Goal: Communication & Community: Participate in discussion

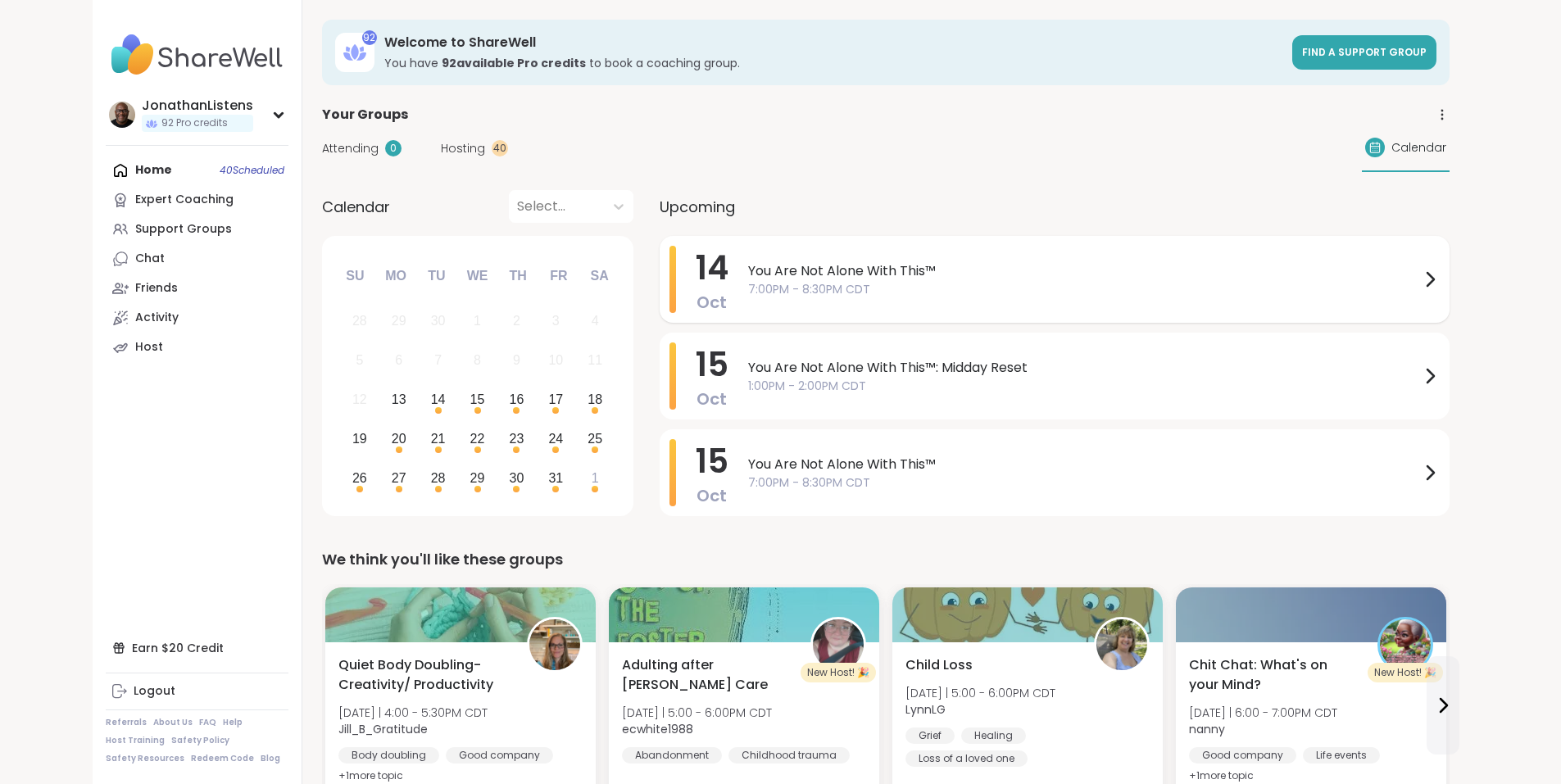
click at [748, 269] on span "You Are Not Alone With This™" at bounding box center [1083, 271] width 672 height 20
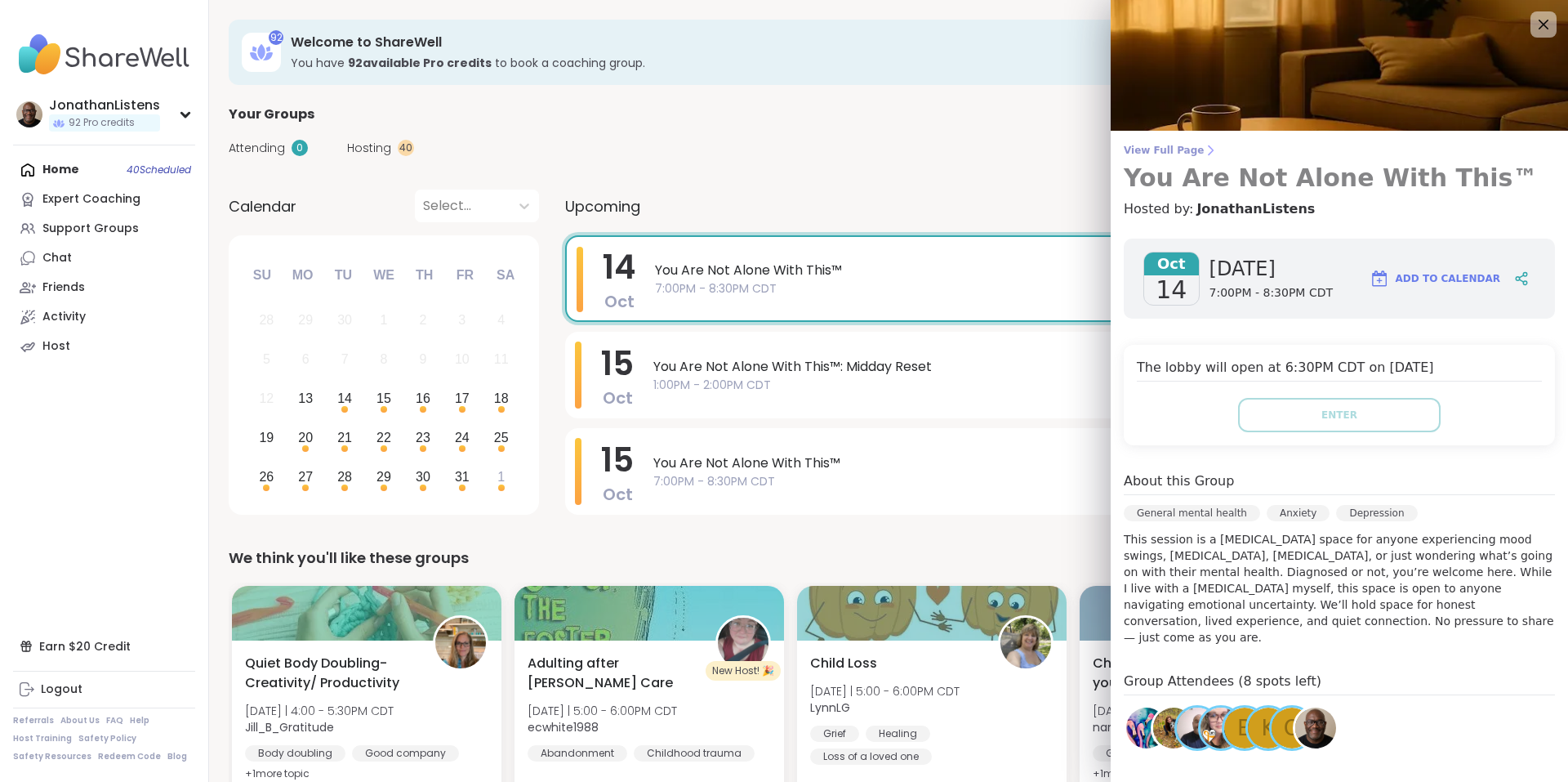
click at [1167, 146] on span "View Full Page" at bounding box center [1340, 150] width 432 height 13
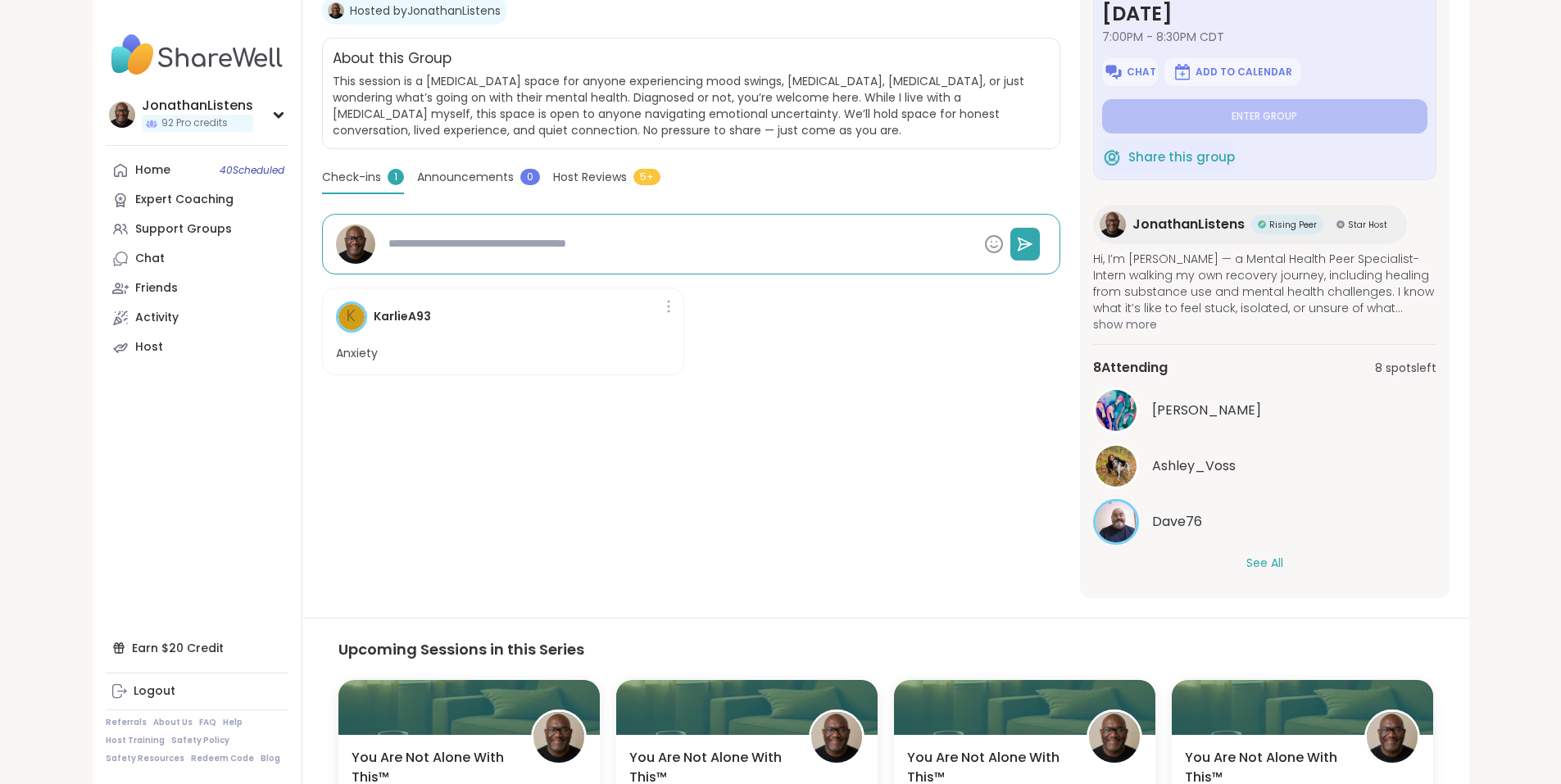
scroll to position [311, 0]
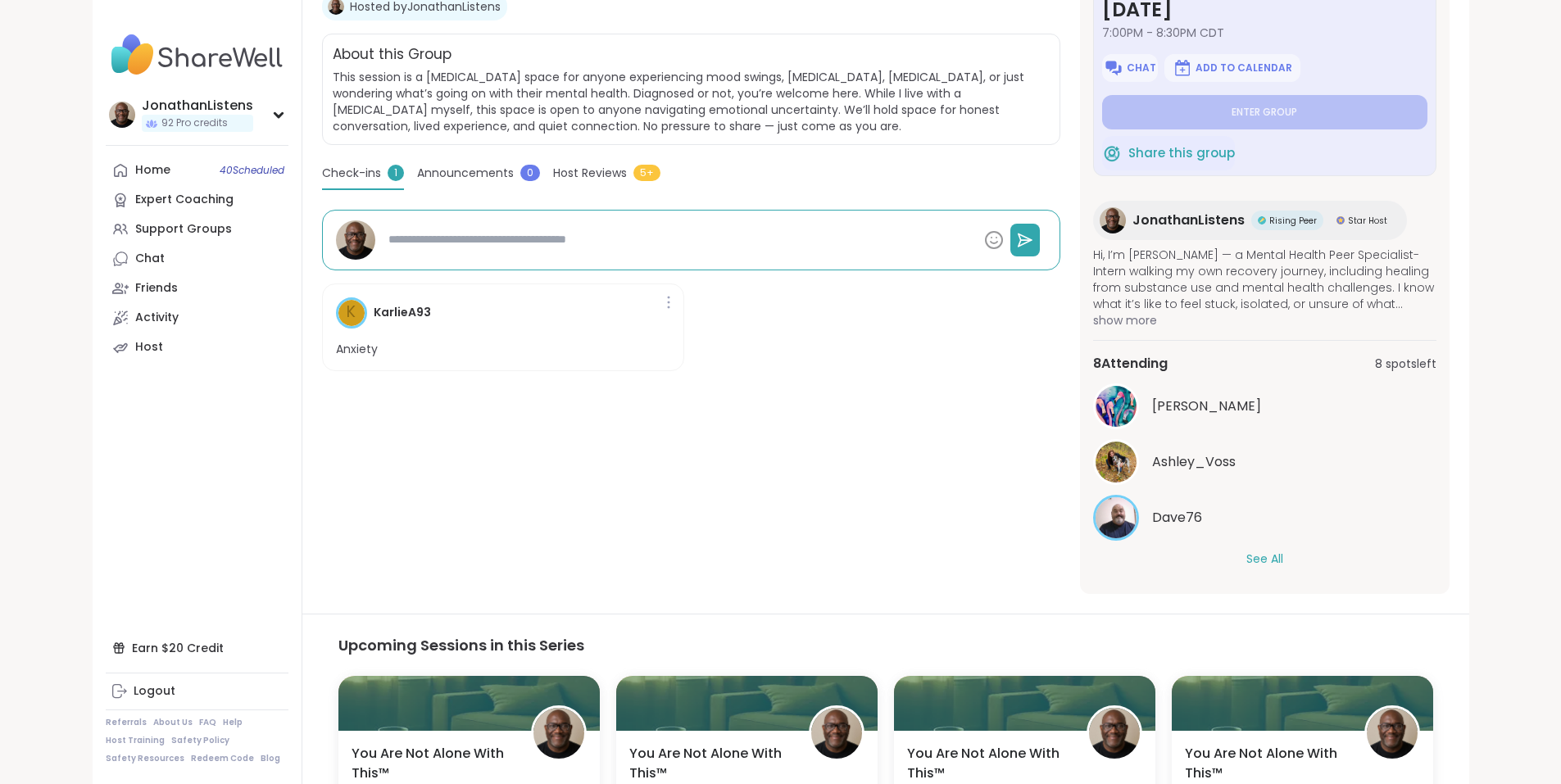
click at [1283, 552] on button "See All" at bounding box center [1265, 559] width 37 height 17
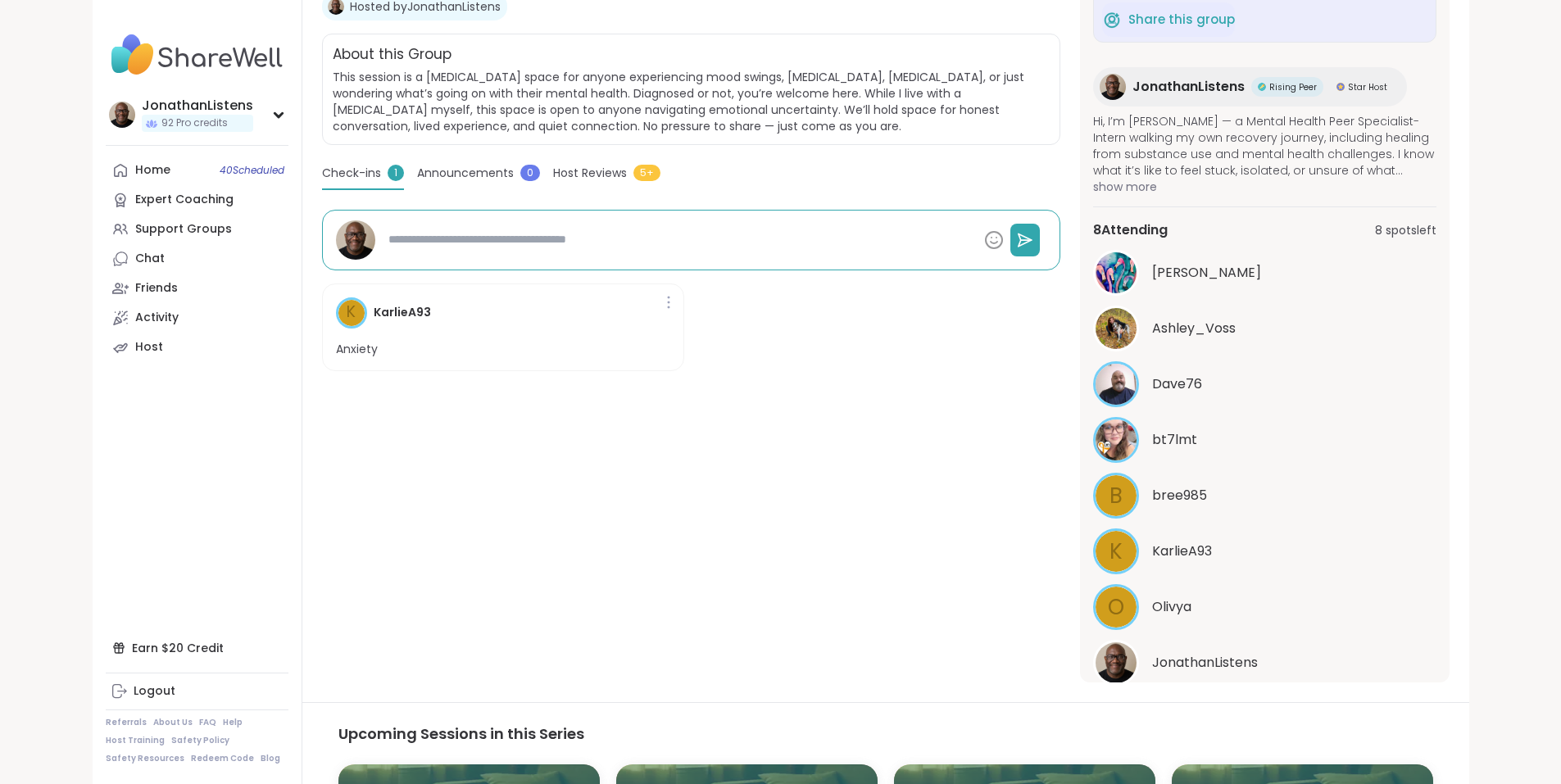
scroll to position [0, 0]
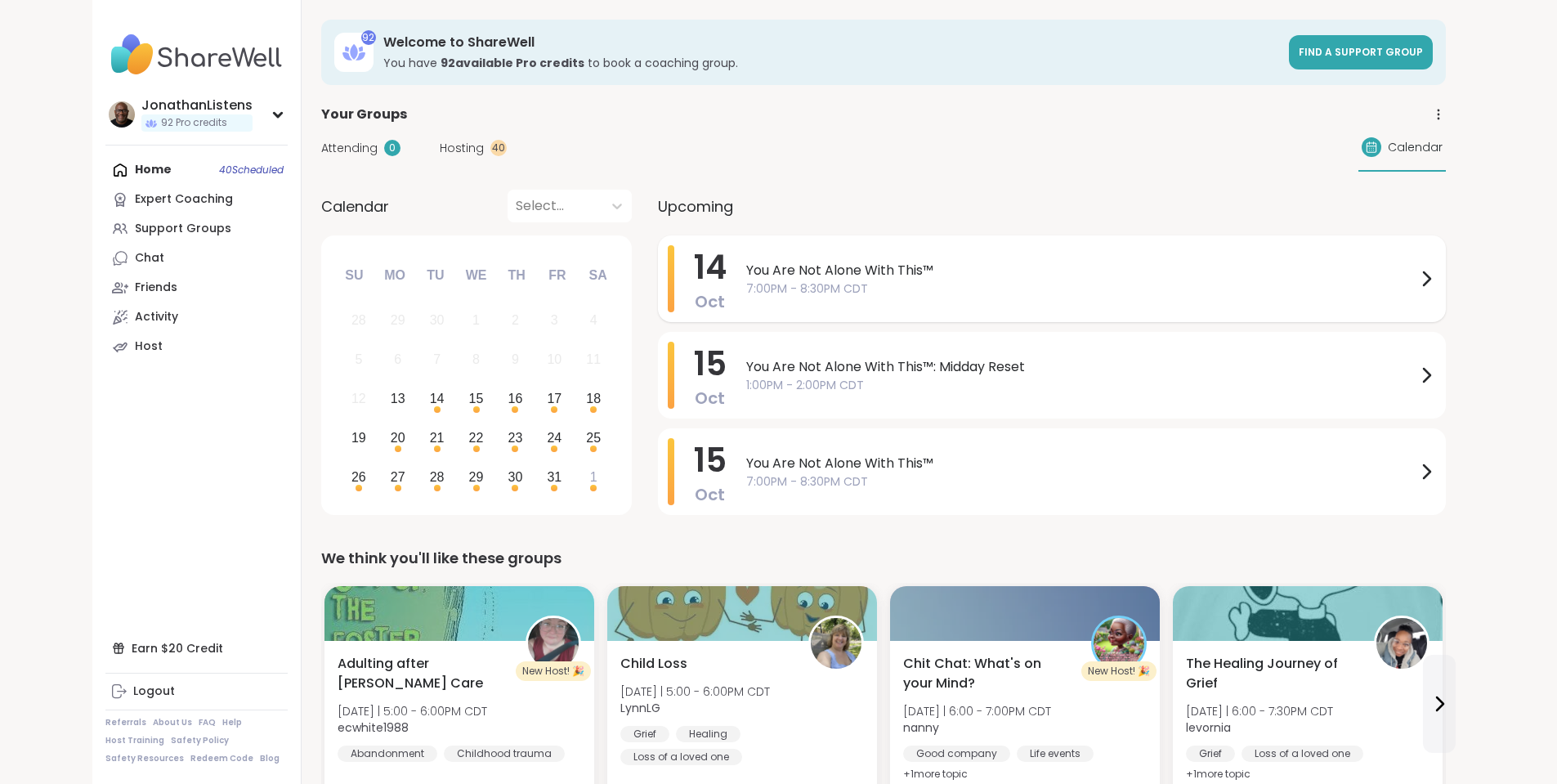
click at [746, 268] on span "You Are Not Alone With This™" at bounding box center [1080, 270] width 670 height 20
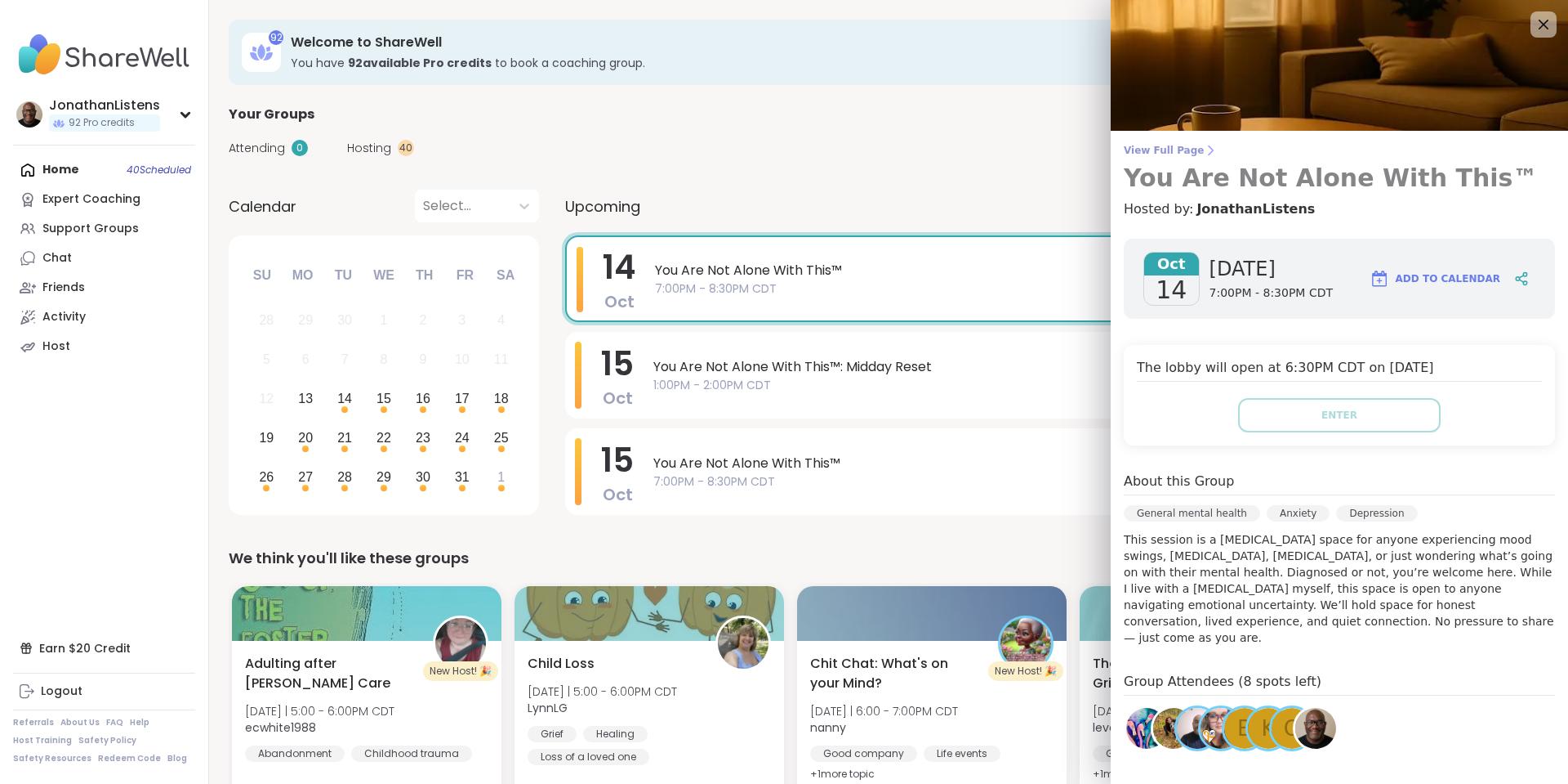
click at [1144, 147] on span "View Full Page" at bounding box center [1340, 150] width 432 height 13
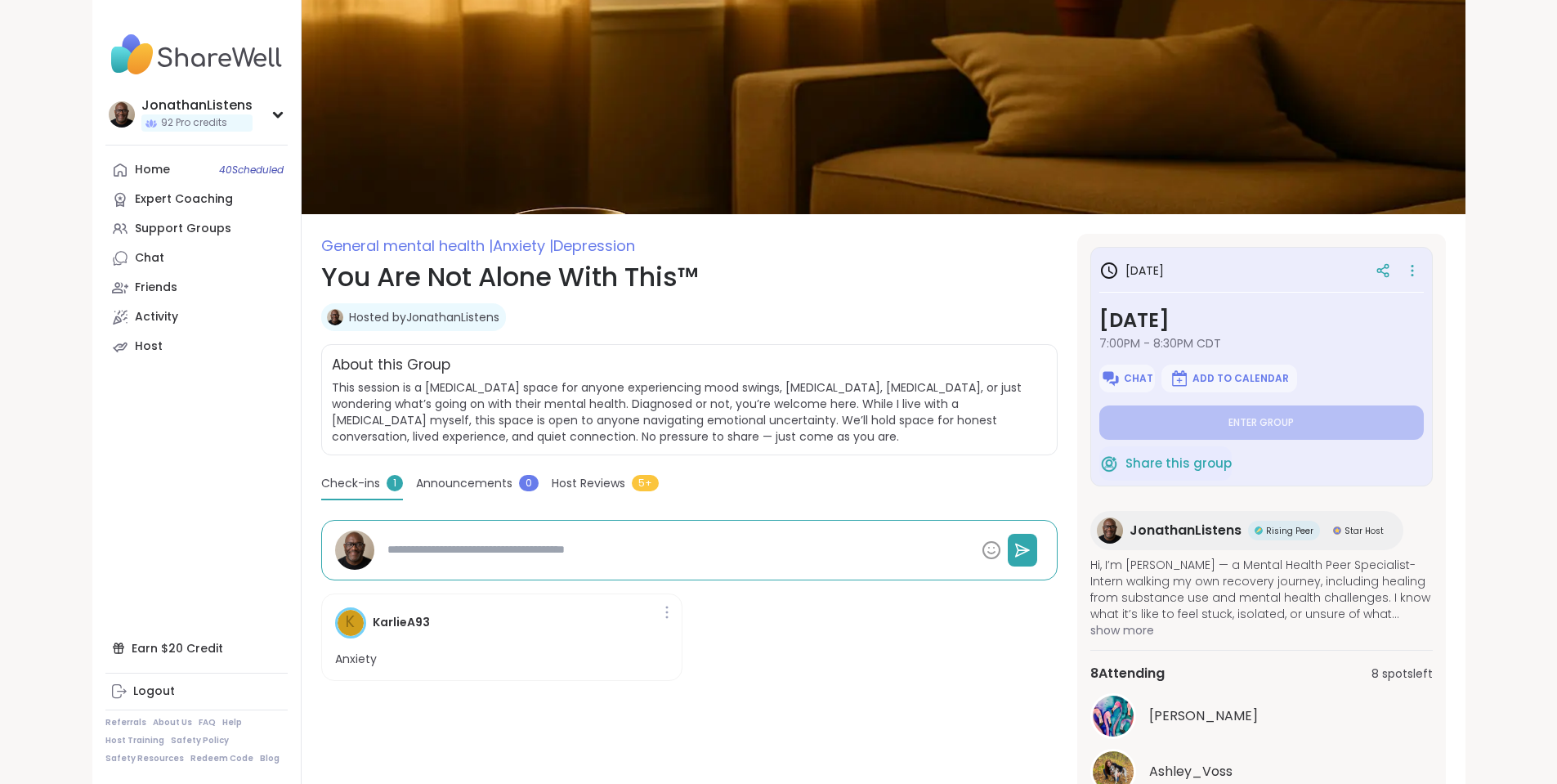
click at [381, 316] on link "Hosted by JonathanListens" at bounding box center [425, 318] width 150 height 17
click at [343, 307] on div "Hosted by JonathanListens" at bounding box center [413, 317] width 185 height 28
click at [349, 314] on link "Hosted by JonathanListens" at bounding box center [425, 318] width 150 height 17
type textarea "*"
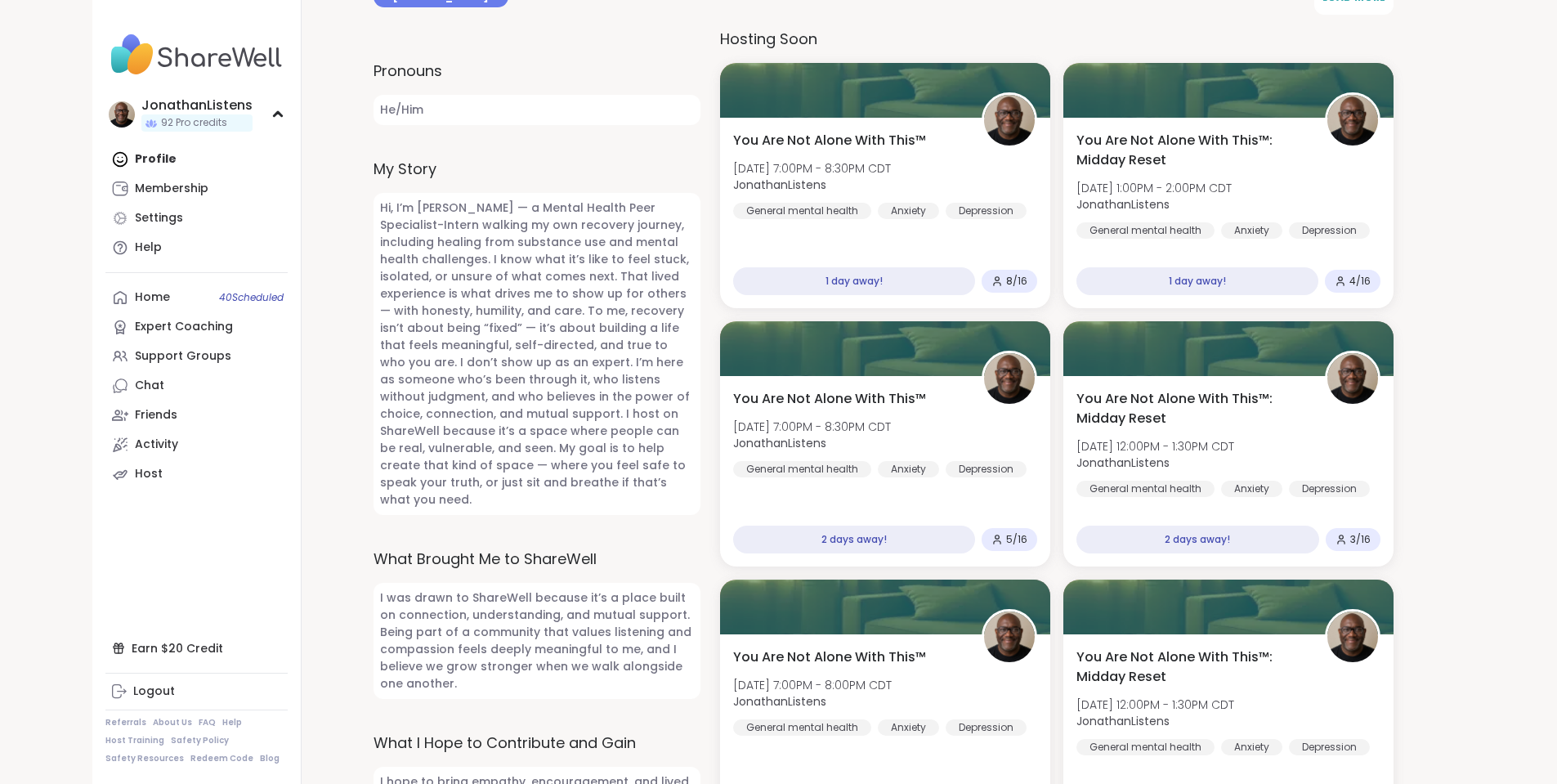
scroll to position [720, 0]
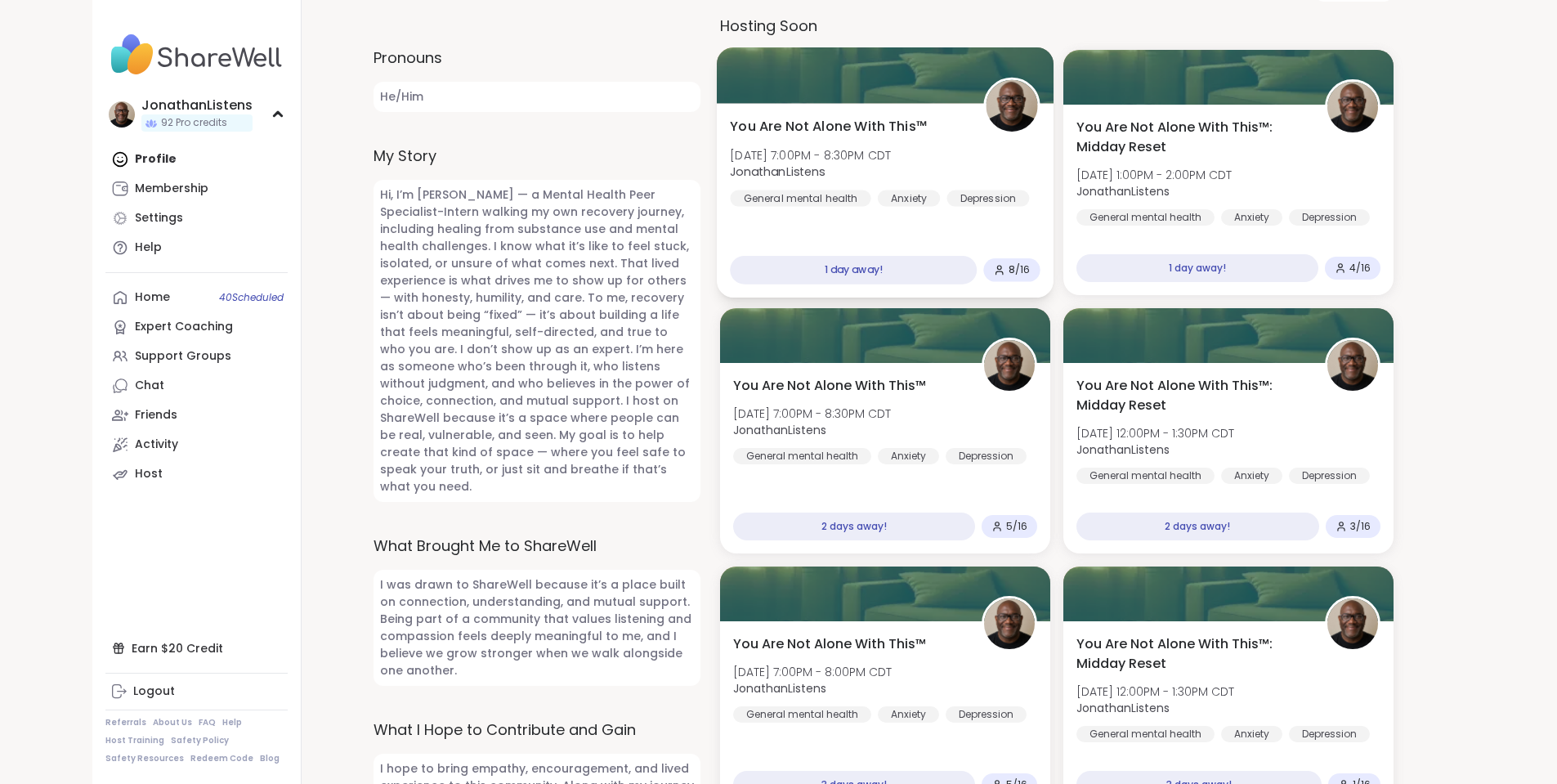
click at [915, 137] on div "You Are Not Alone With This™ Tue, Oct 14 | 7:00PM - 8:30PM CDT JonathanListens …" at bounding box center [884, 162] width 309 height 90
click at [871, 128] on span "You Are Not Alone With This™" at bounding box center [829, 126] width 197 height 20
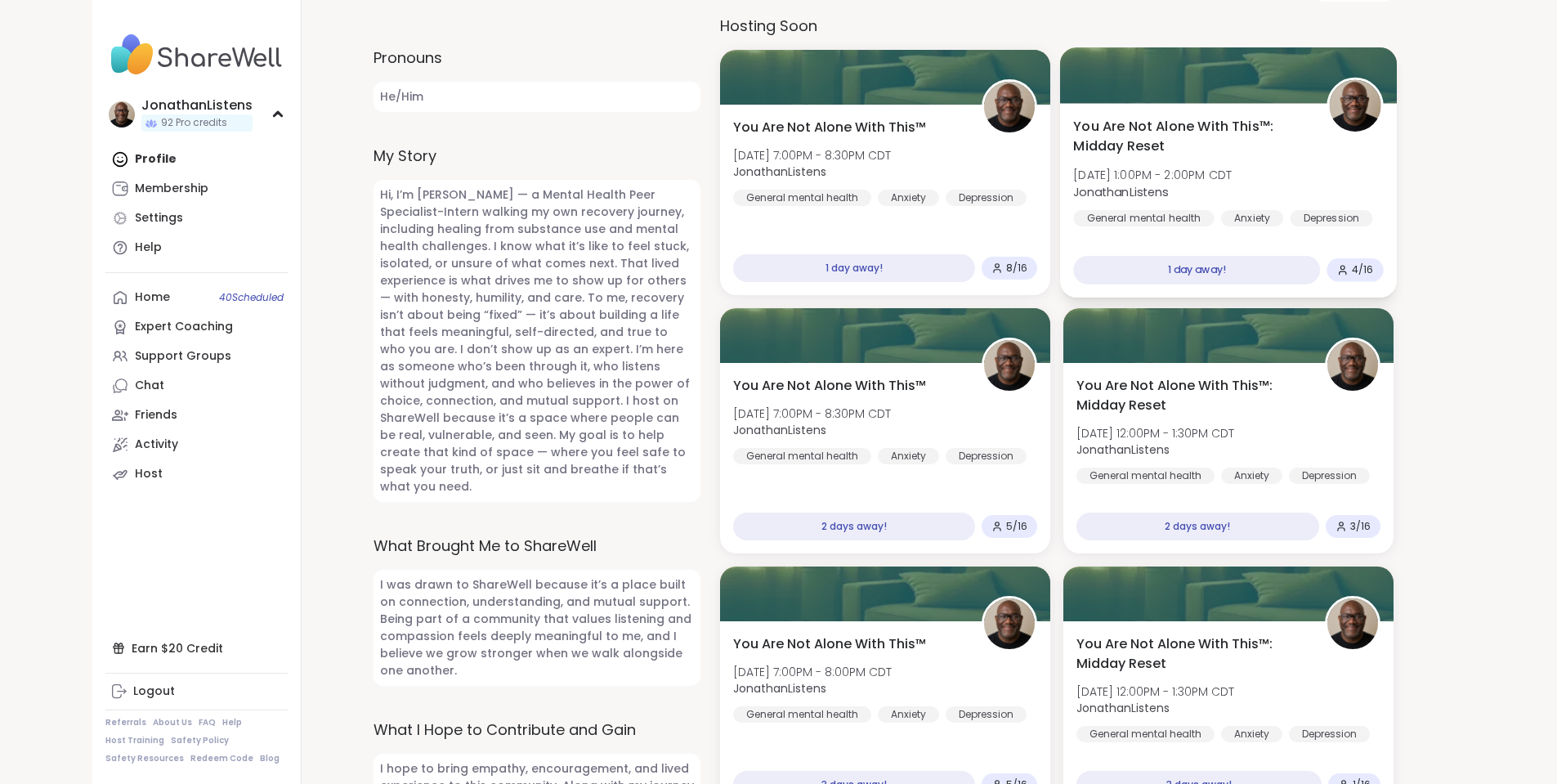
click at [1213, 131] on span "You Are Not Alone With This™: Midday Reset" at bounding box center [1190, 137] width 235 height 40
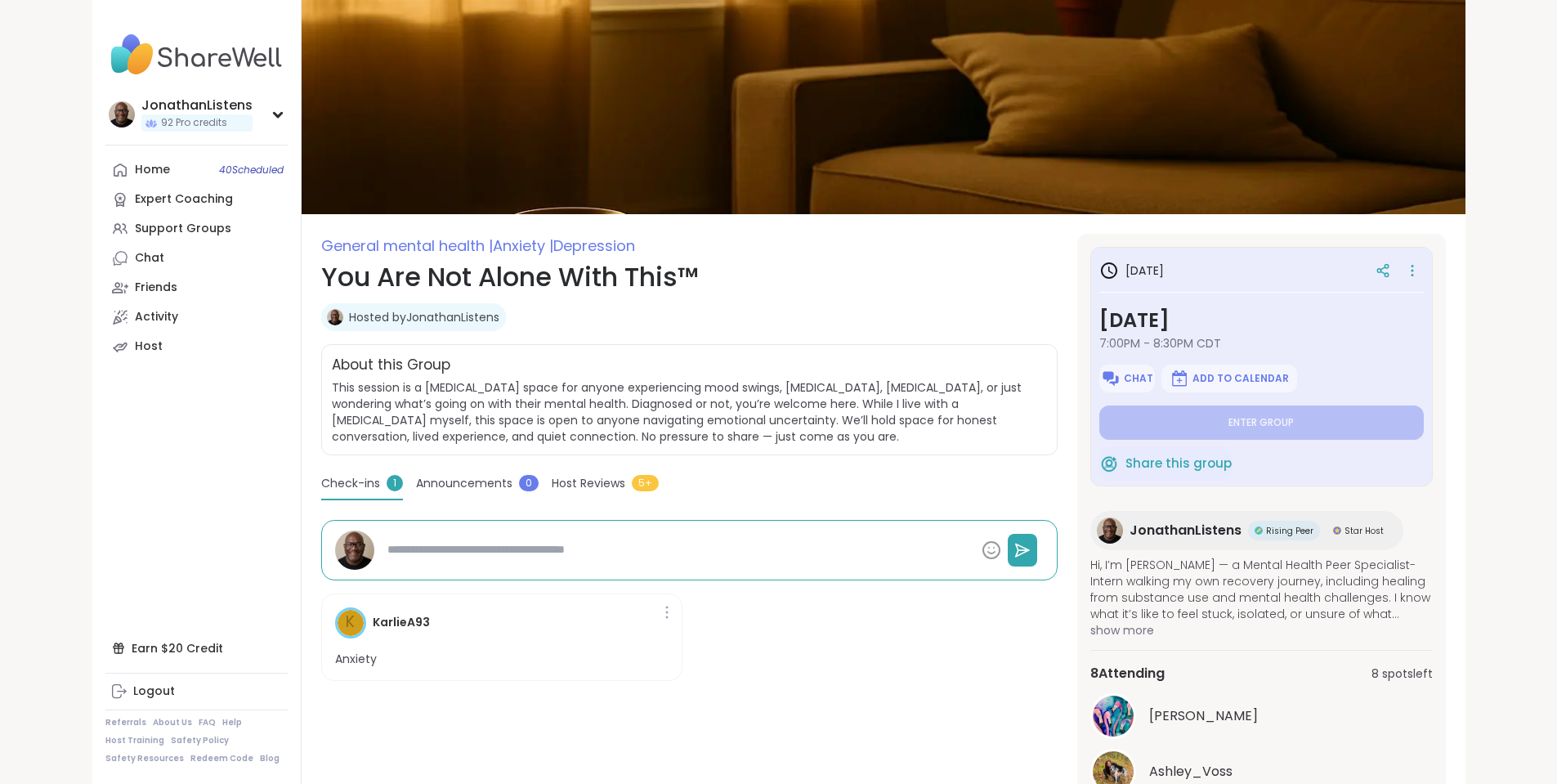
scroll to position [165, 0]
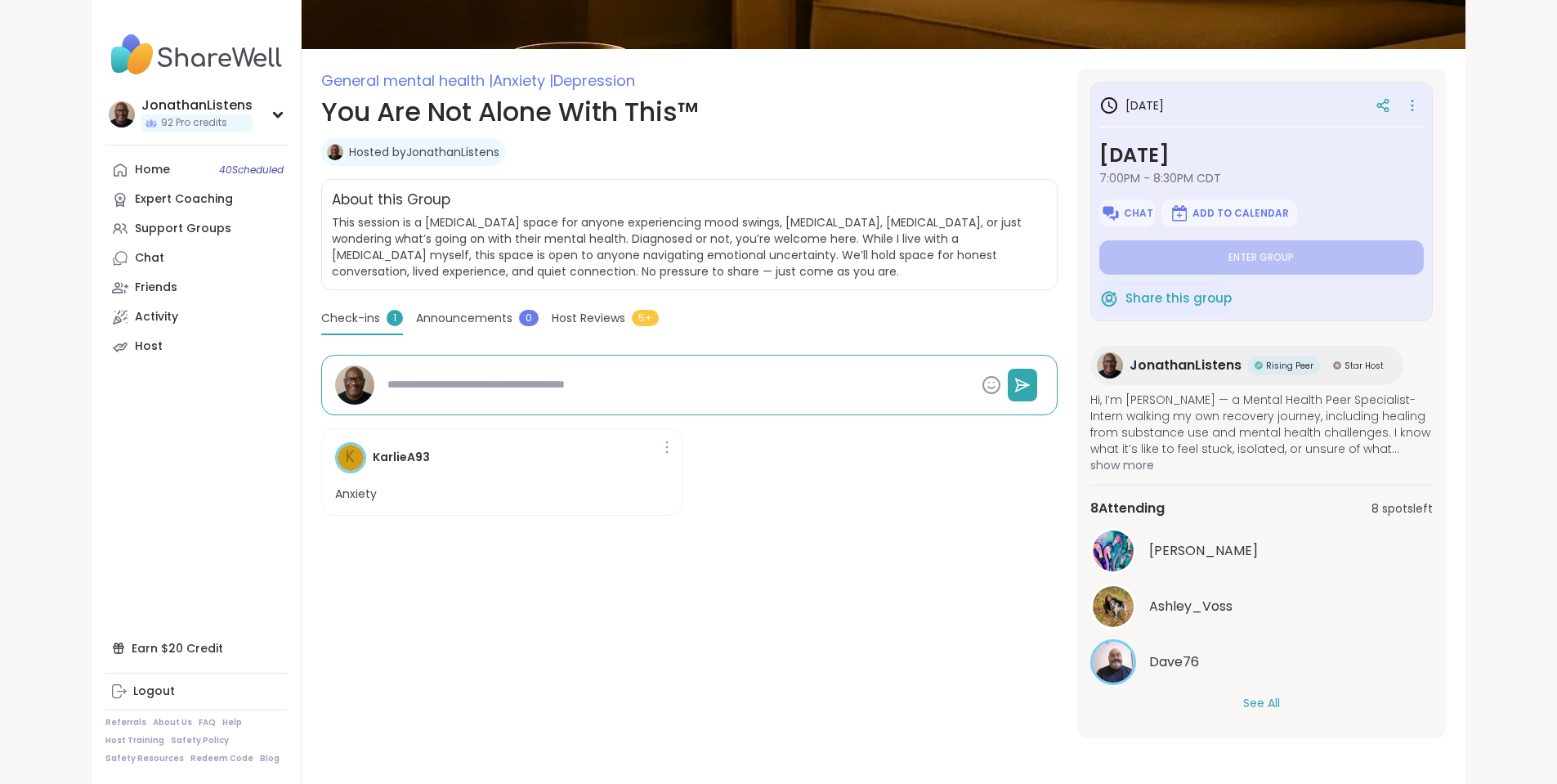
click at [1280, 703] on button "See All" at bounding box center [1262, 703] width 37 height 17
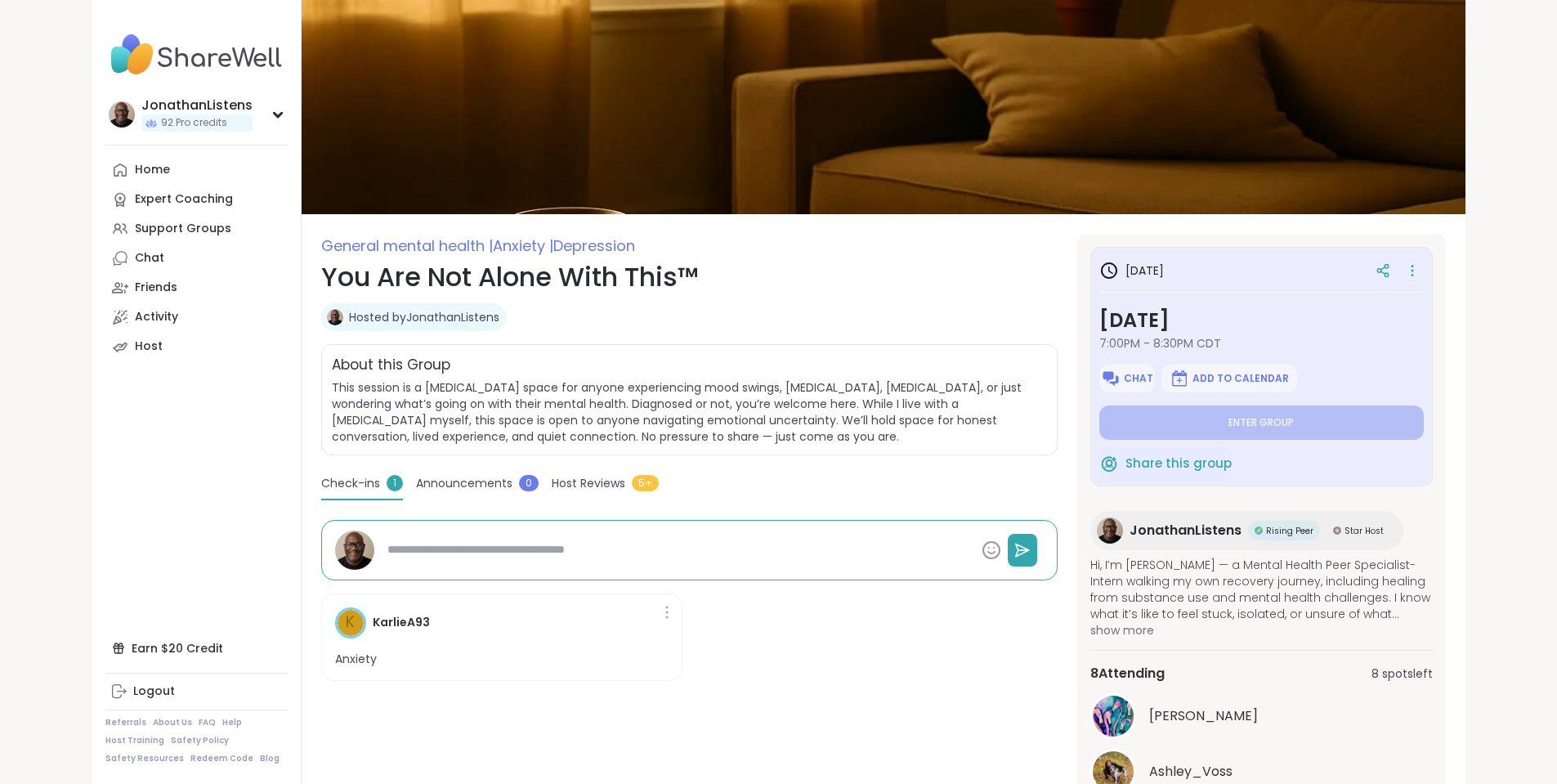
type textarea "*"
click at [1149, 391] on button "Chat" at bounding box center [1127, 378] width 56 height 28
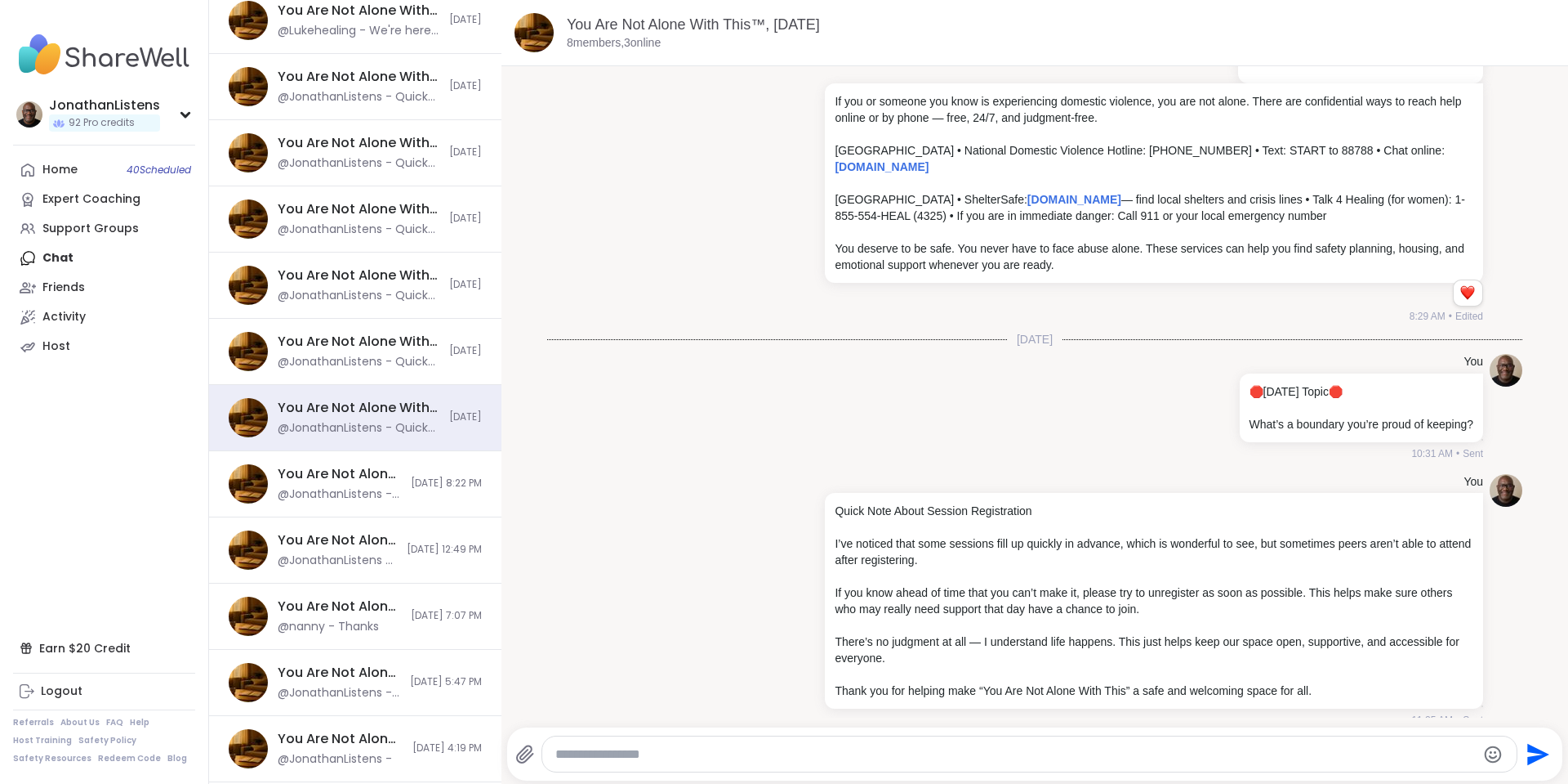
scroll to position [164, 0]
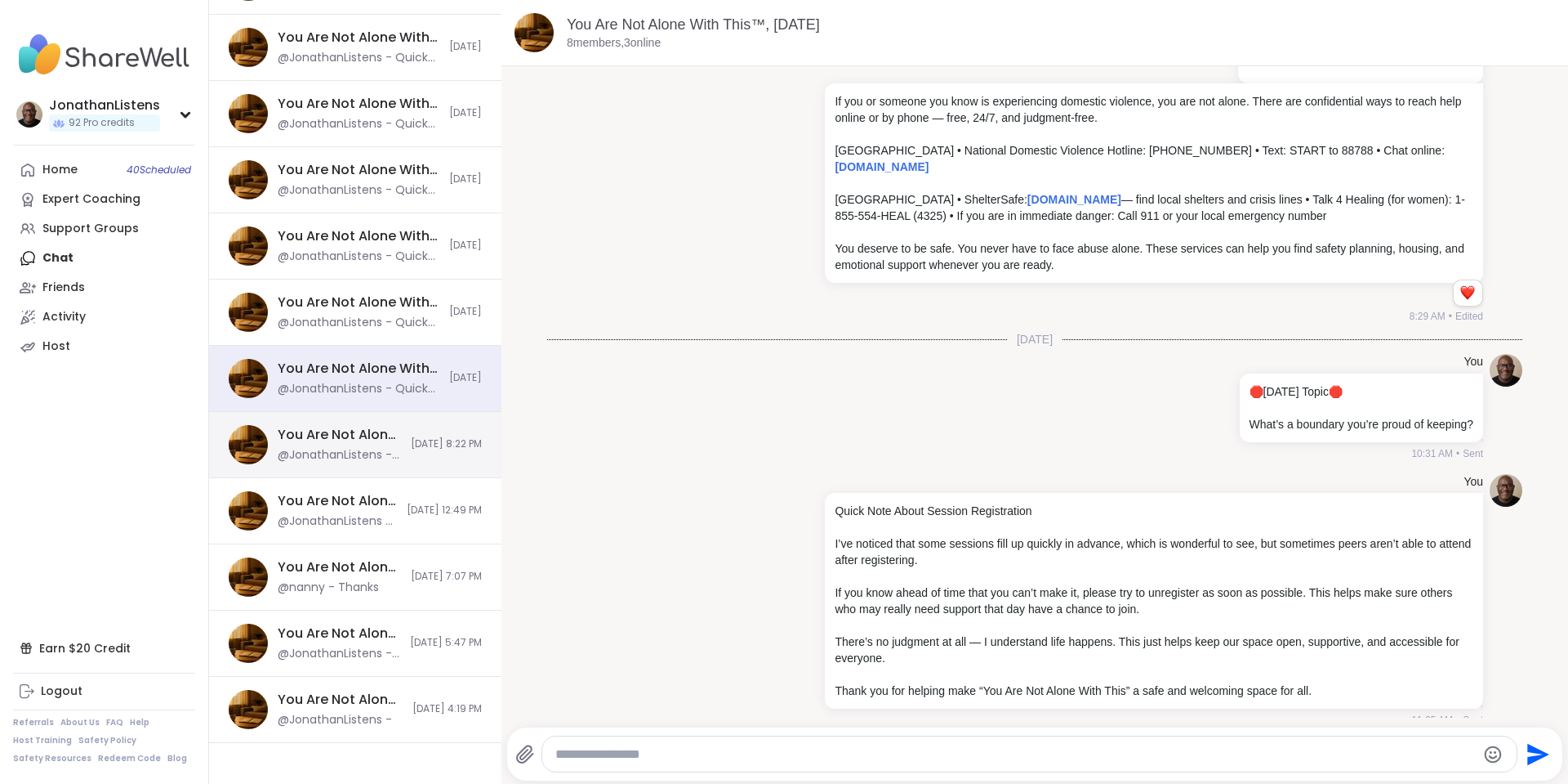
click at [416, 442] on span "10/12/2025, 8:22 PM" at bounding box center [447, 444] width 71 height 14
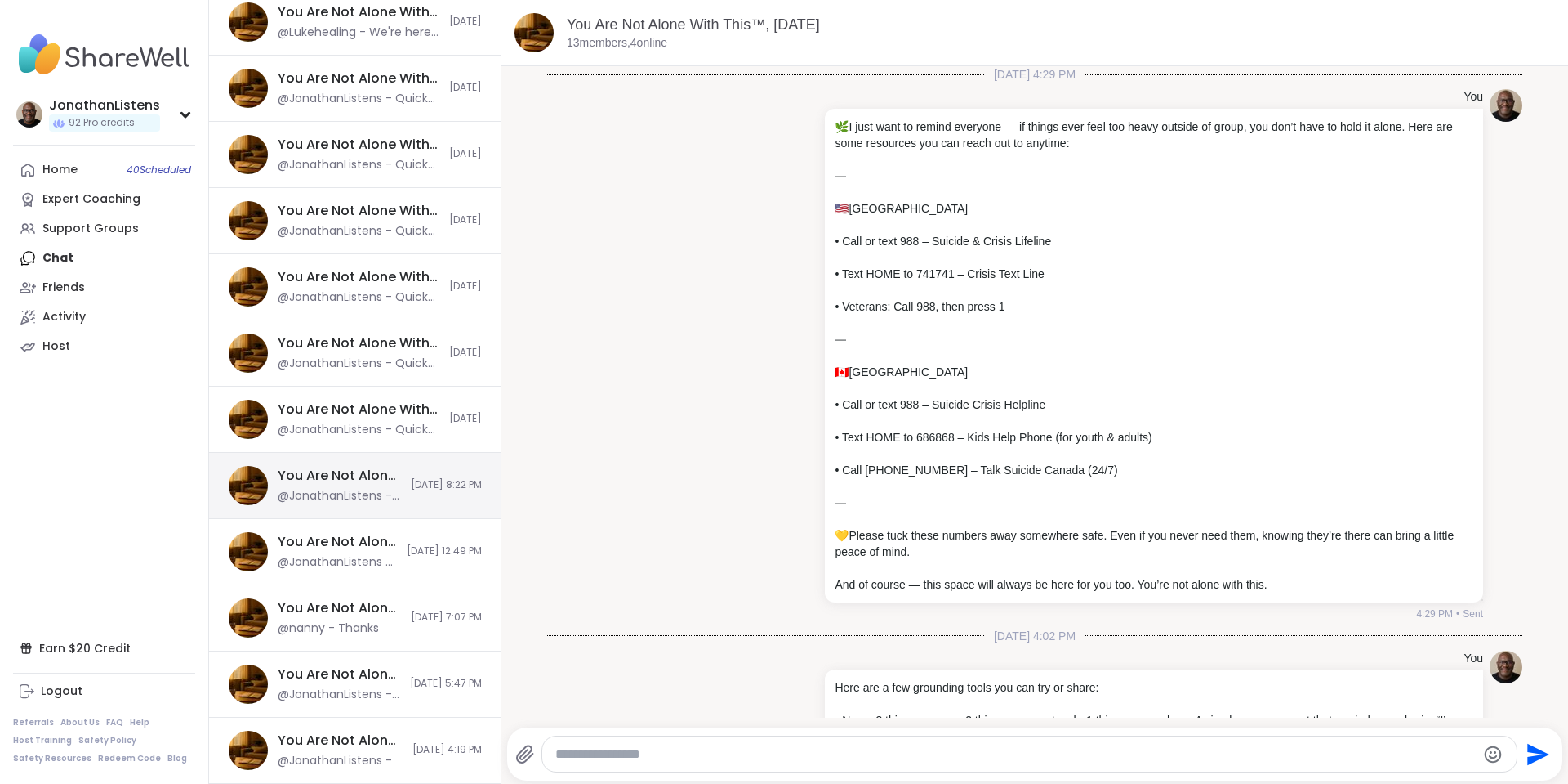
scroll to position [5847, 0]
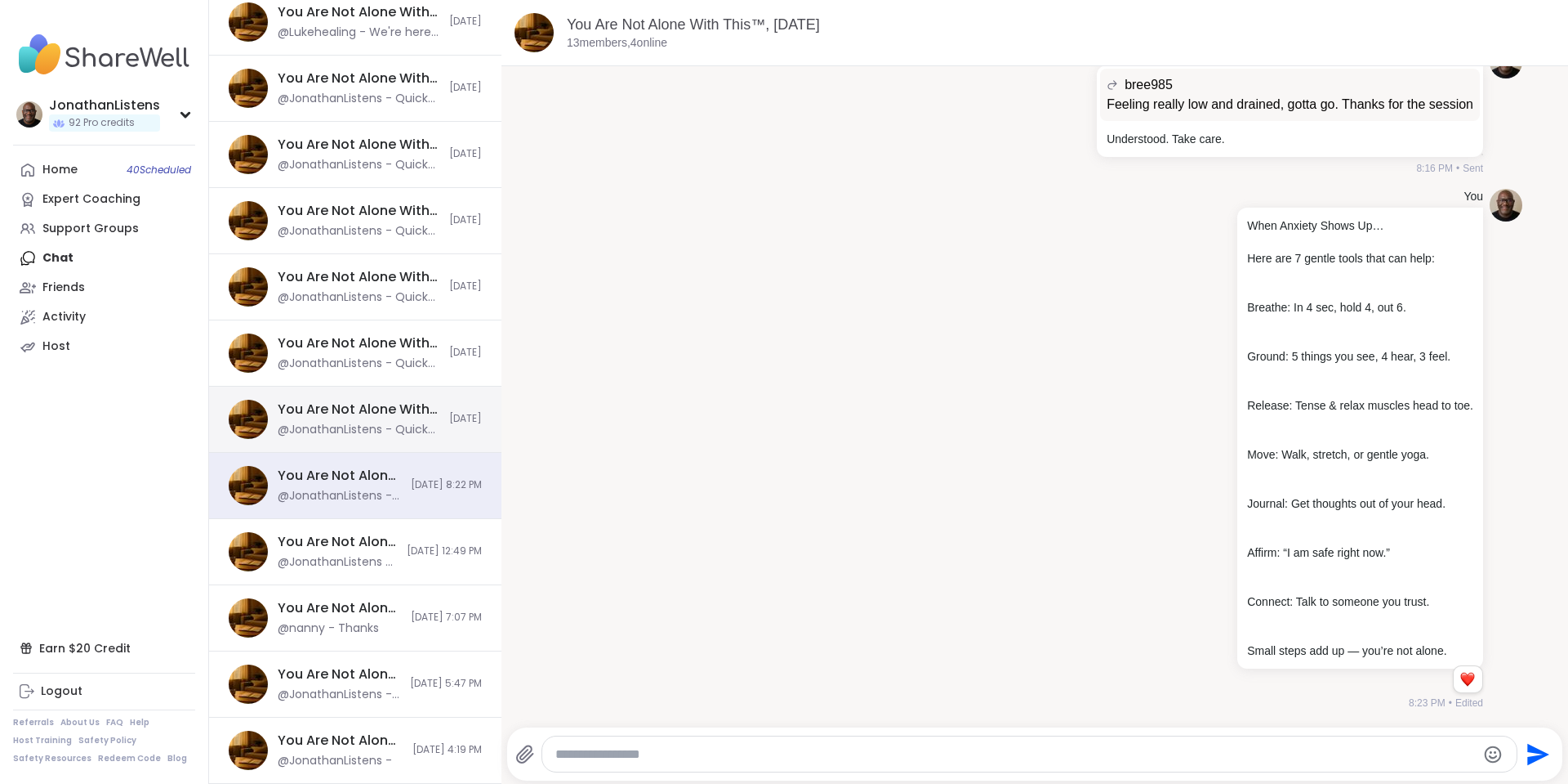
click at [398, 419] on div "You Are Not Alone With This™, Oct 14 @JonathanListens - Quick Note About Sessio…" at bounding box center [358, 419] width 162 height 37
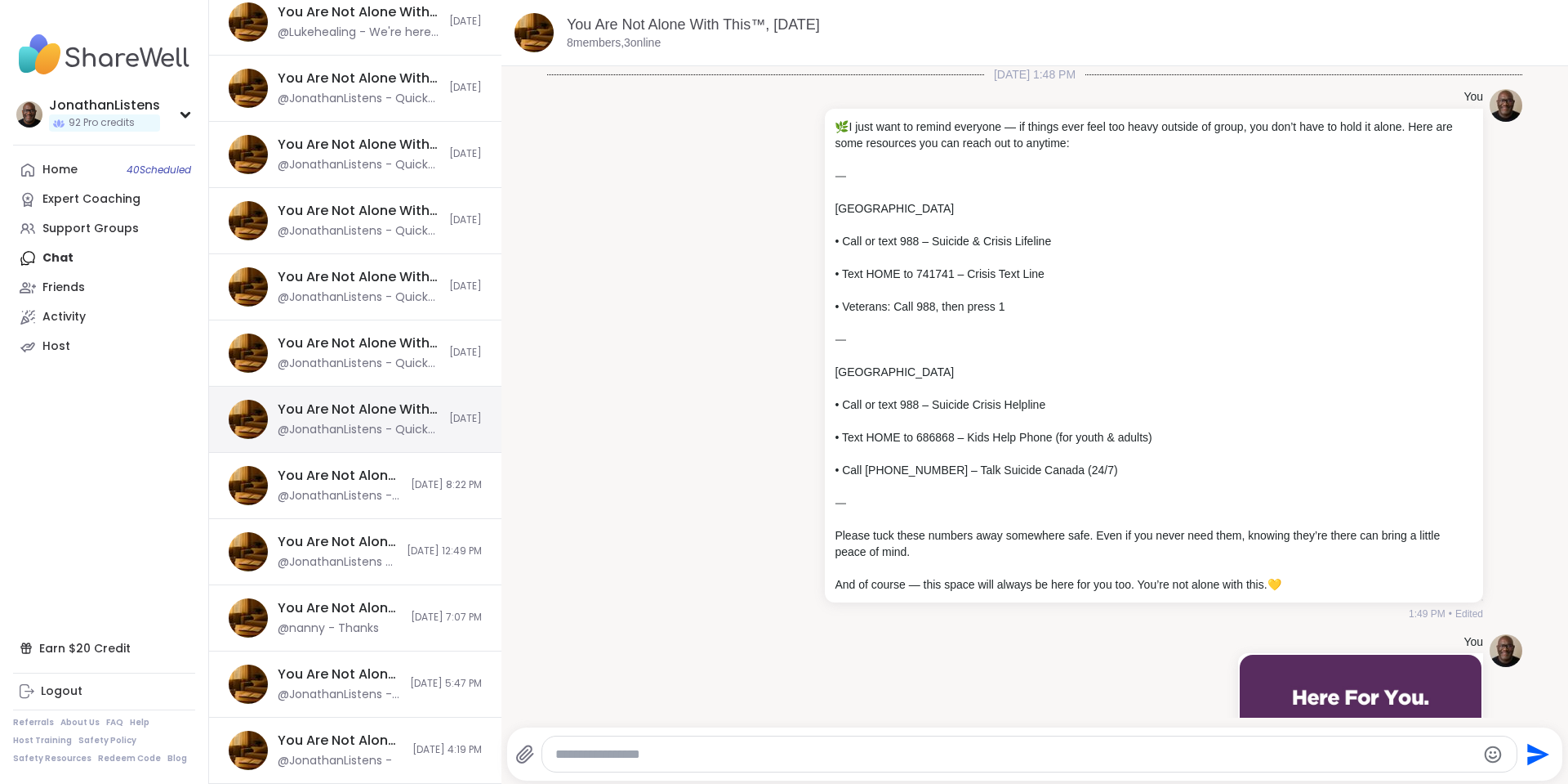
scroll to position [1123, 0]
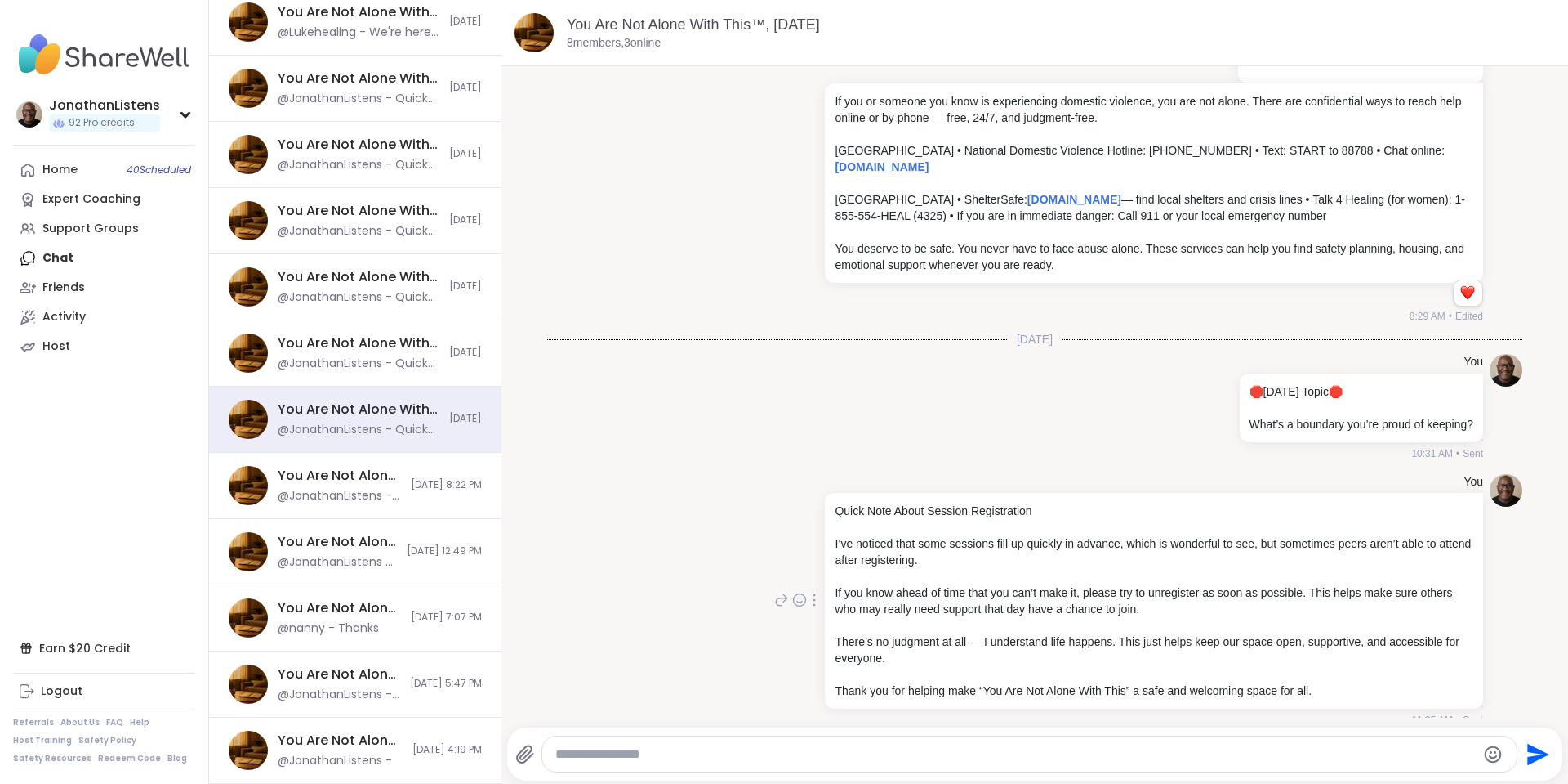
click at [812, 594] on icon at bounding box center [814, 600] width 4 height 13
click at [797, 615] on icon at bounding box center [805, 623] width 17 height 17
click at [429, 477] on div "You Are Not Alone With This™, Oct 12 @JonathanListens - When Anxiety Shows Up… …" at bounding box center [355, 485] width 292 height 66
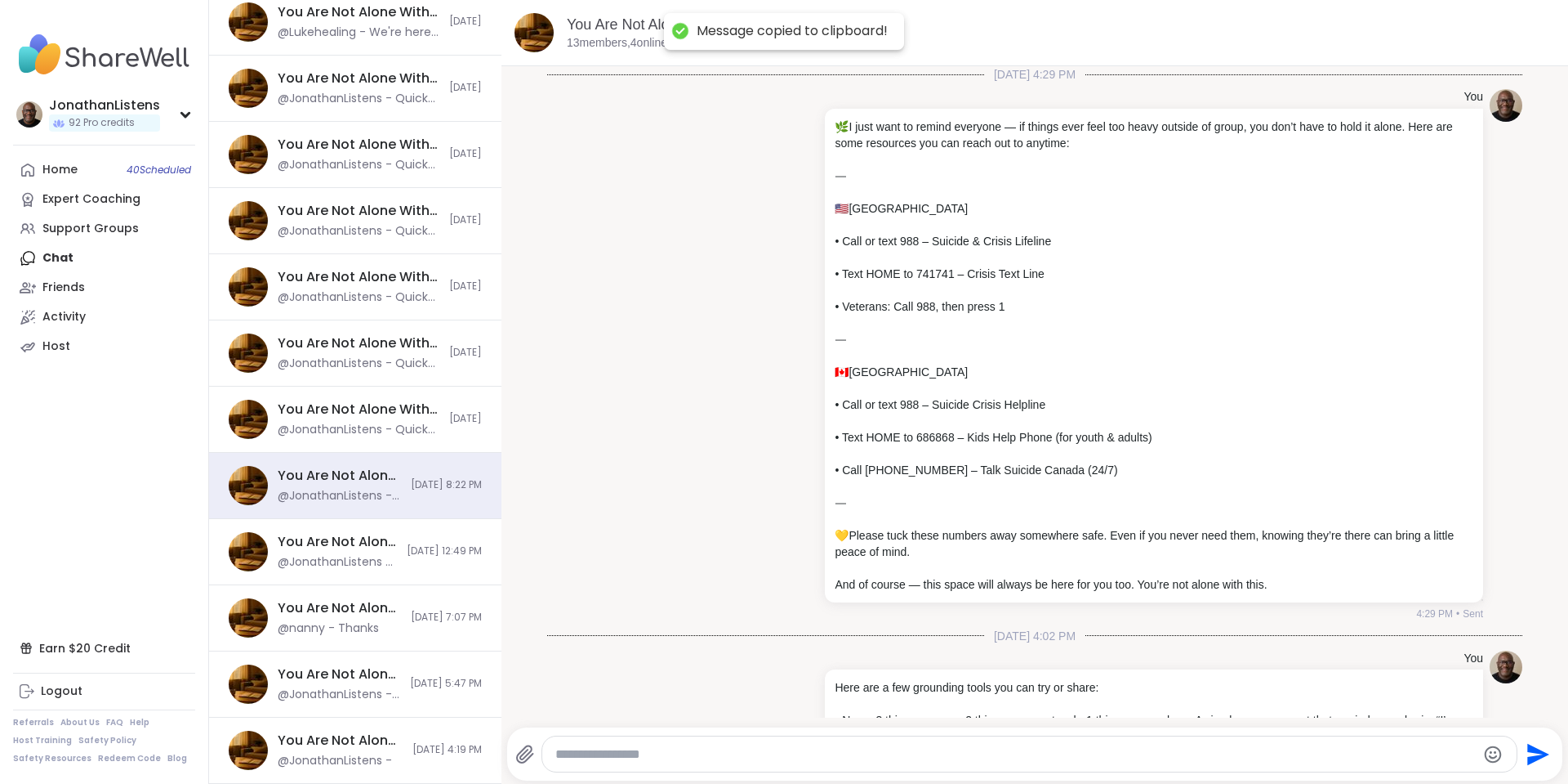
scroll to position [5847, 0]
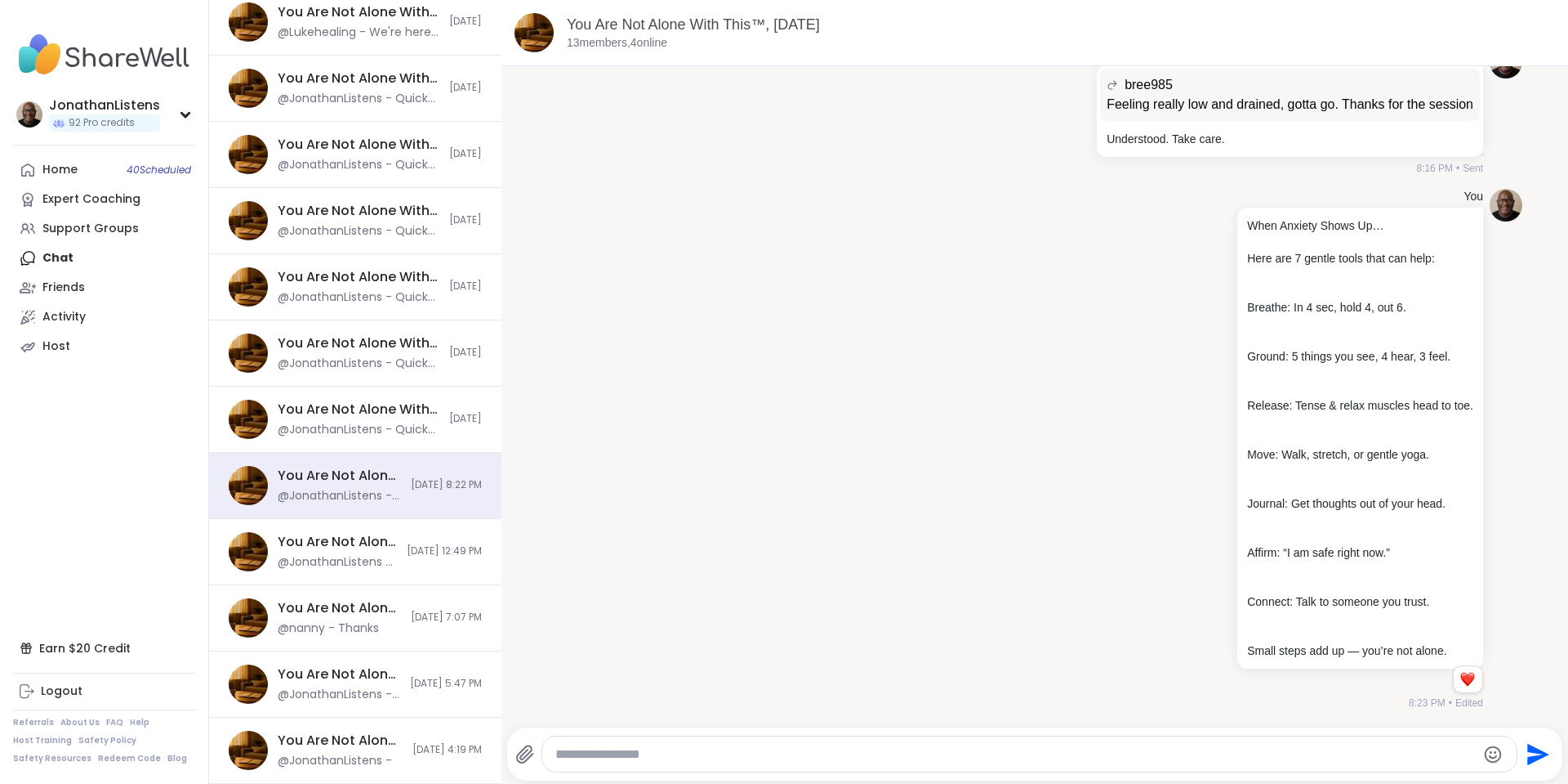
click at [828, 756] on textarea "Type your message" at bounding box center [1016, 754] width 921 height 17
paste textarea "**********"
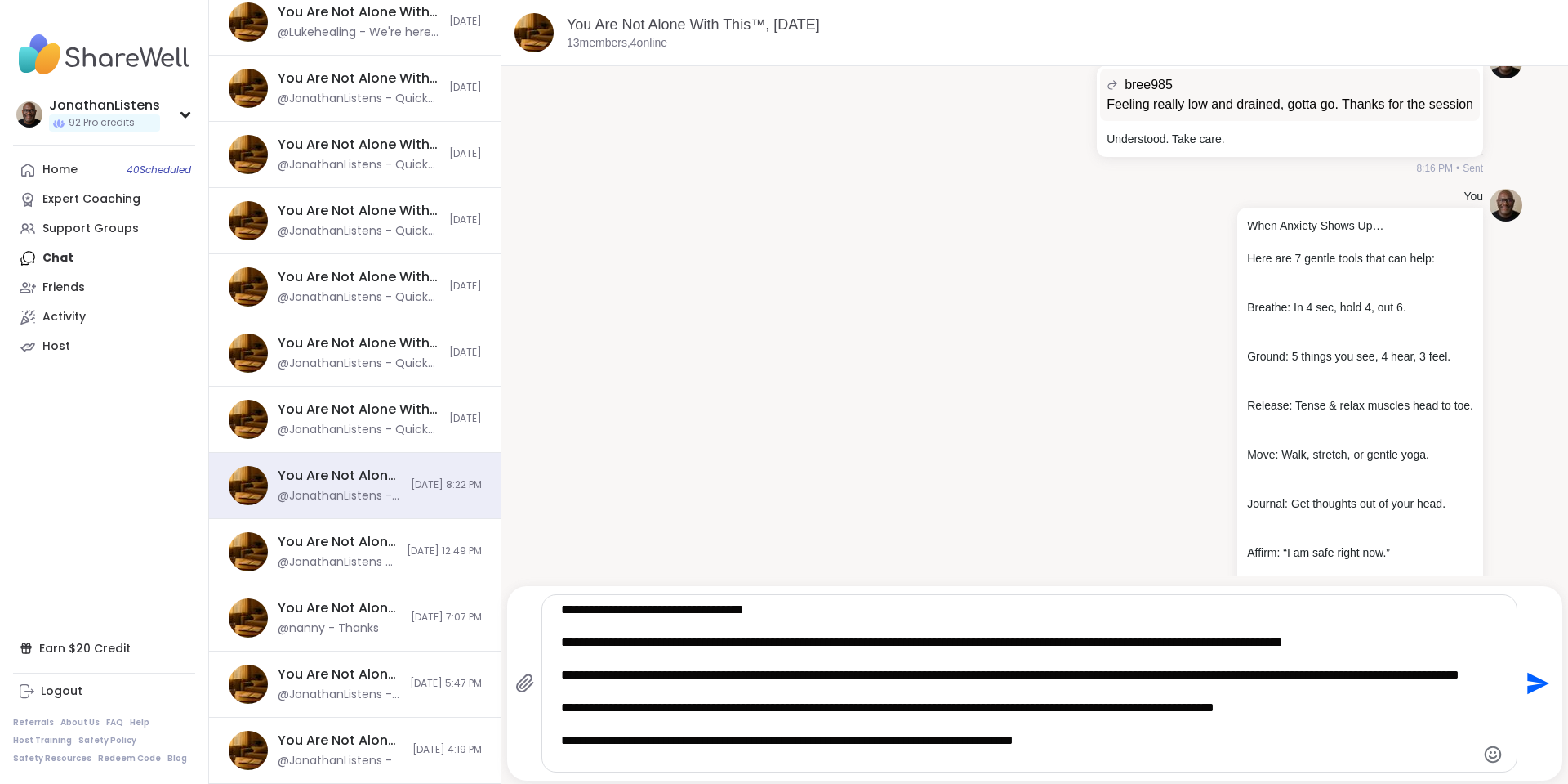
type textarea "**********"
click at [1524, 683] on icon "Send" at bounding box center [1536, 683] width 26 height 26
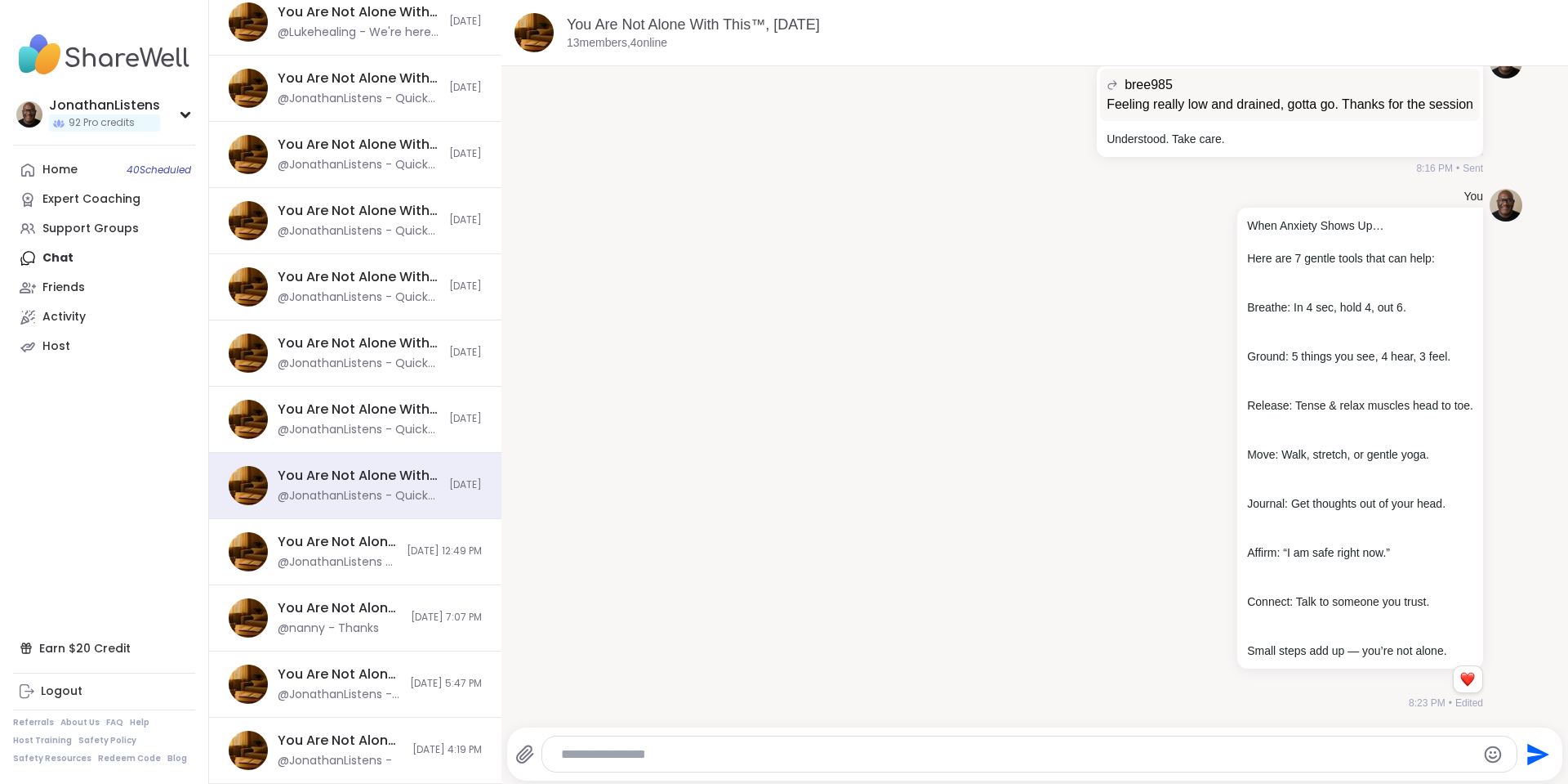
scroll to position [6130, 0]
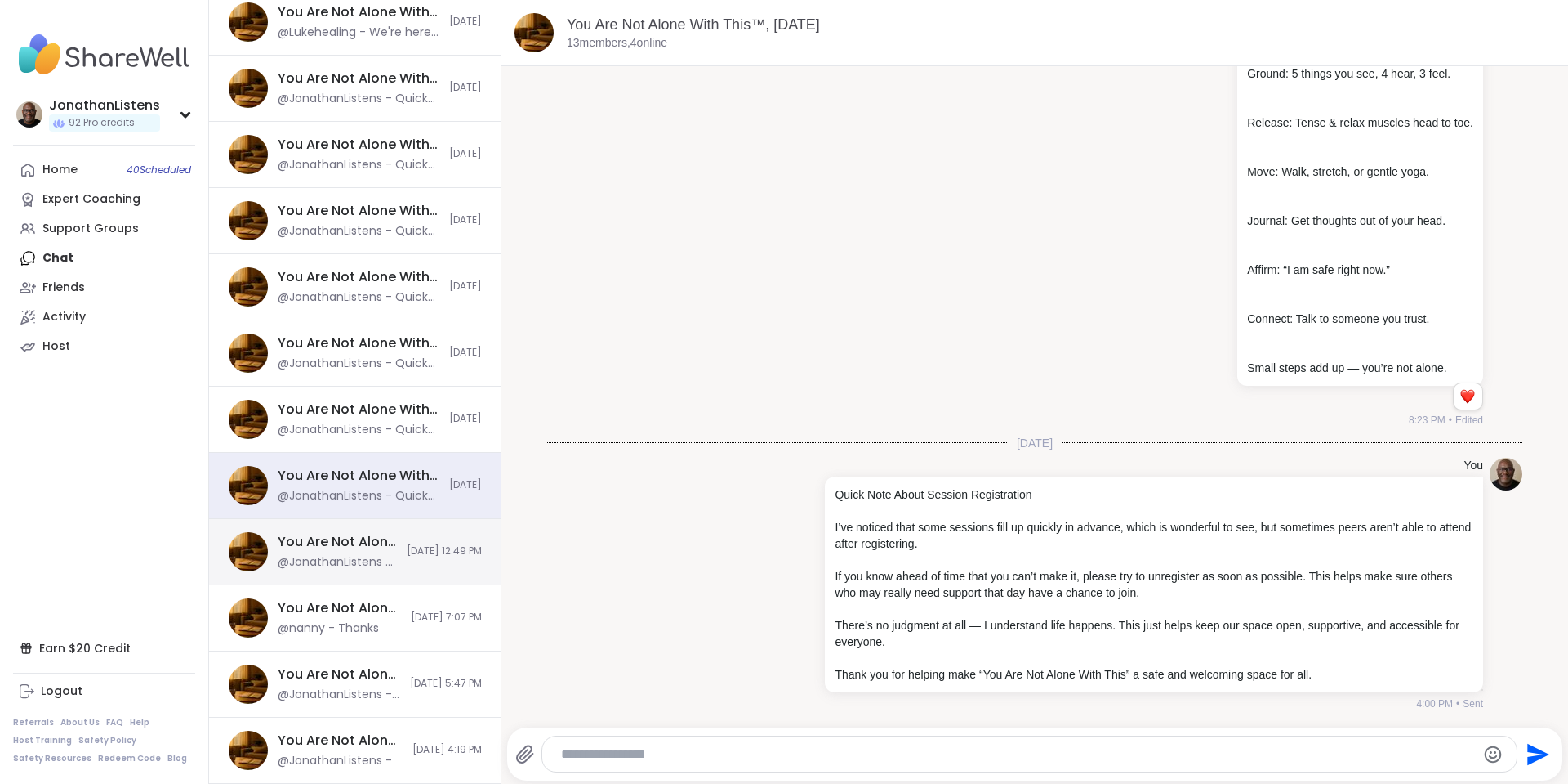
click at [380, 561] on div "You Are Not Alone With This™: Midday Reset, Oct 12 @JonathanListens - You're we…" at bounding box center [355, 552] width 292 height 66
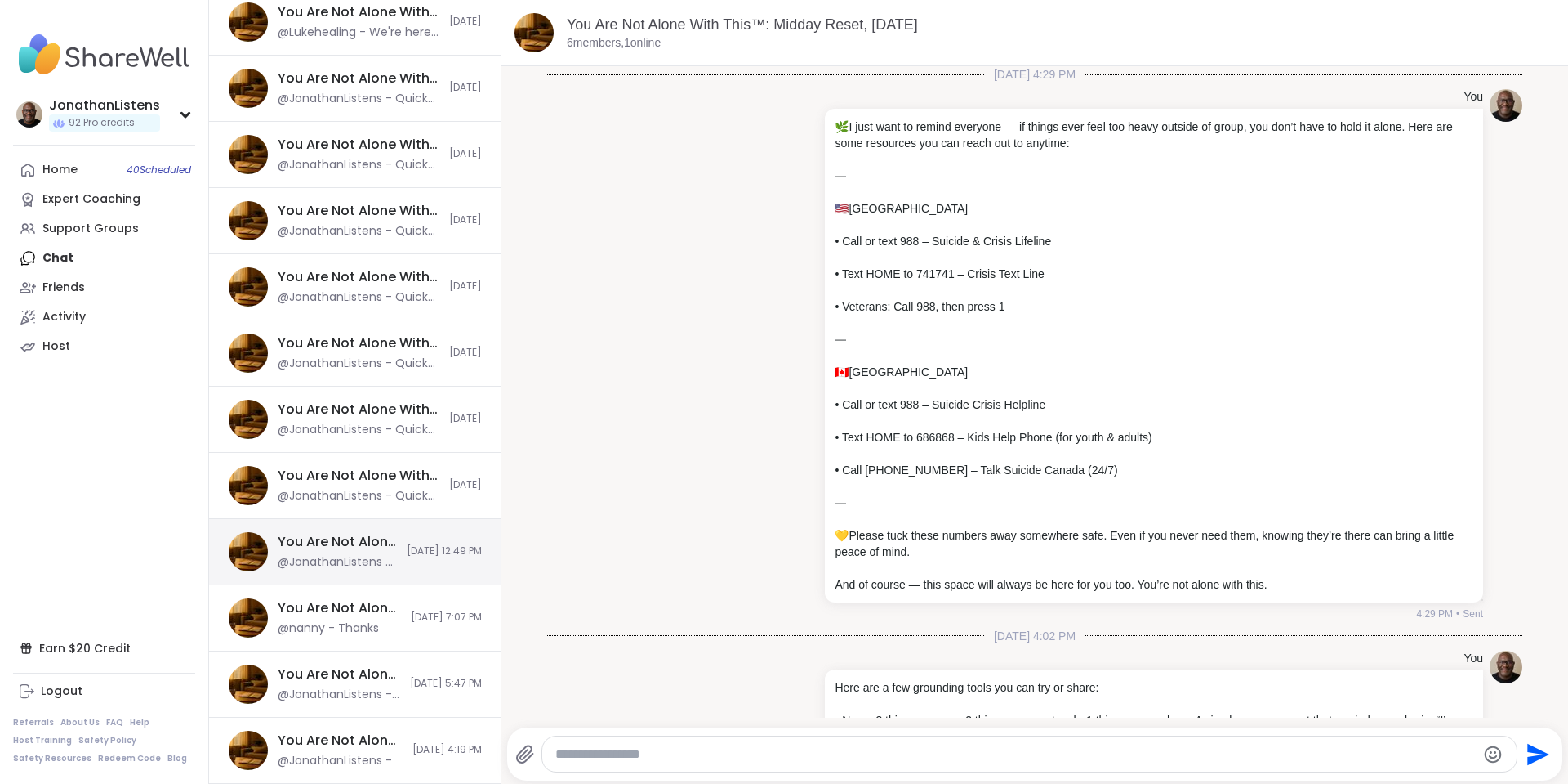
scroll to position [2716, 0]
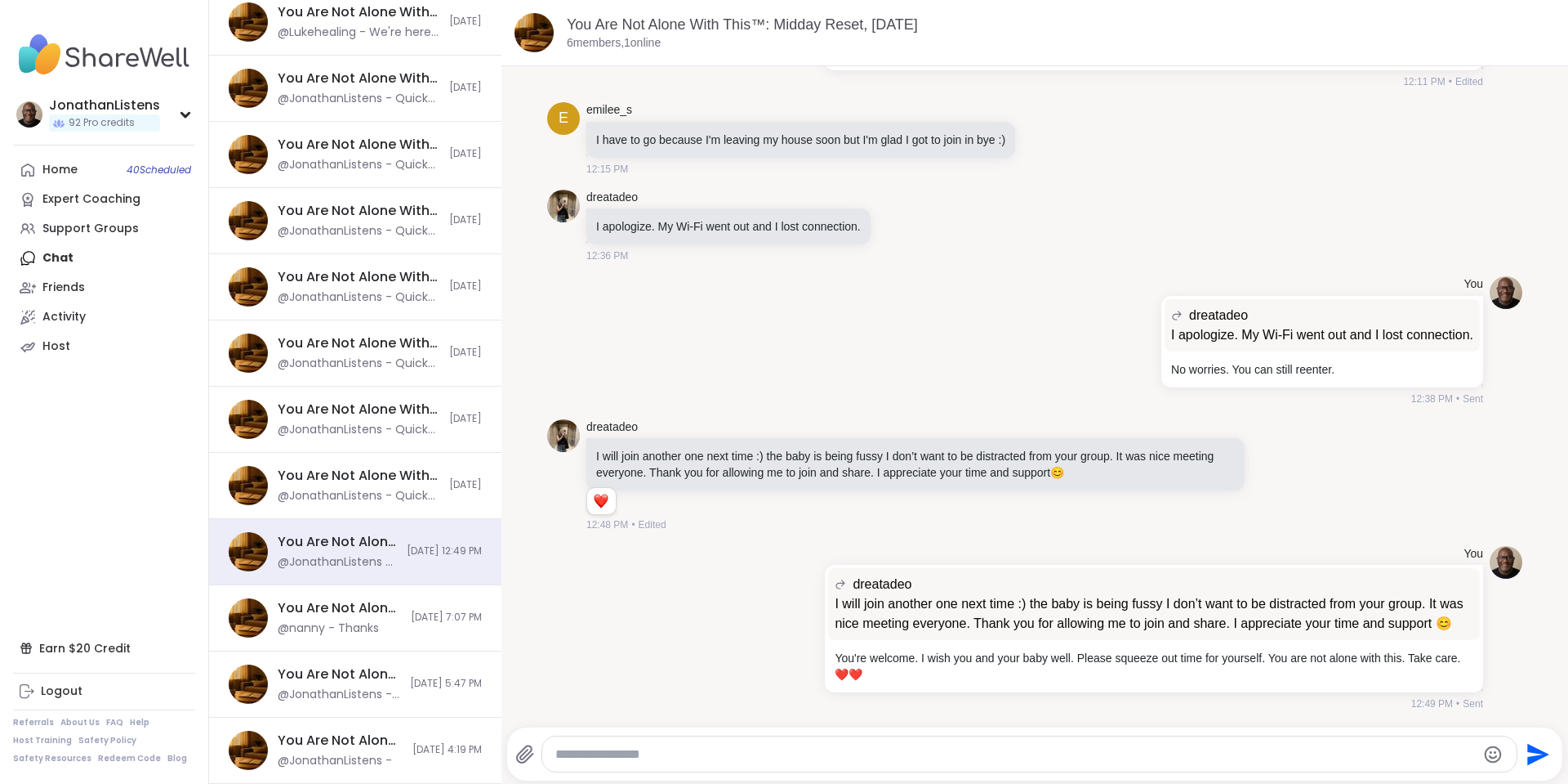
click at [782, 755] on textarea "Type your message" at bounding box center [1016, 754] width 921 height 17
click at [800, 750] on textarea "Type your message" at bounding box center [1016, 754] width 921 height 17
paste textarea "**********"
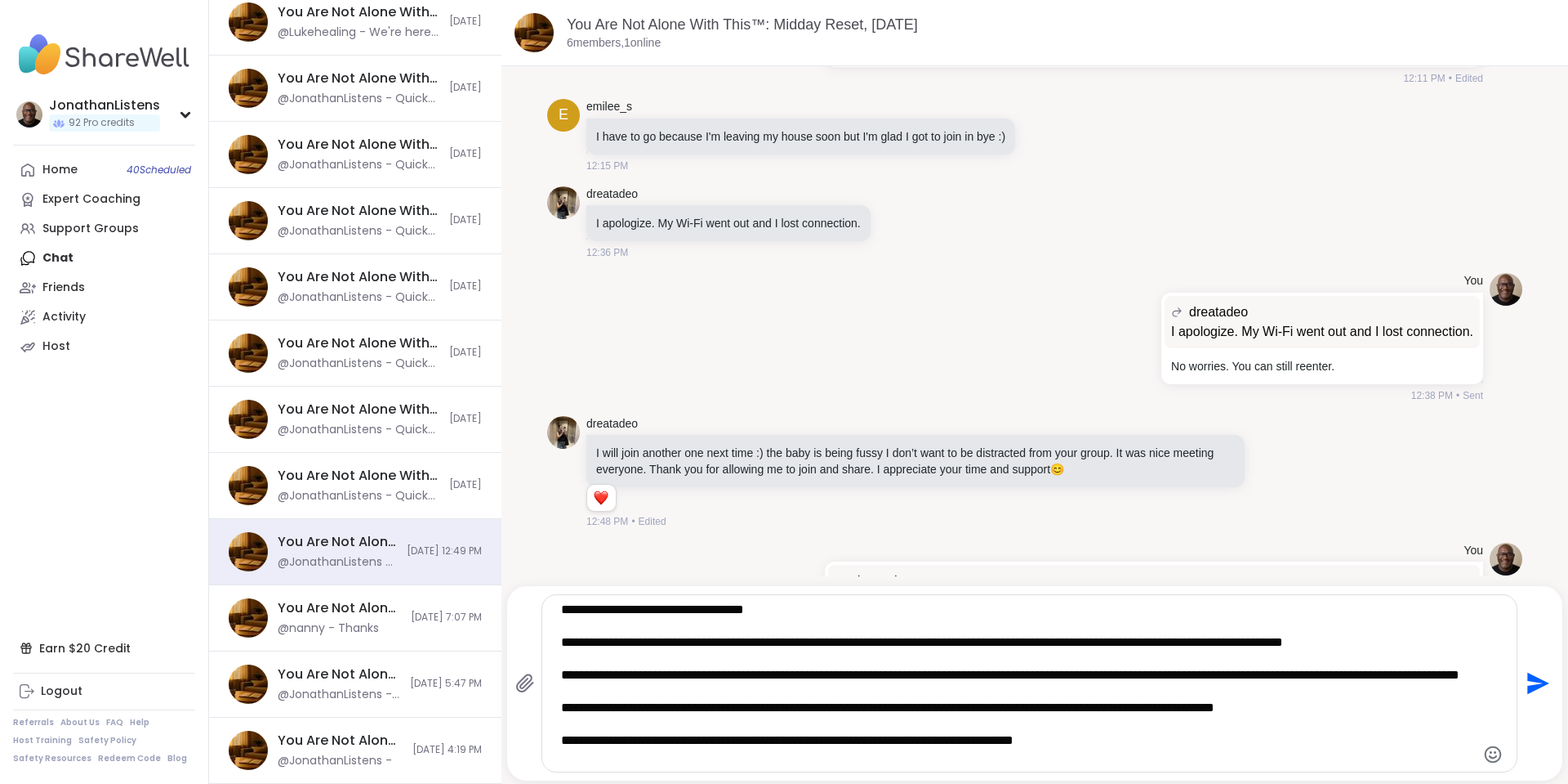
type textarea "**********"
click at [1527, 678] on icon "Send" at bounding box center [1538, 684] width 22 height 22
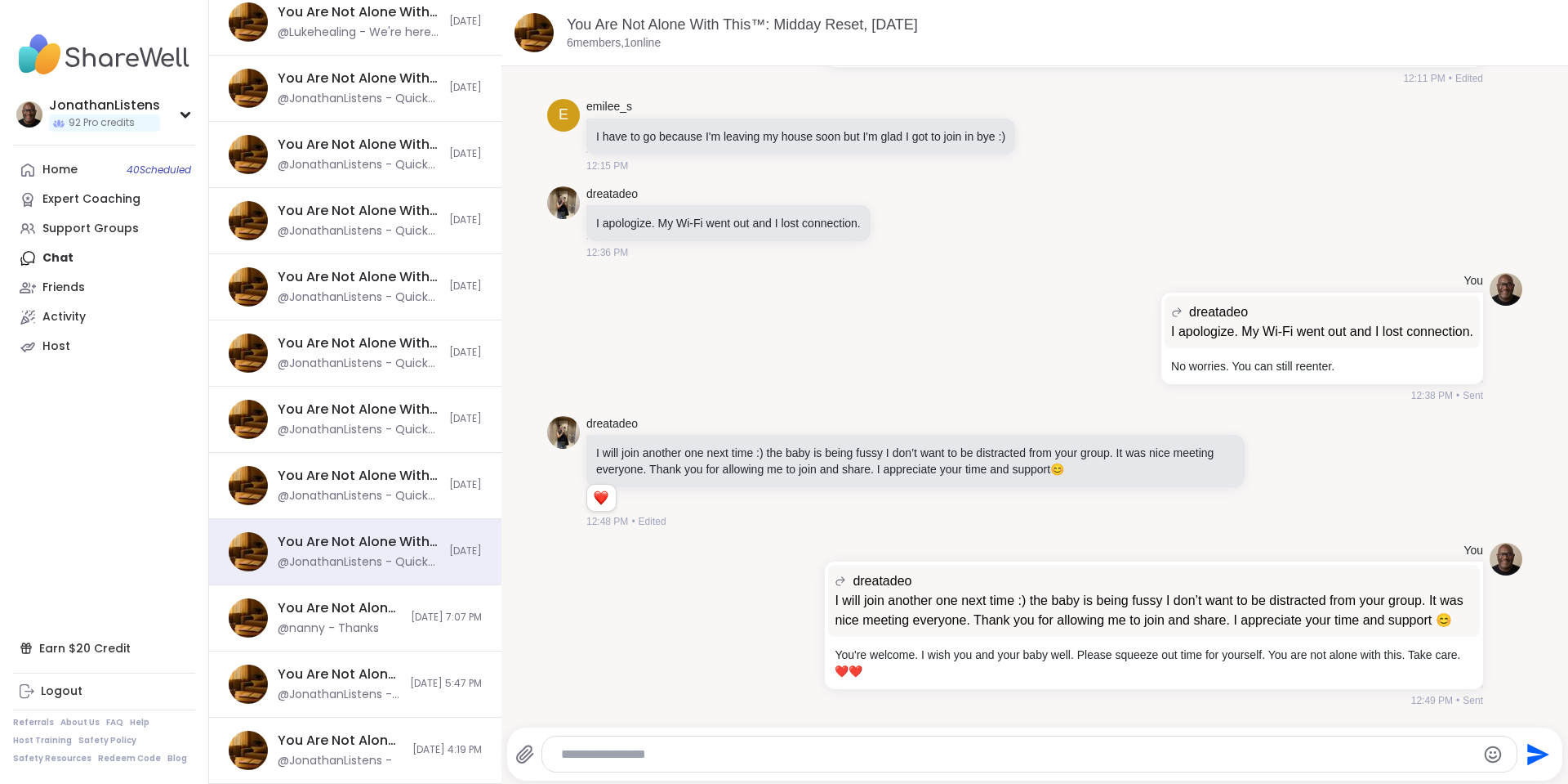
scroll to position [3000, 0]
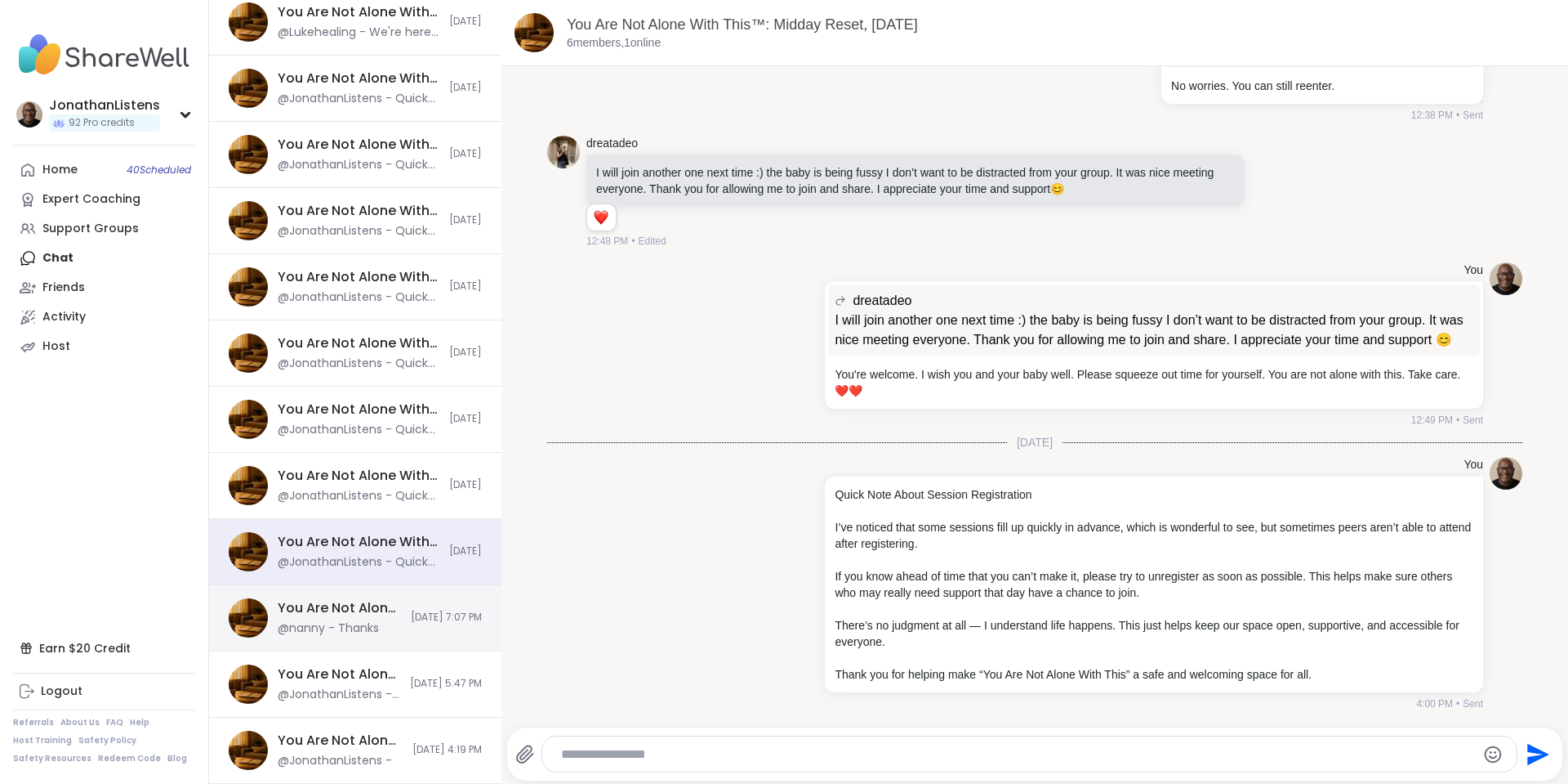
click at [376, 611] on div "You Are Not Alone With This, Oct 10 @nanny - Thanks 10/11/2025, 7:07 PM" at bounding box center [355, 618] width 292 height 66
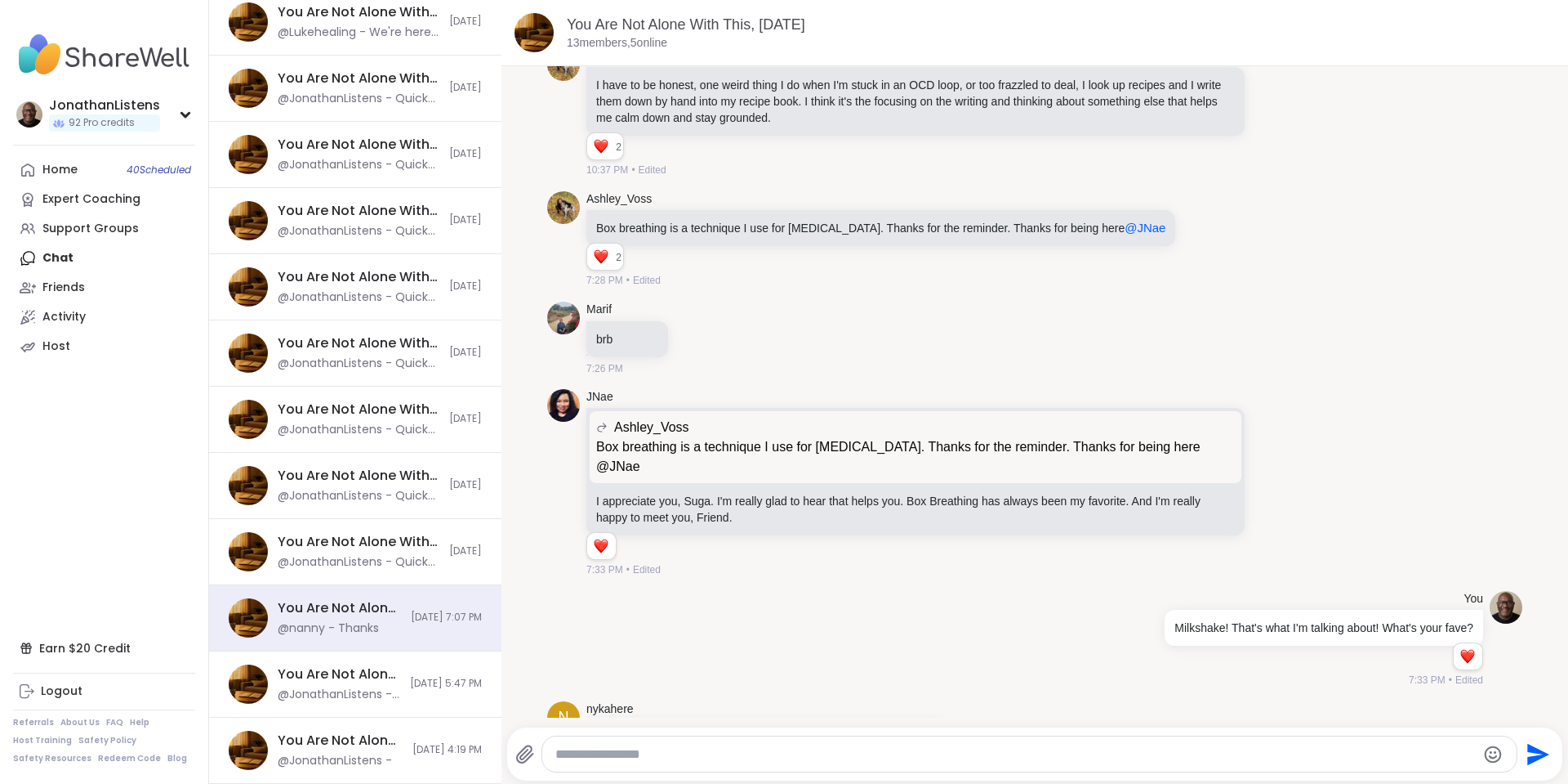
scroll to position [7451, 0]
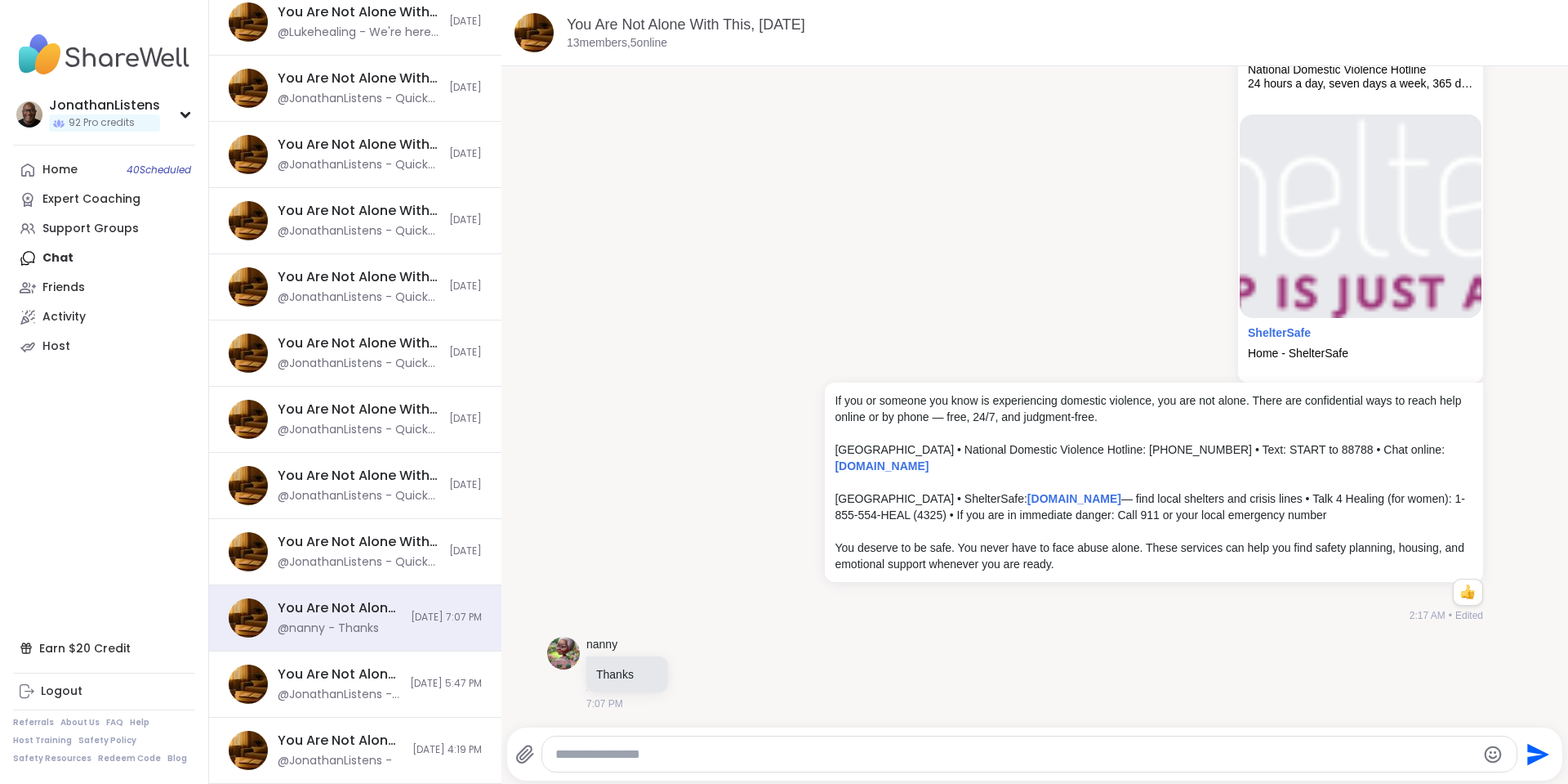
click at [837, 744] on div at bounding box center [1030, 754] width 975 height 35
type textarea "**********"
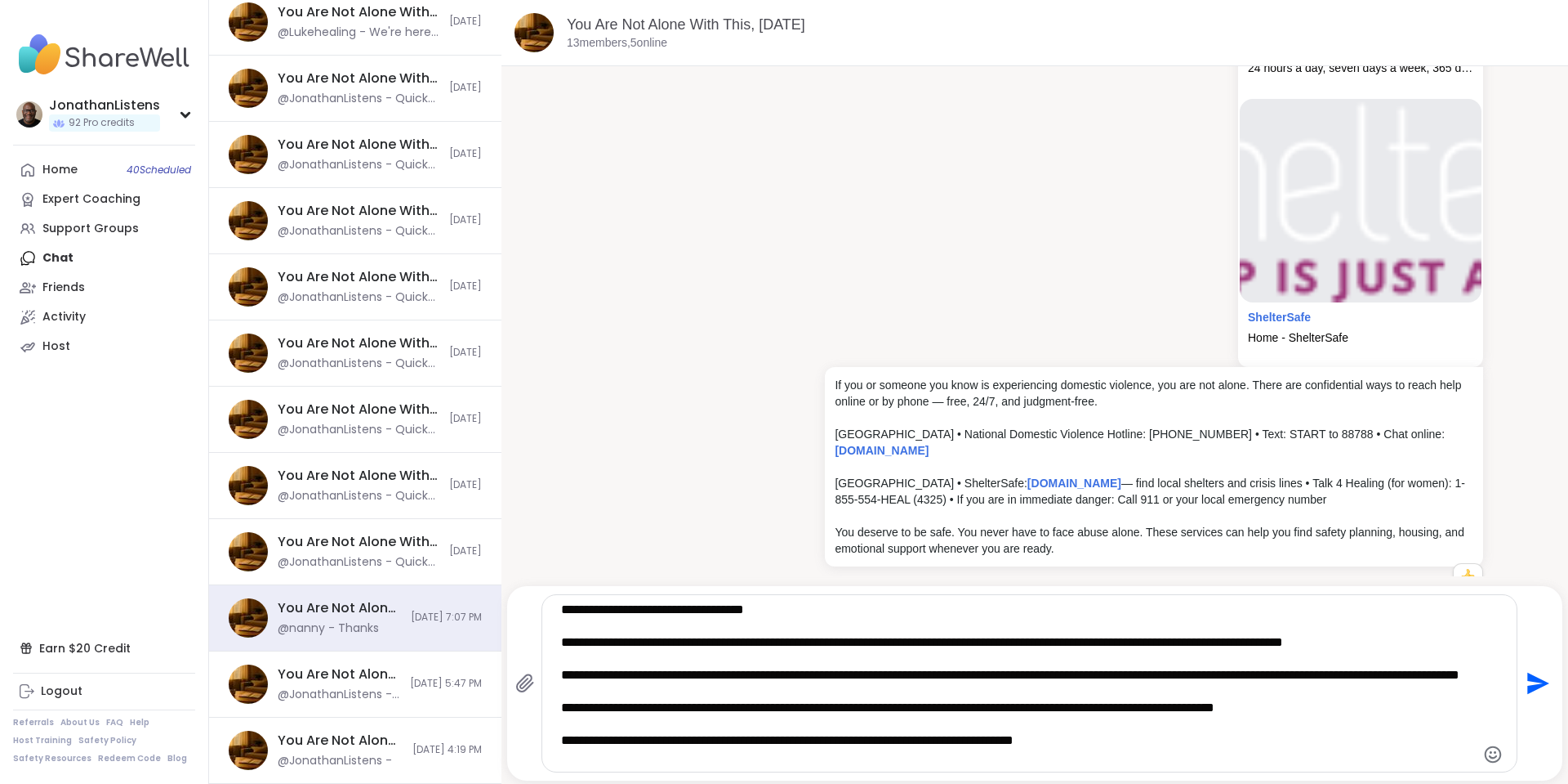
click at [1527, 680] on icon "Send" at bounding box center [1538, 684] width 22 height 22
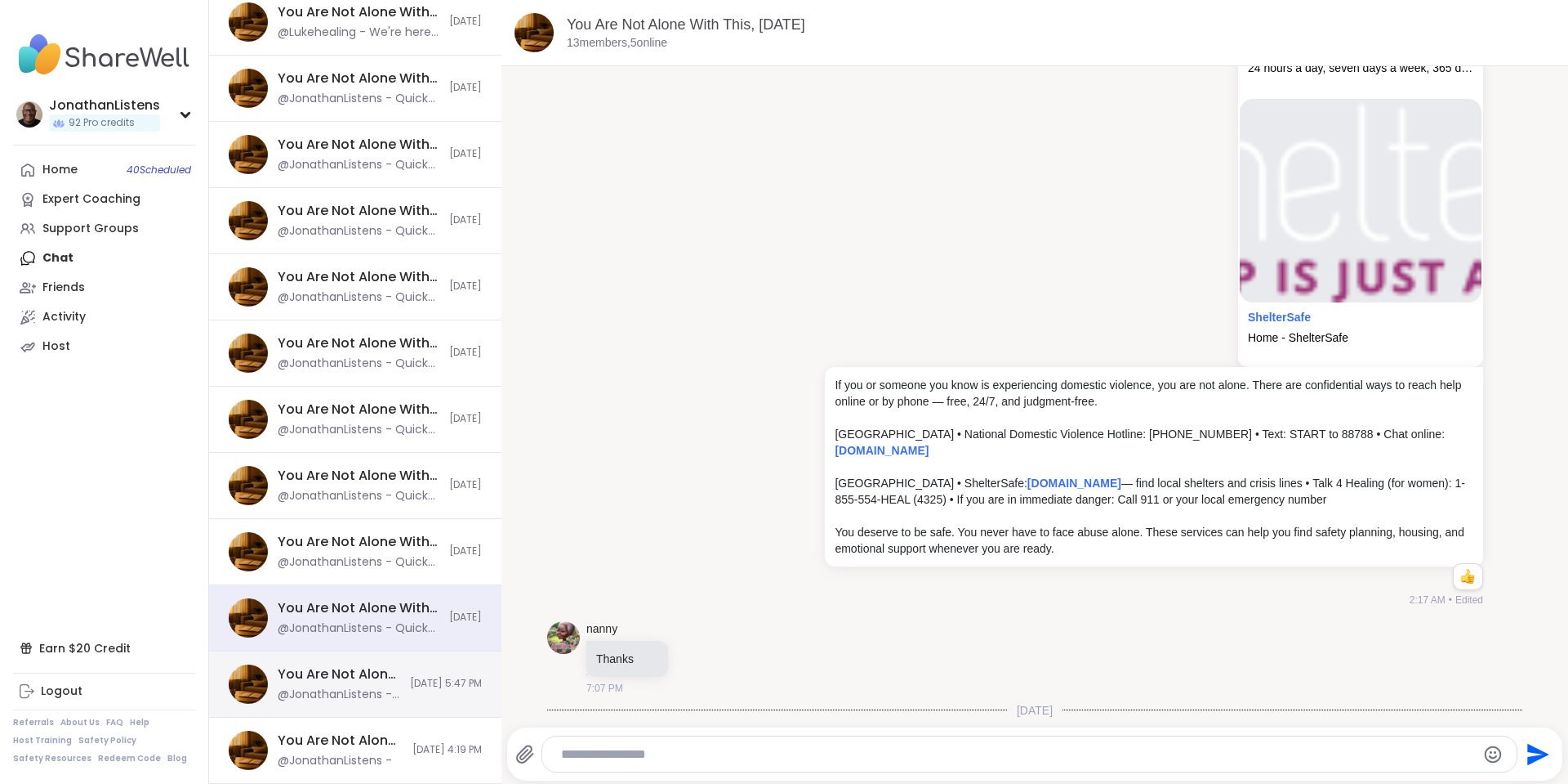
scroll to position [7734, 0]
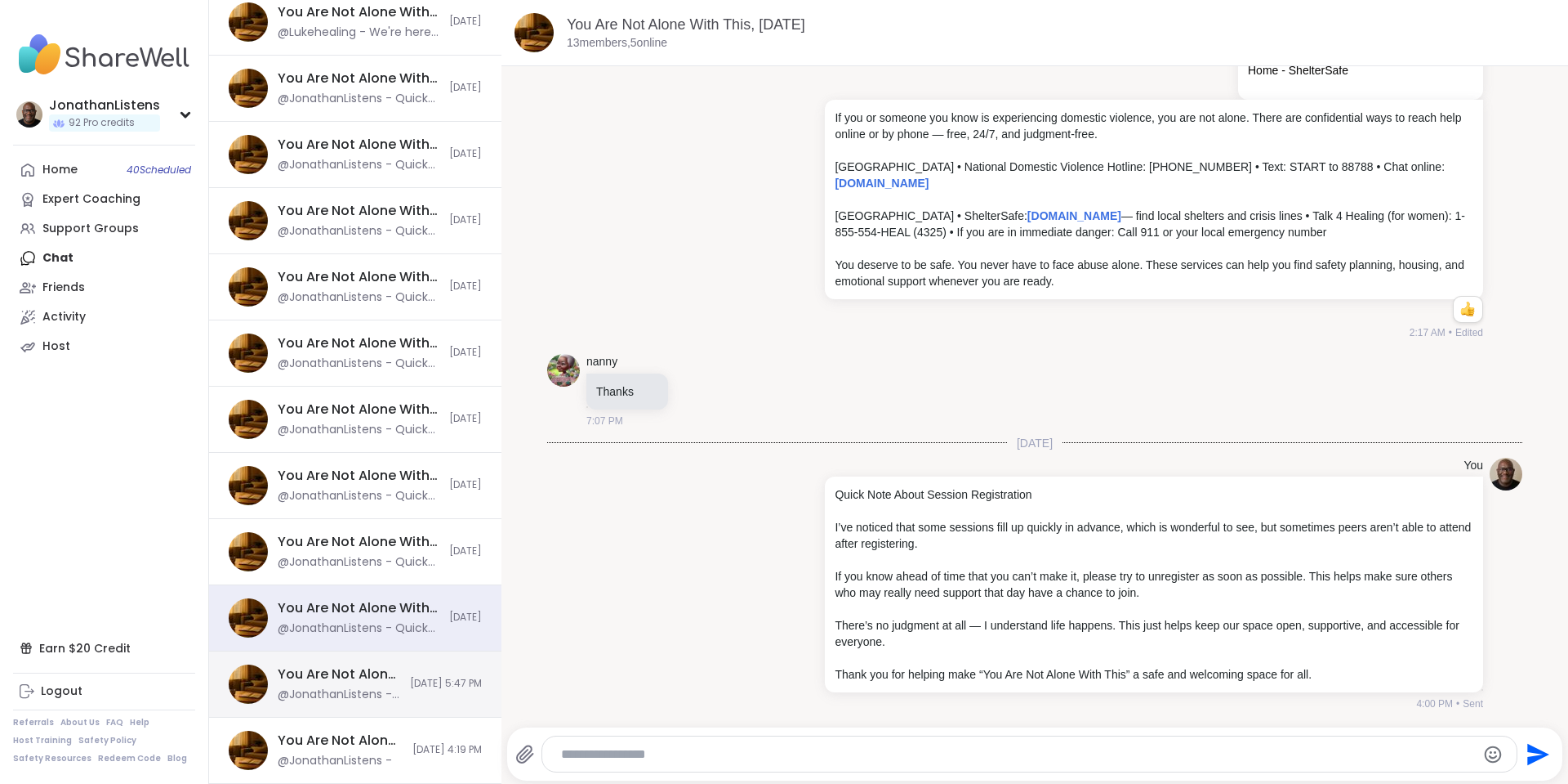
click at [377, 680] on div "You Are Not Alone With This™: Midday Reset, Oct 11 @JonathanListens - If you or…" at bounding box center [355, 684] width 292 height 66
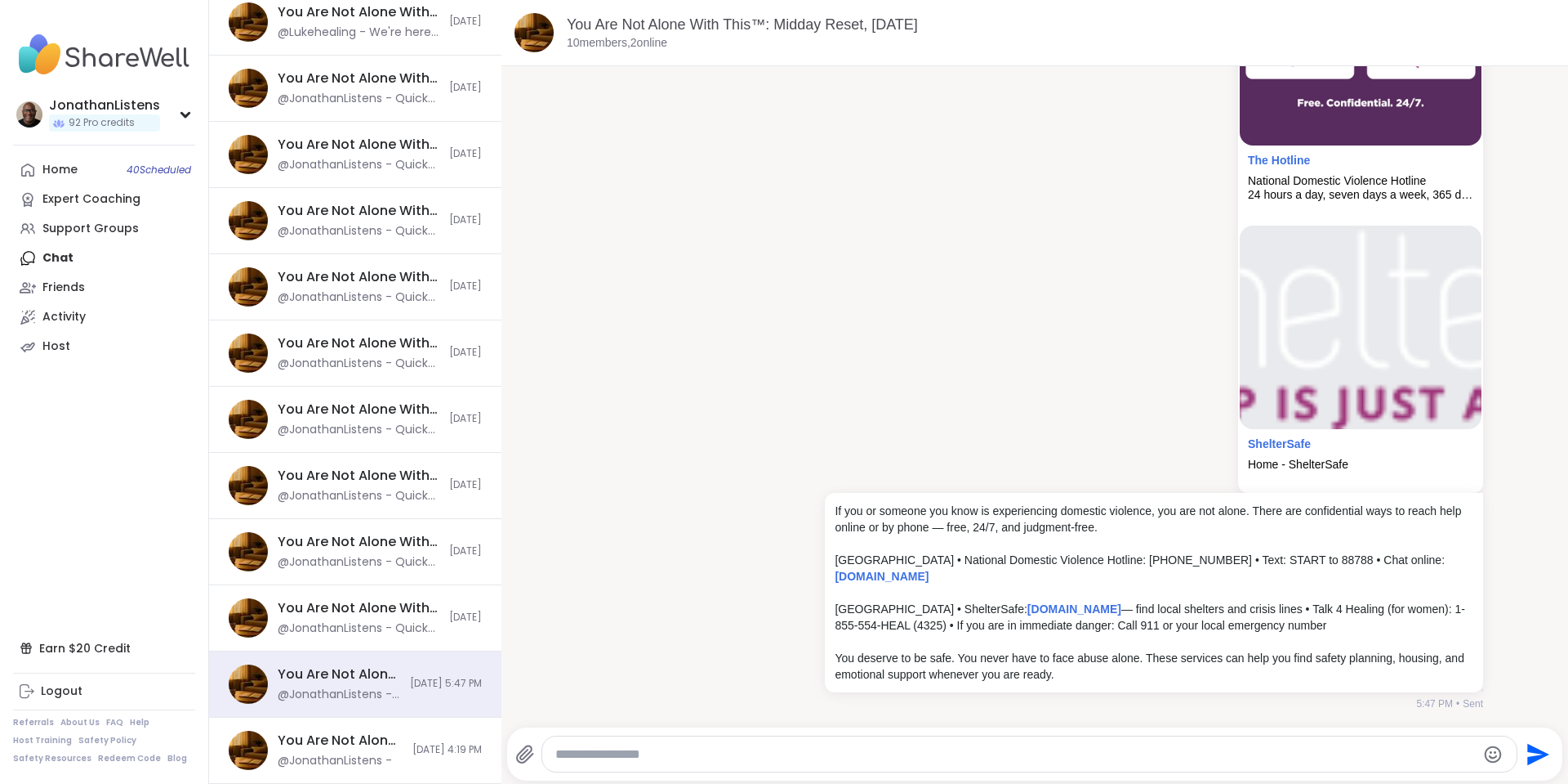
click at [786, 754] on textarea "Type your message" at bounding box center [1016, 754] width 921 height 17
paste textarea "**********"
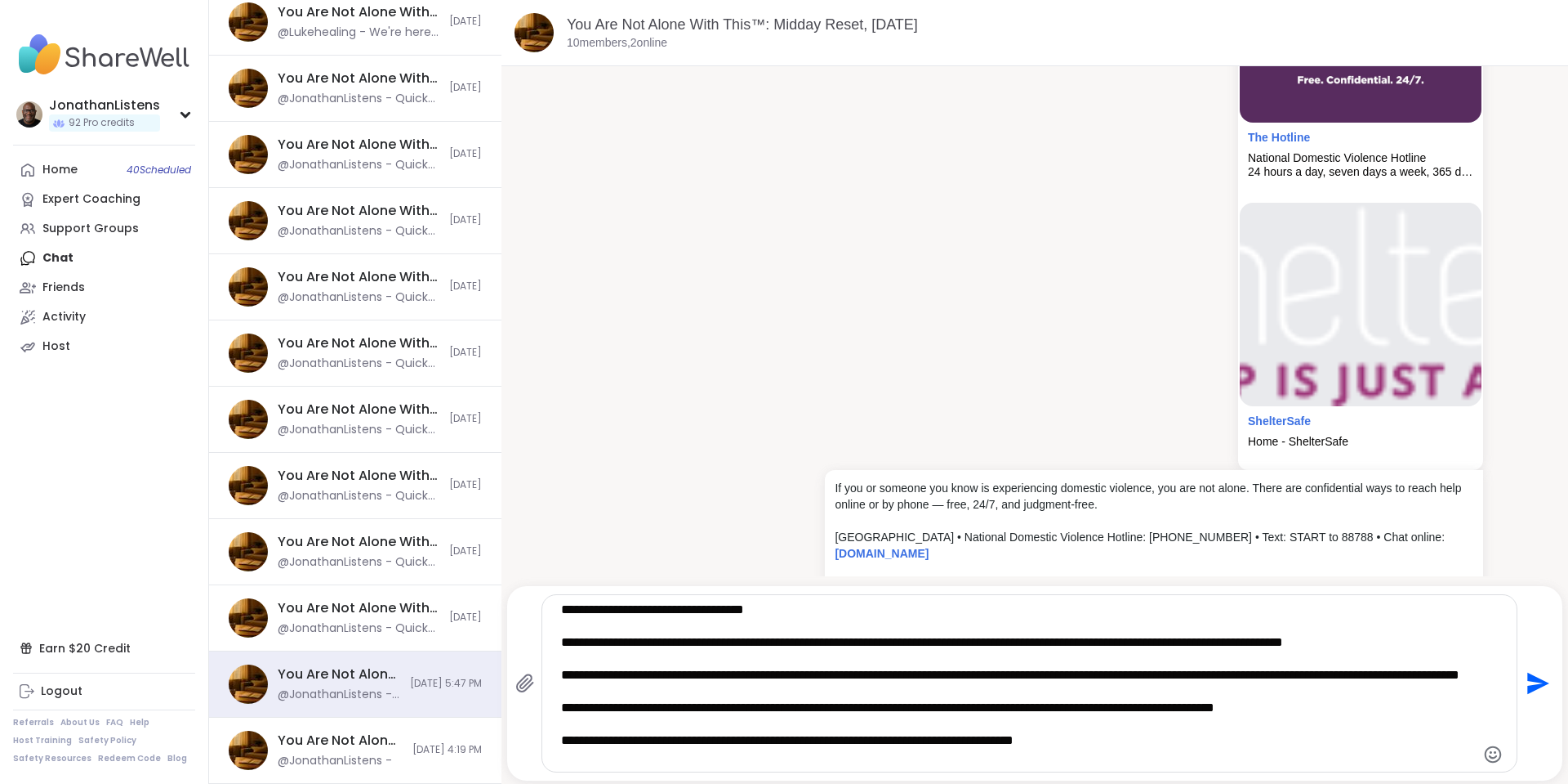
scroll to position [10672, 0]
type textarea "**********"
click at [1527, 678] on icon "Send" at bounding box center [1538, 684] width 22 height 22
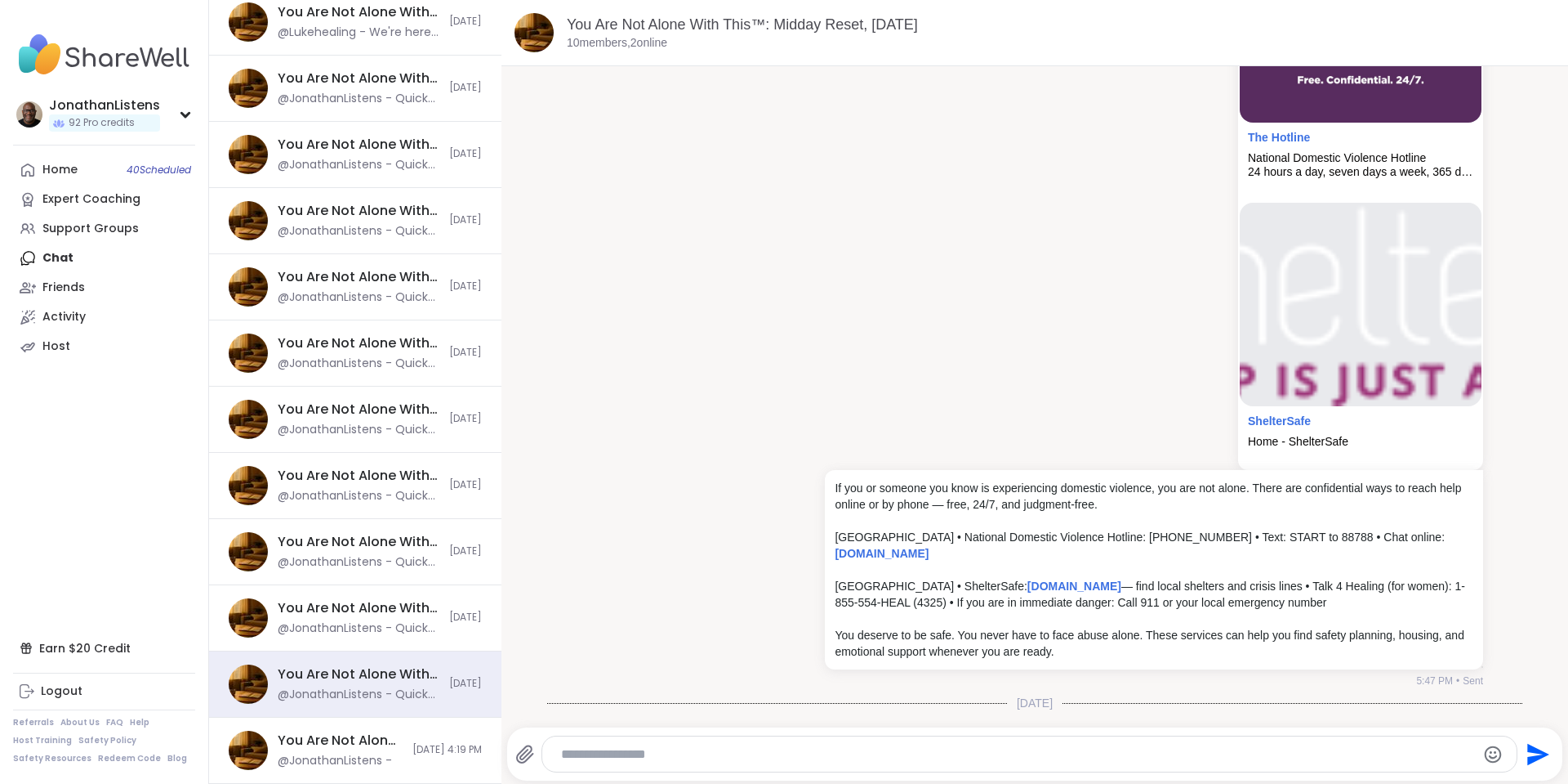
scroll to position [10956, 0]
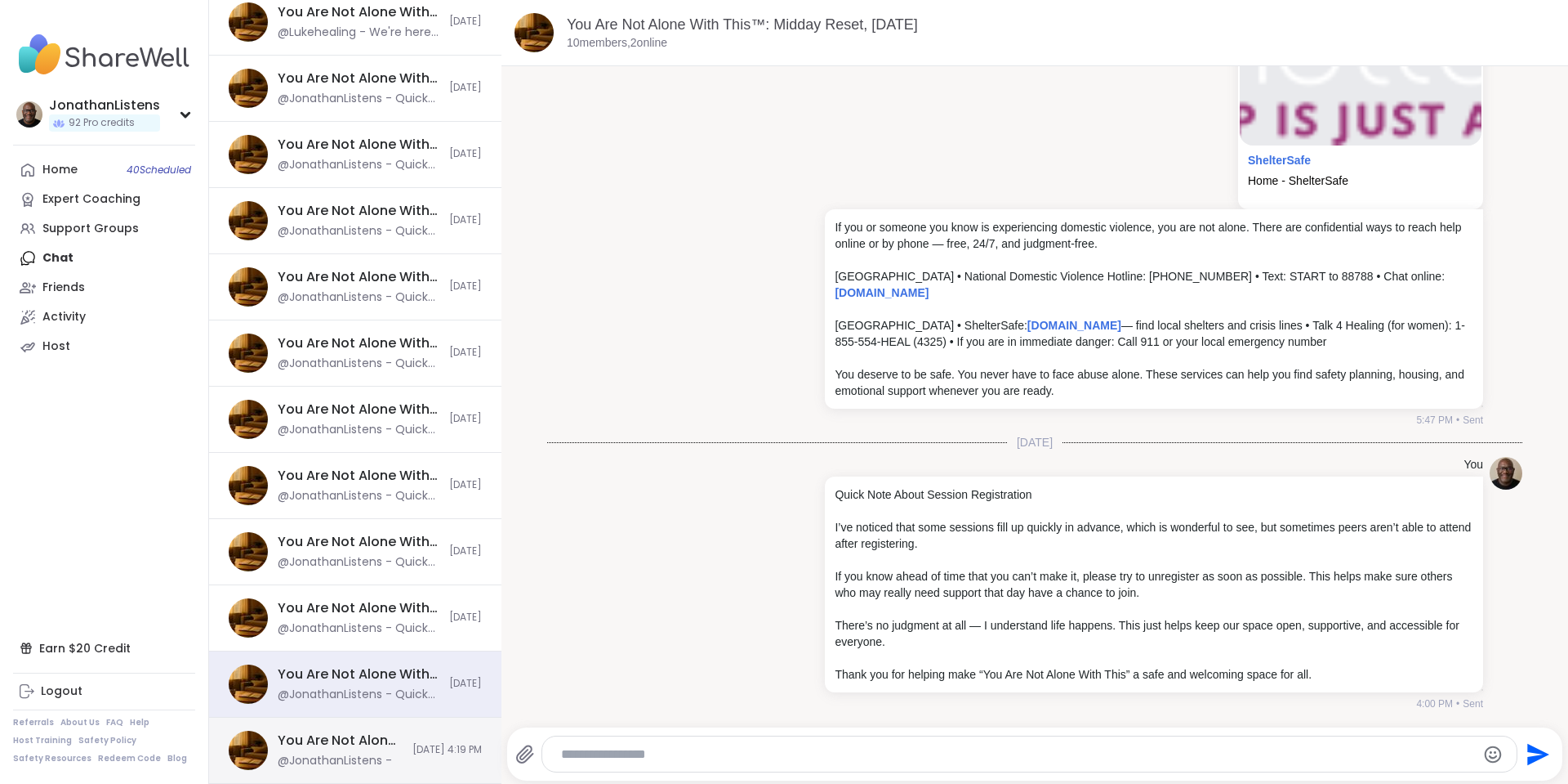
click at [376, 739] on div "You Are Not Alone: Midday Reset, Oct 10 @JonathanListens - 10/10/2025, 4:19 PM" at bounding box center [355, 750] width 292 height 66
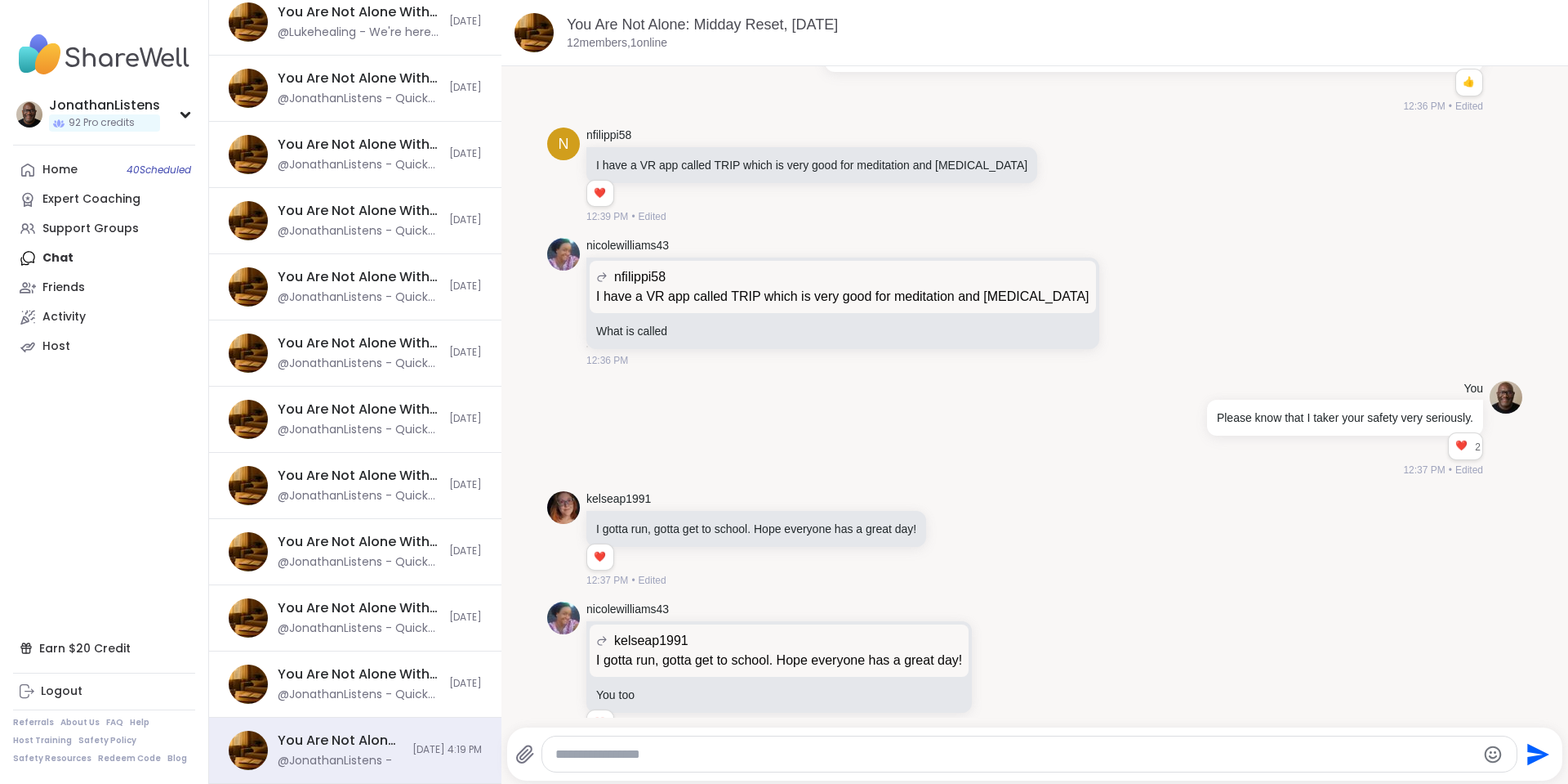
scroll to position [8450, 0]
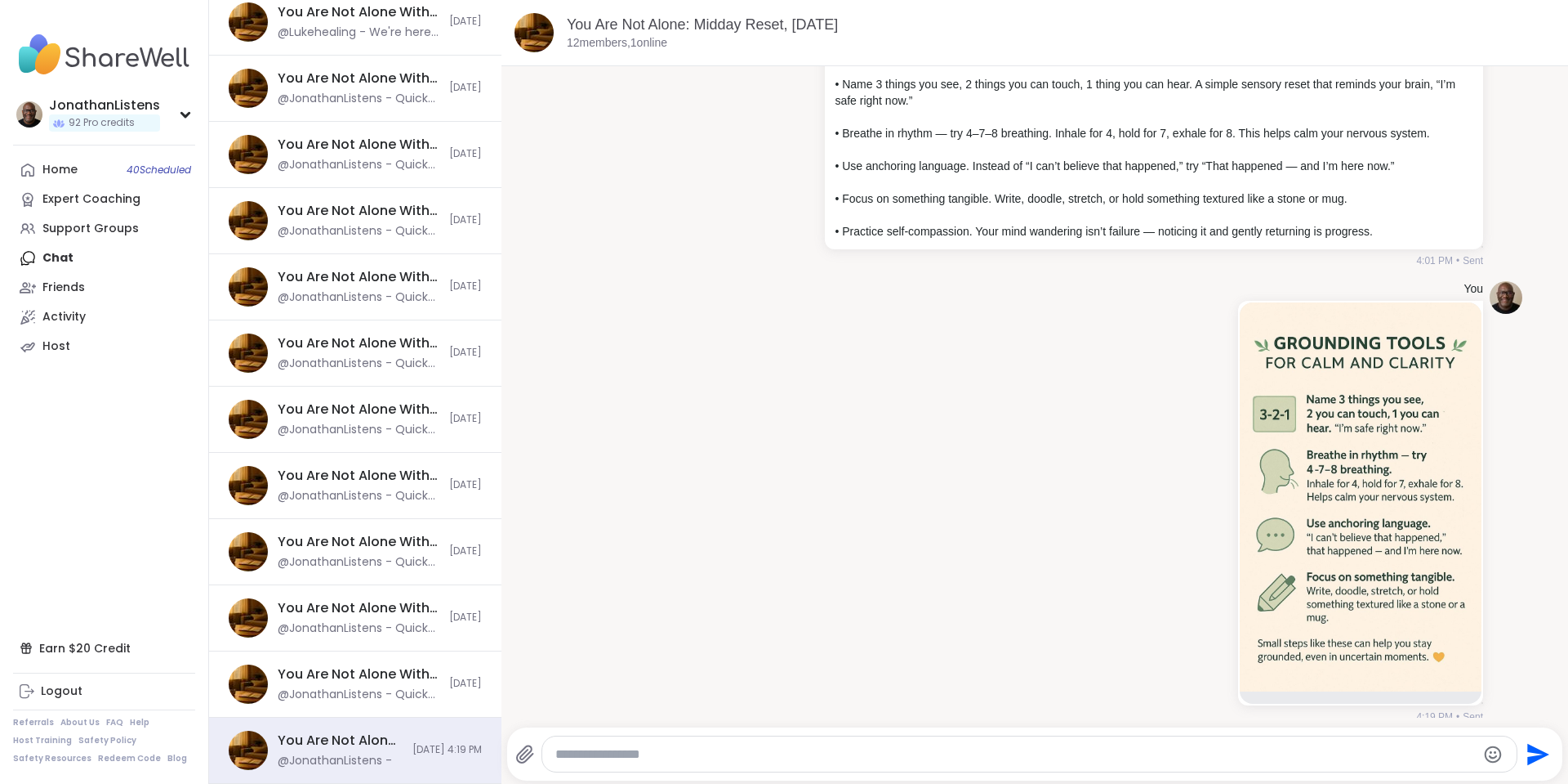
click at [901, 761] on textarea "Type your message" at bounding box center [1016, 754] width 921 height 17
paste textarea "**********"
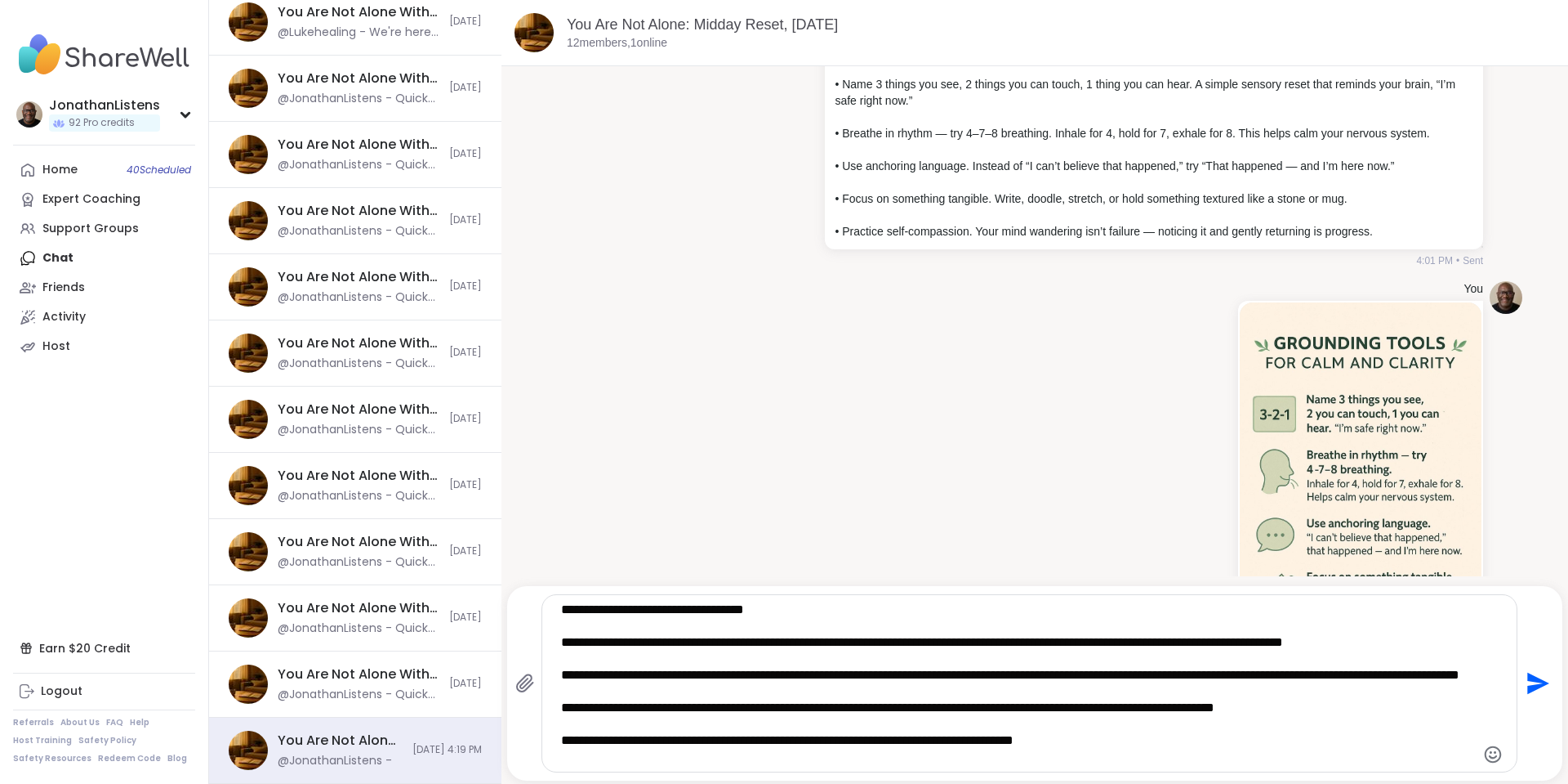
type textarea "**********"
click at [1530, 686] on icon "Send" at bounding box center [1538, 684] width 22 height 22
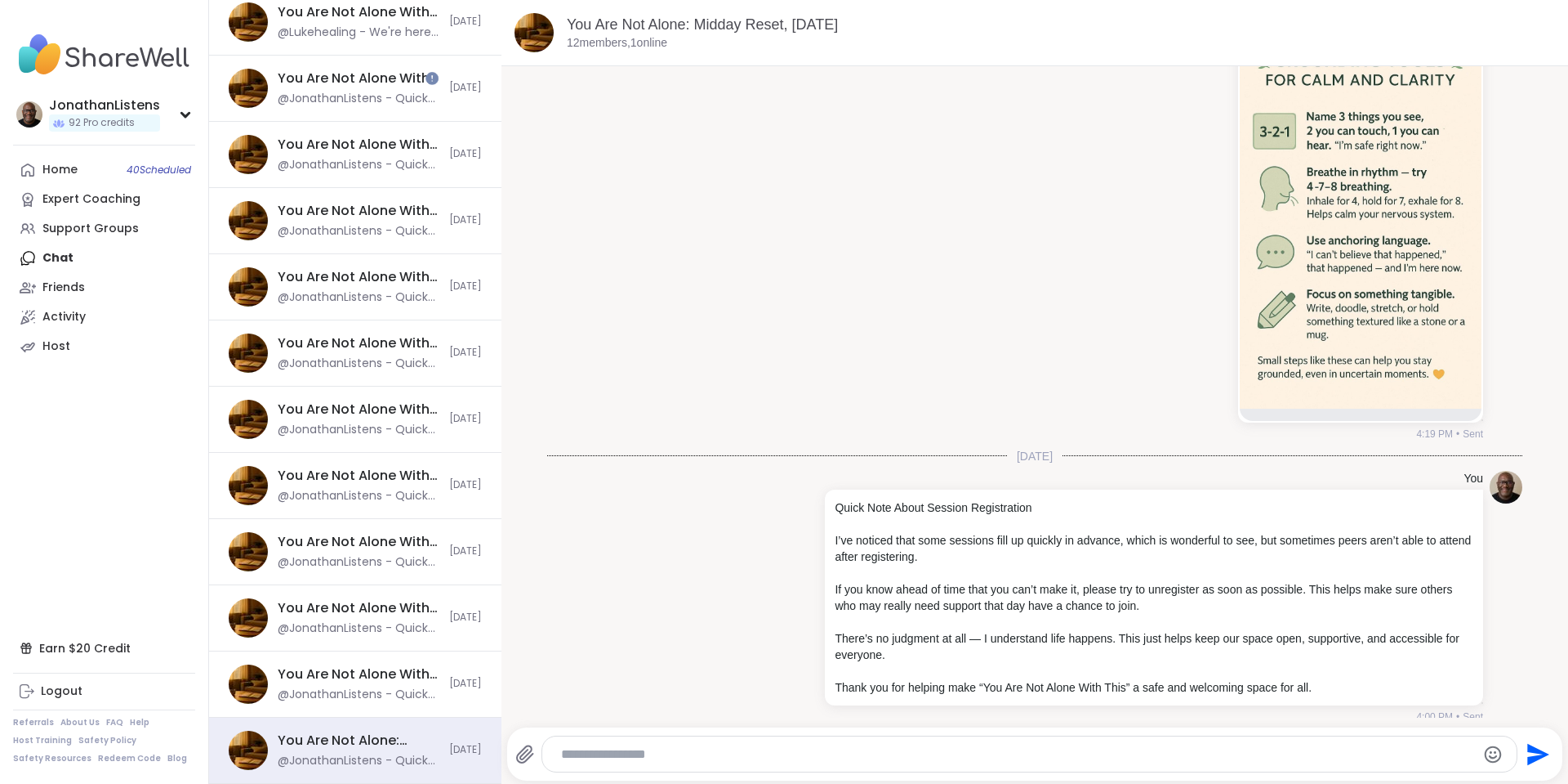
scroll to position [0, 0]
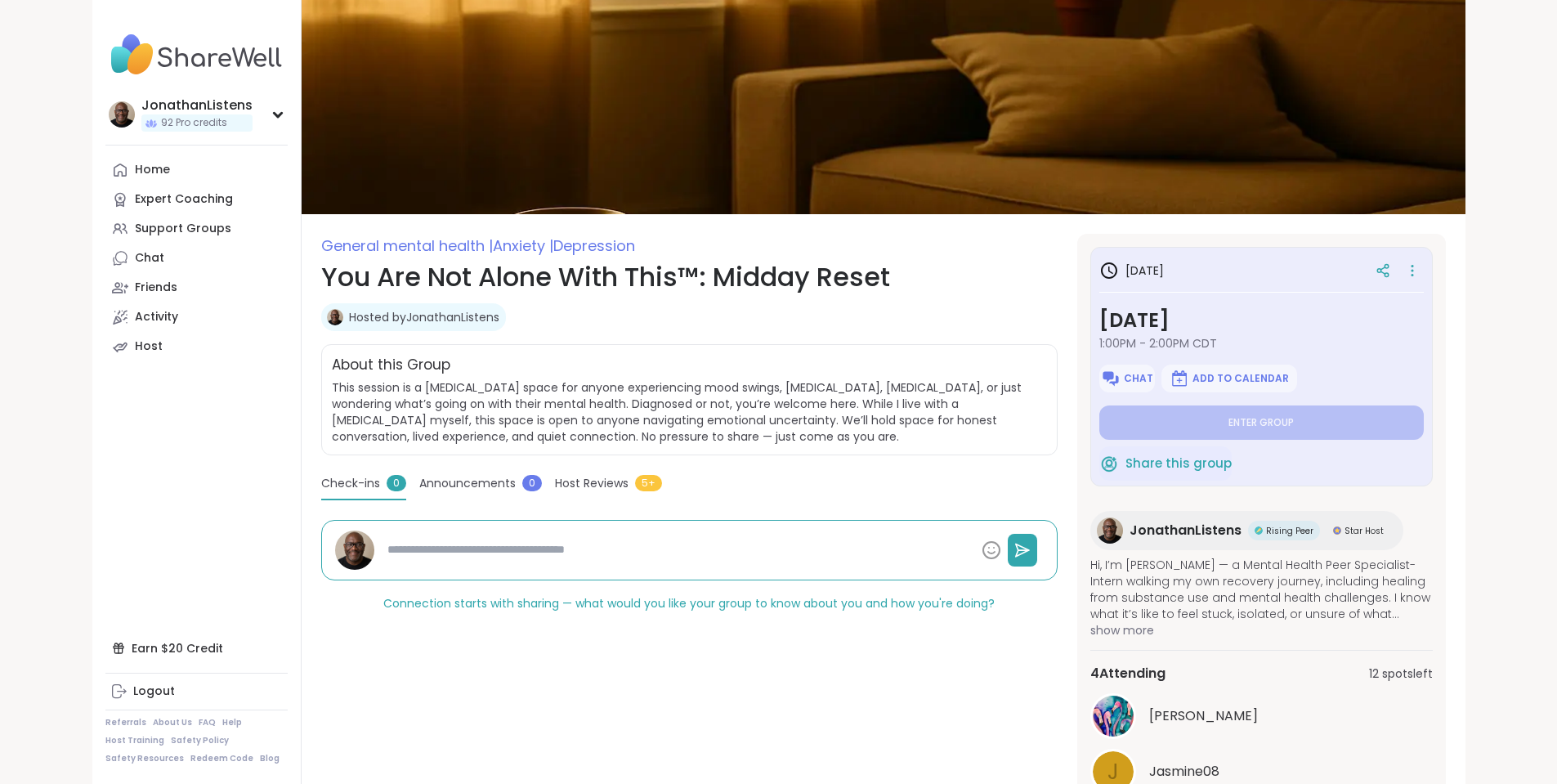
type textarea "*"
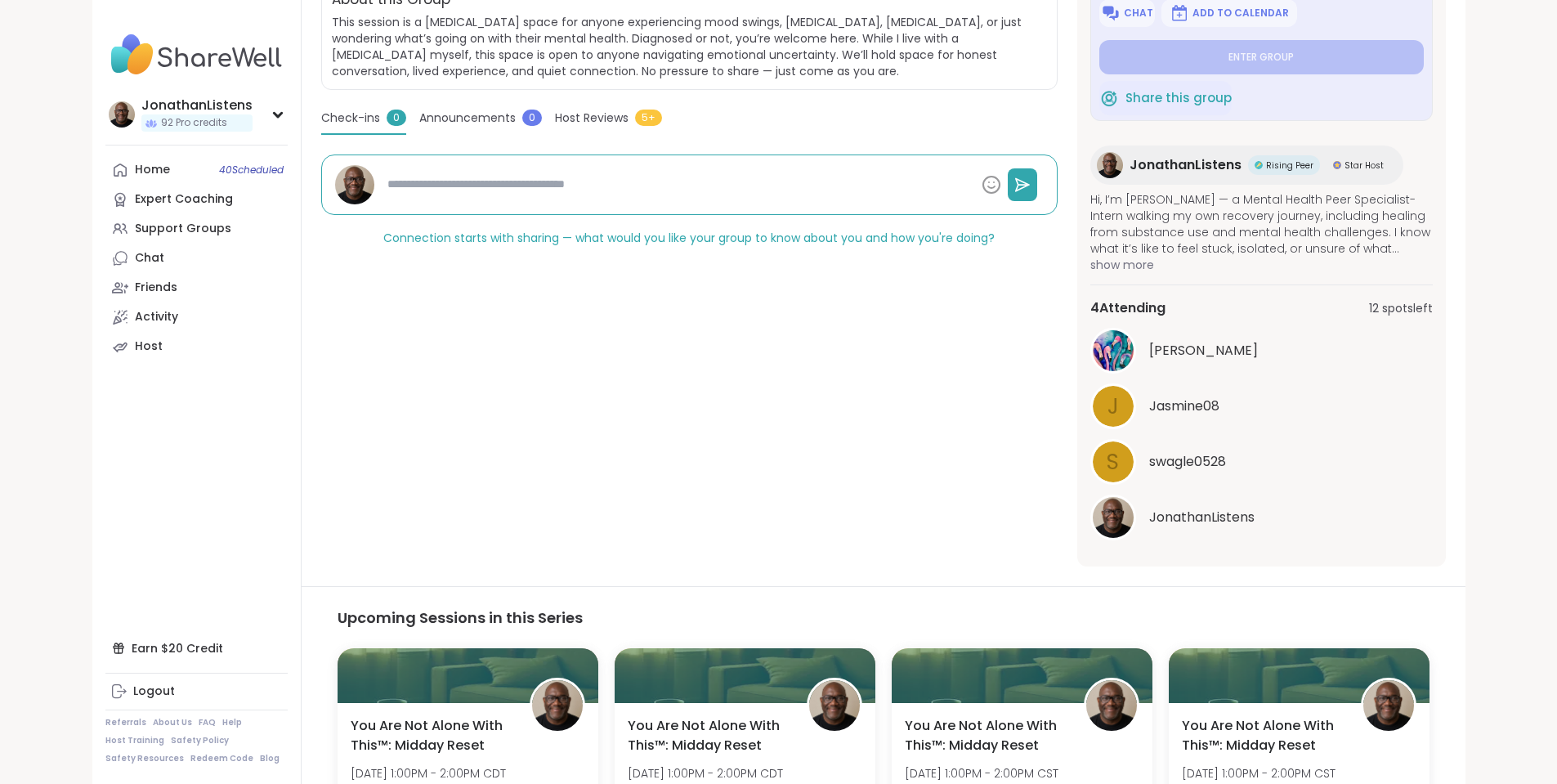
scroll to position [366, 0]
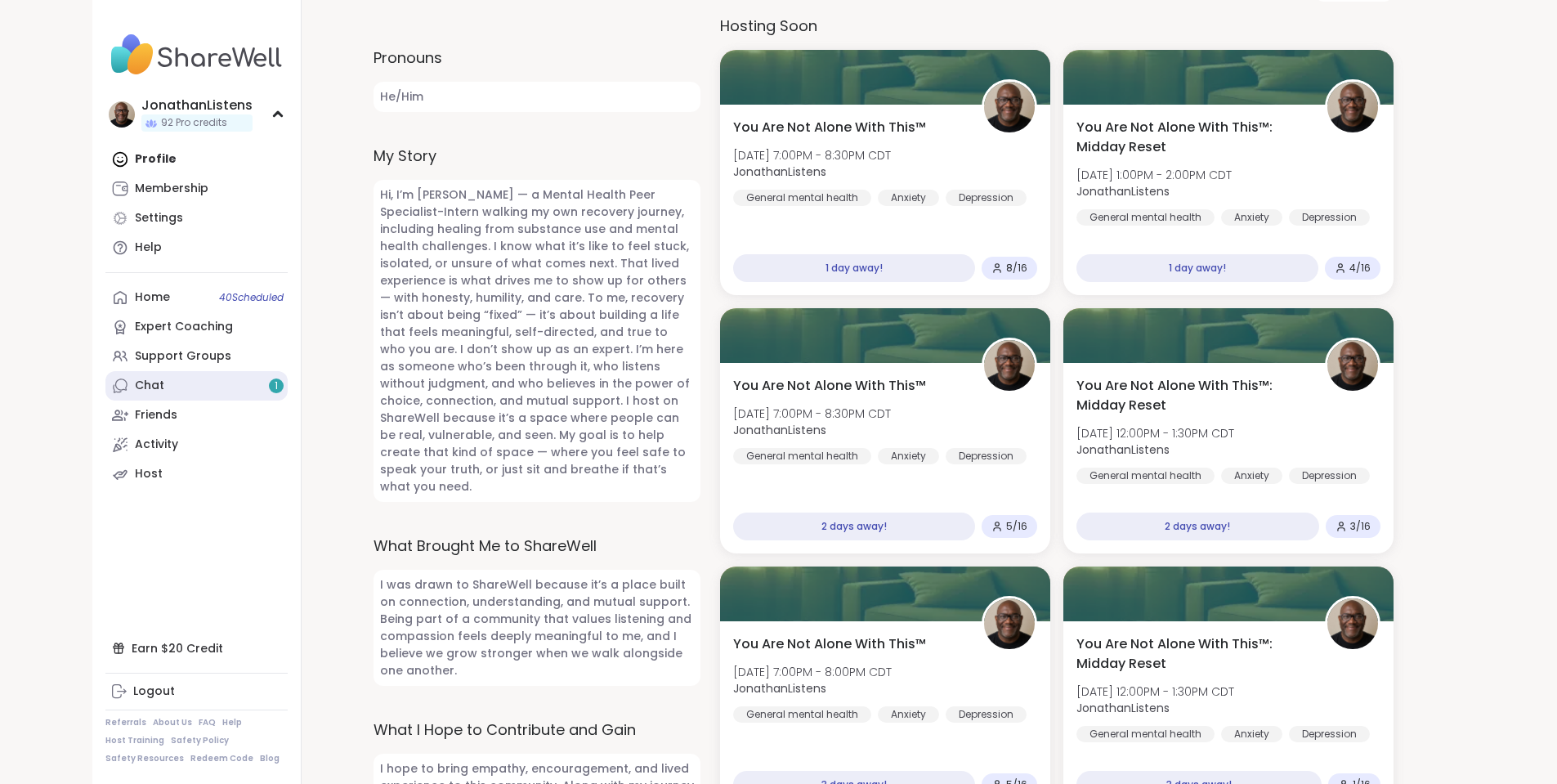
click at [137, 398] on link "Chat 1" at bounding box center [196, 385] width 182 height 30
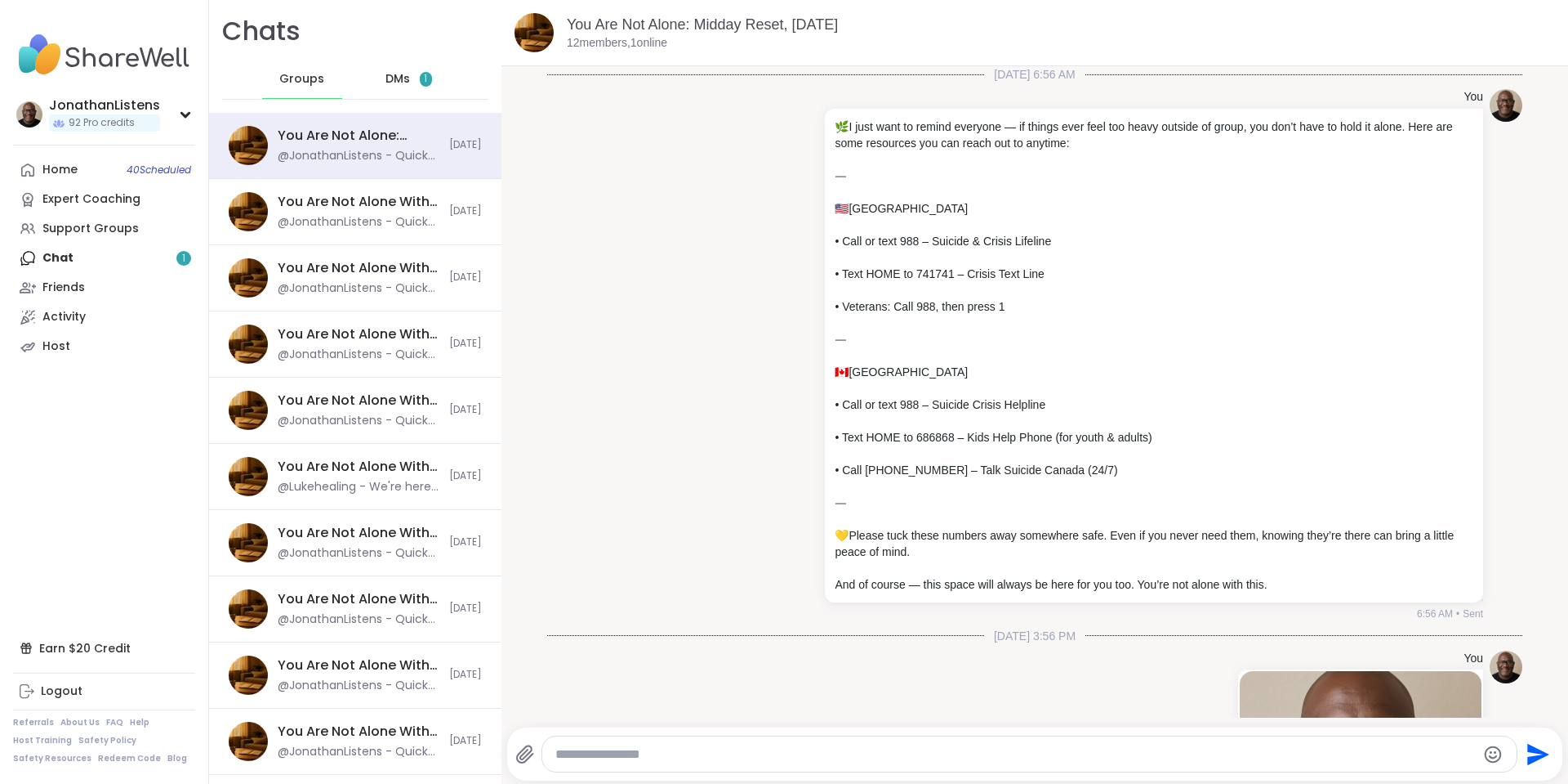
scroll to position [8733, 0]
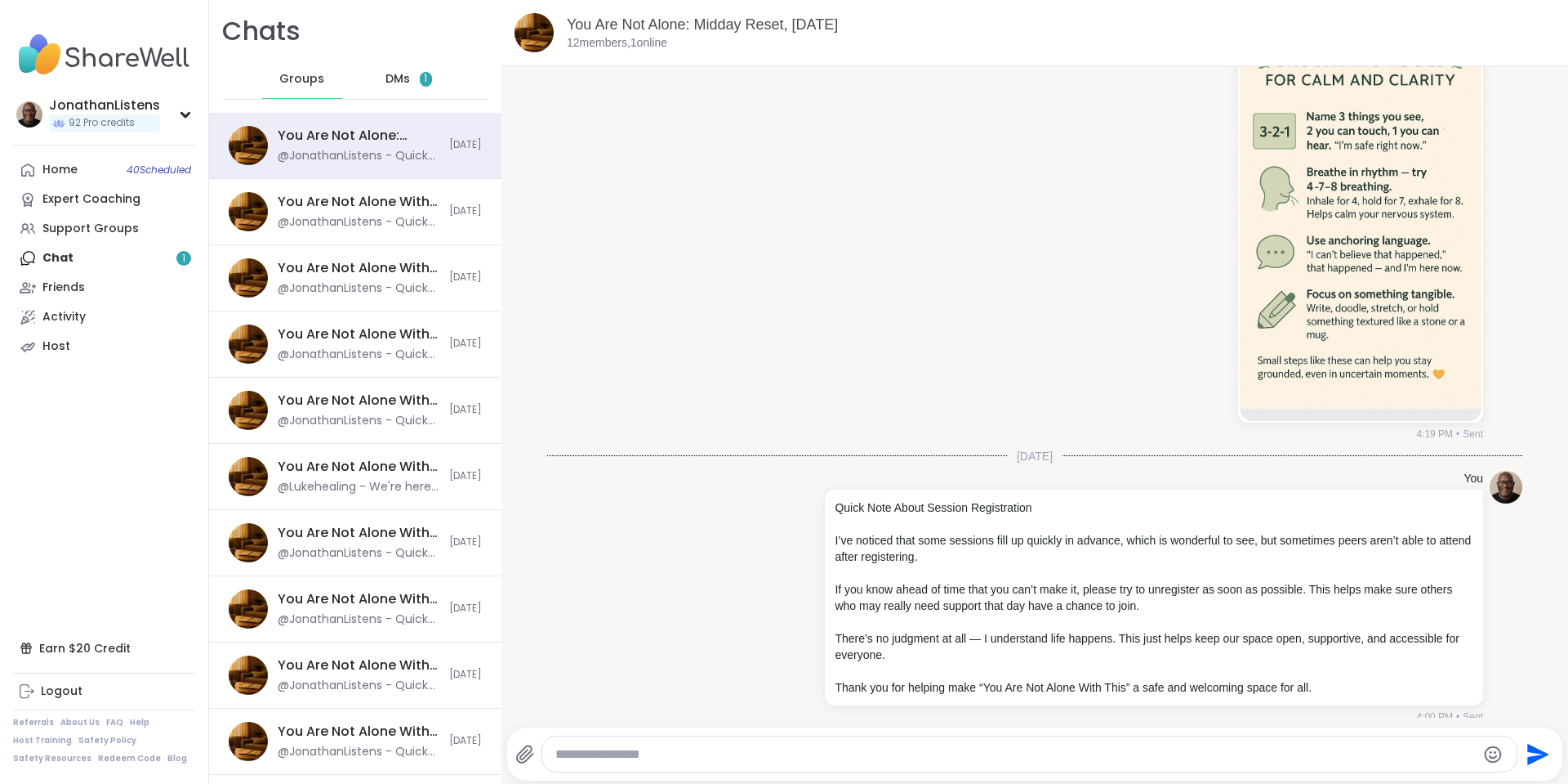
click at [392, 80] on span "DMs" at bounding box center [397, 80] width 24 height 17
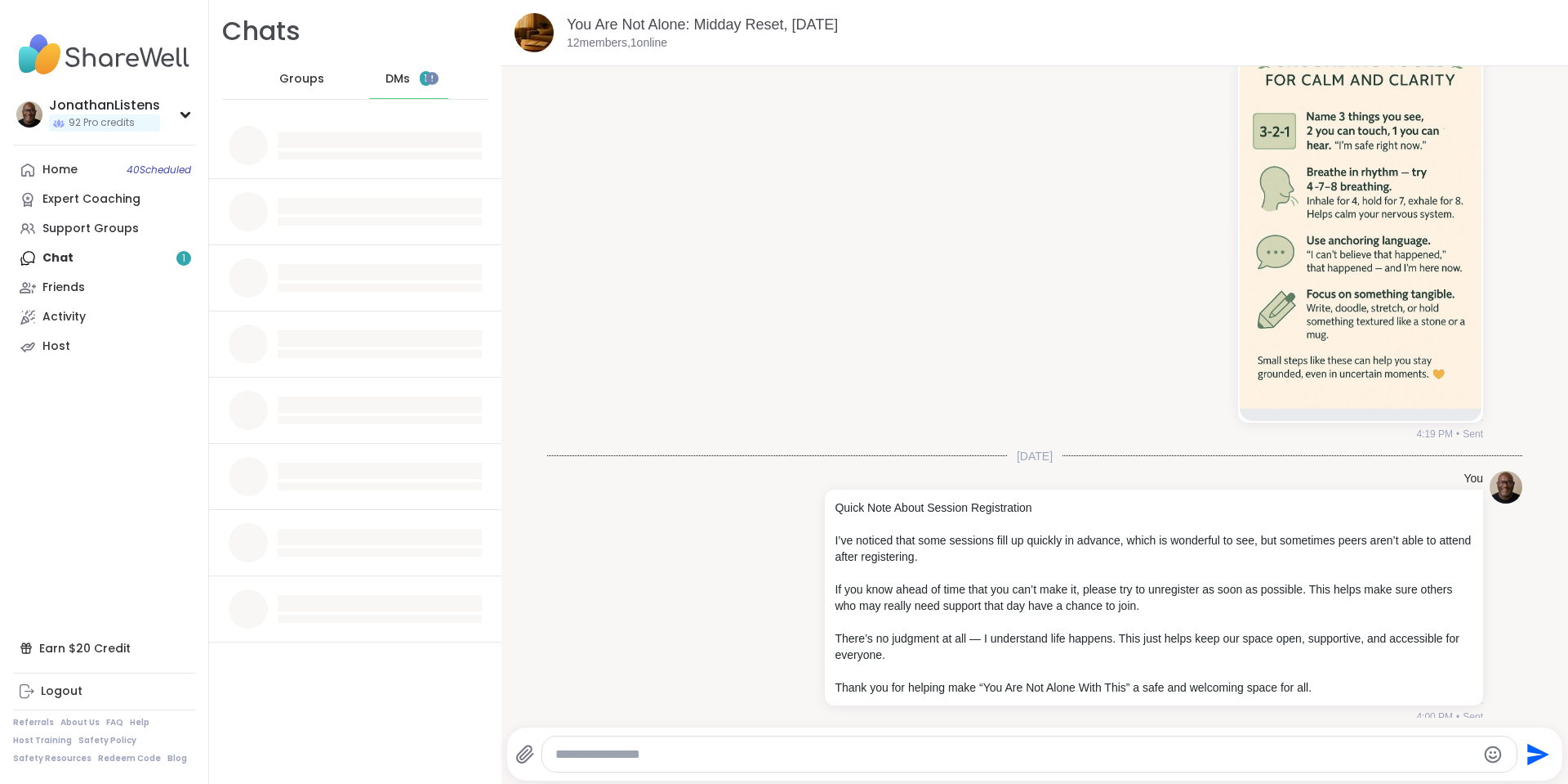
scroll to position [0, 0]
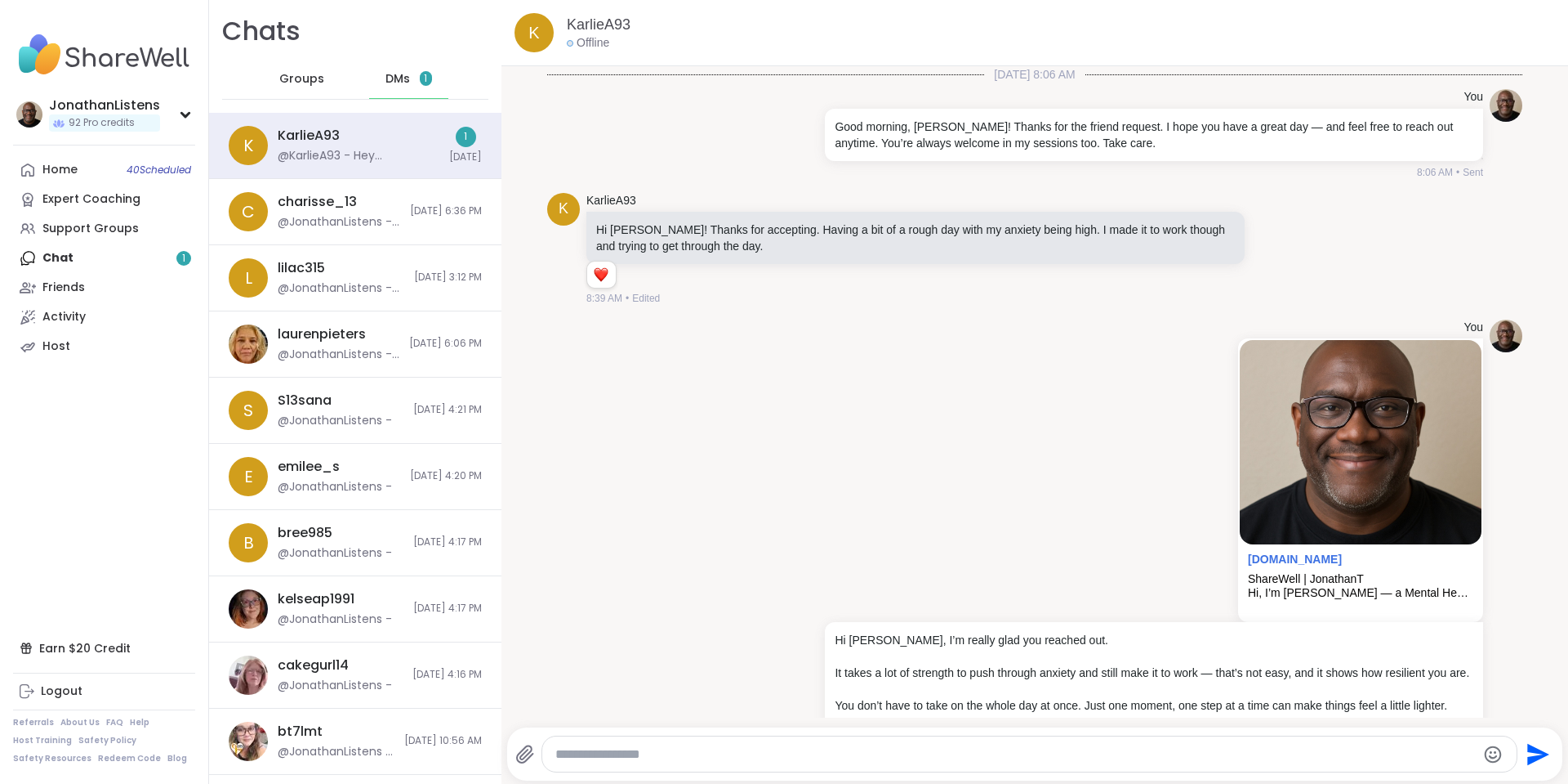
scroll to position [3624, 0]
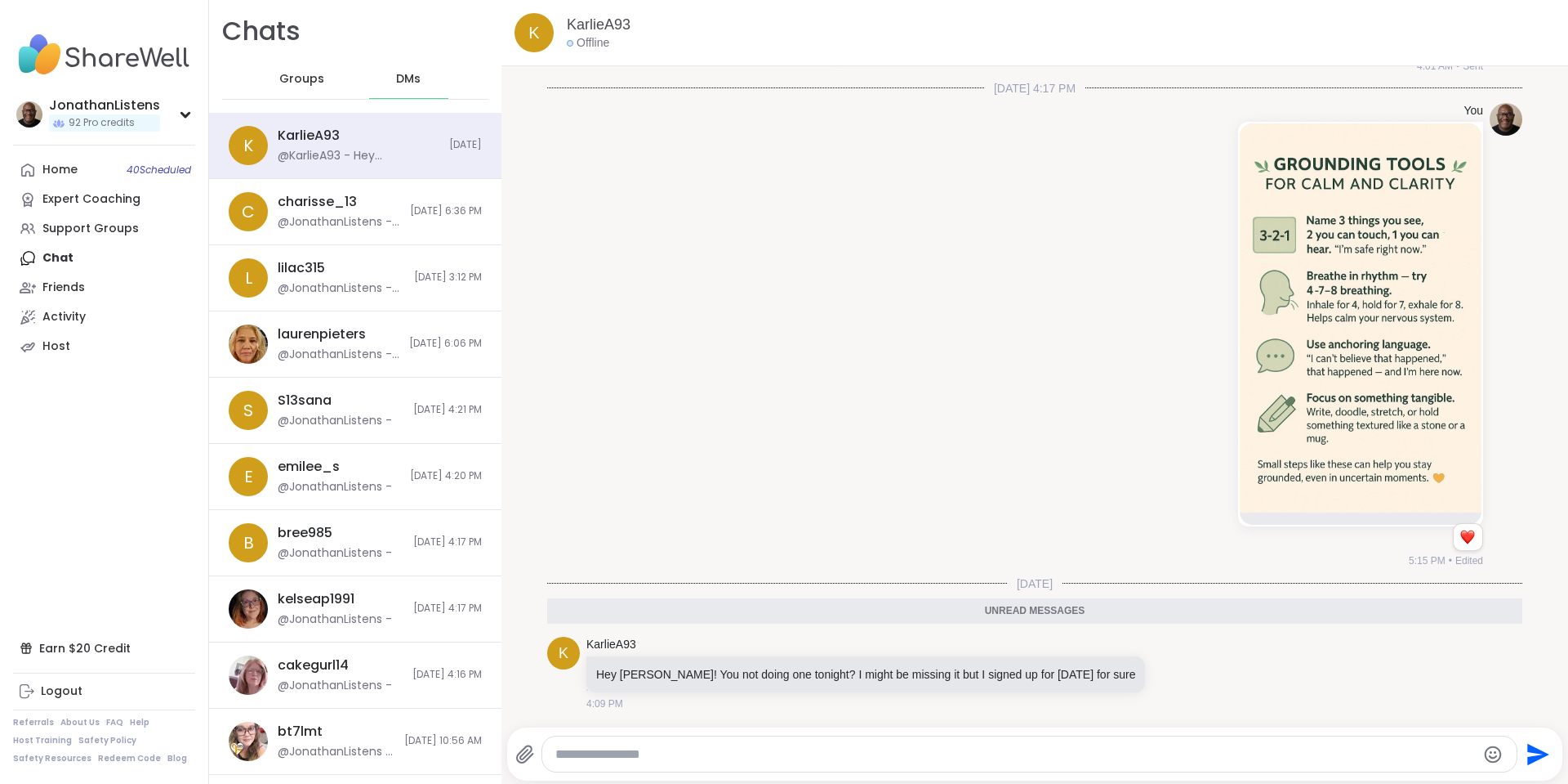
click at [935, 751] on textarea "Type your message" at bounding box center [1016, 754] width 921 height 17
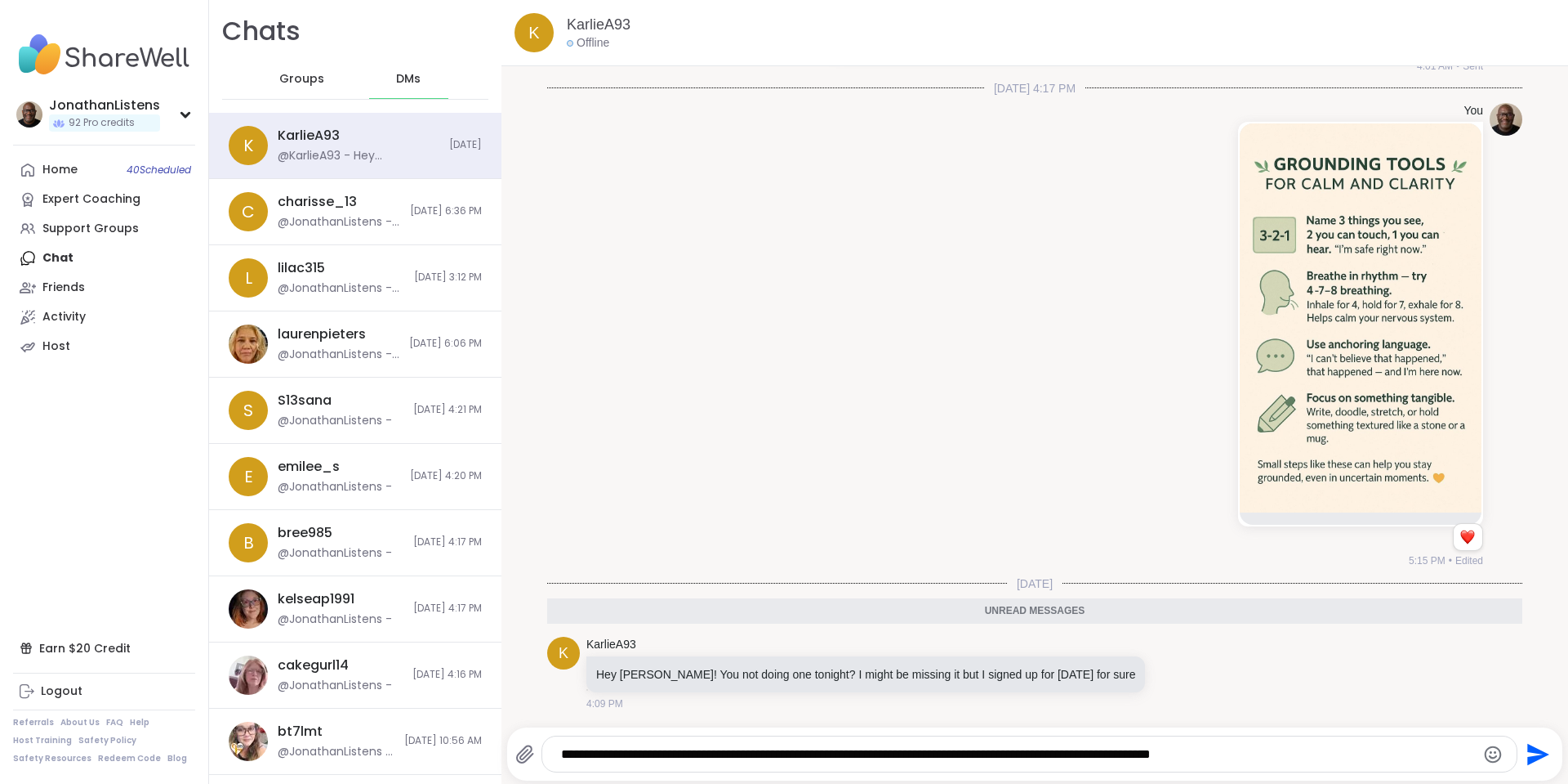
type textarea "**********"
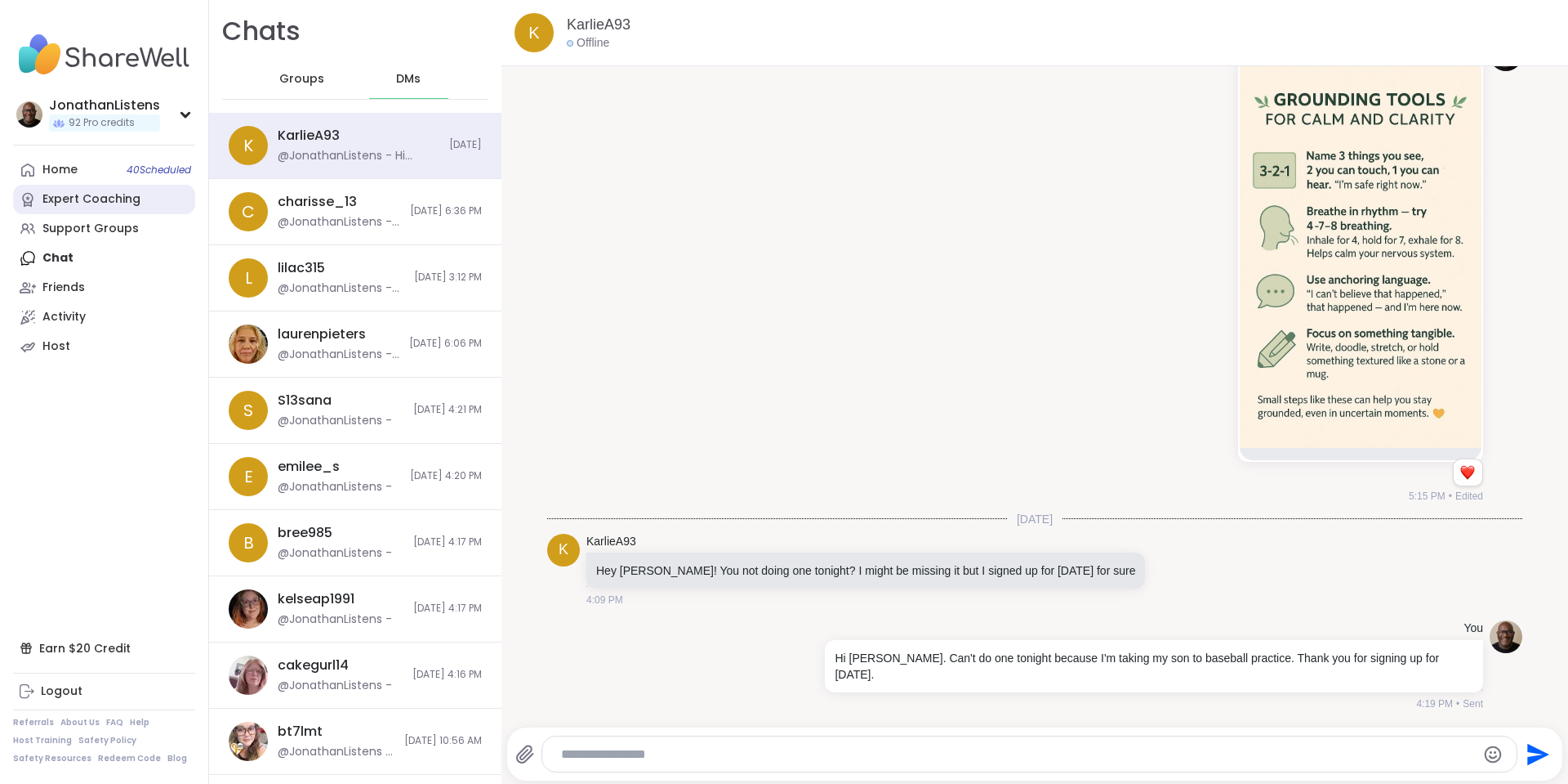
scroll to position [3759, 0]
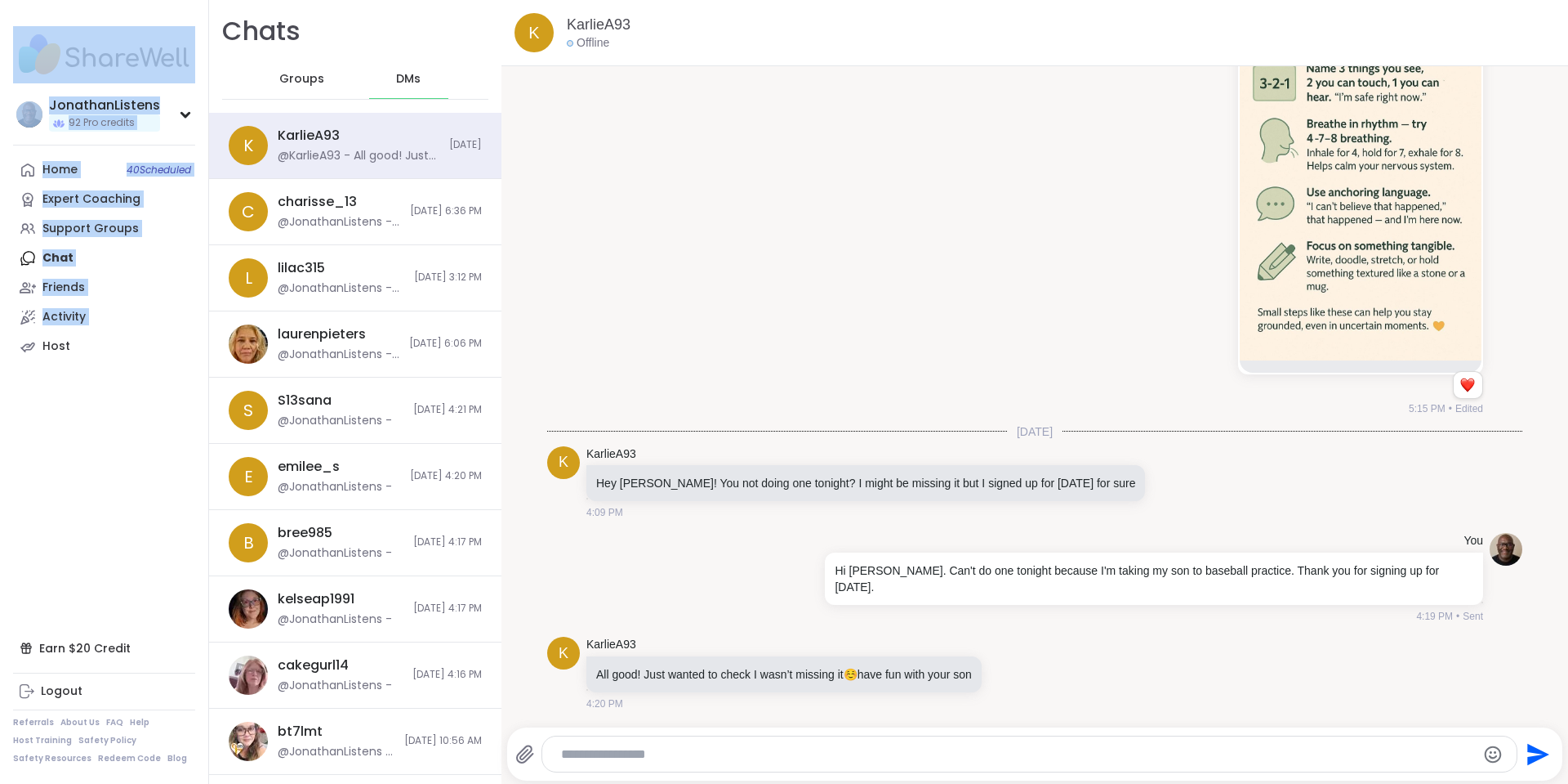
drag, startPoint x: 0, startPoint y: 496, endPoint x: 0, endPoint y: 571, distance: 75.0
click at [0, 571] on nav "JonathanListens 92 Pro credits Profile Membership Settings Help Home 40 Schedul…" at bounding box center [104, 392] width 209 height 784
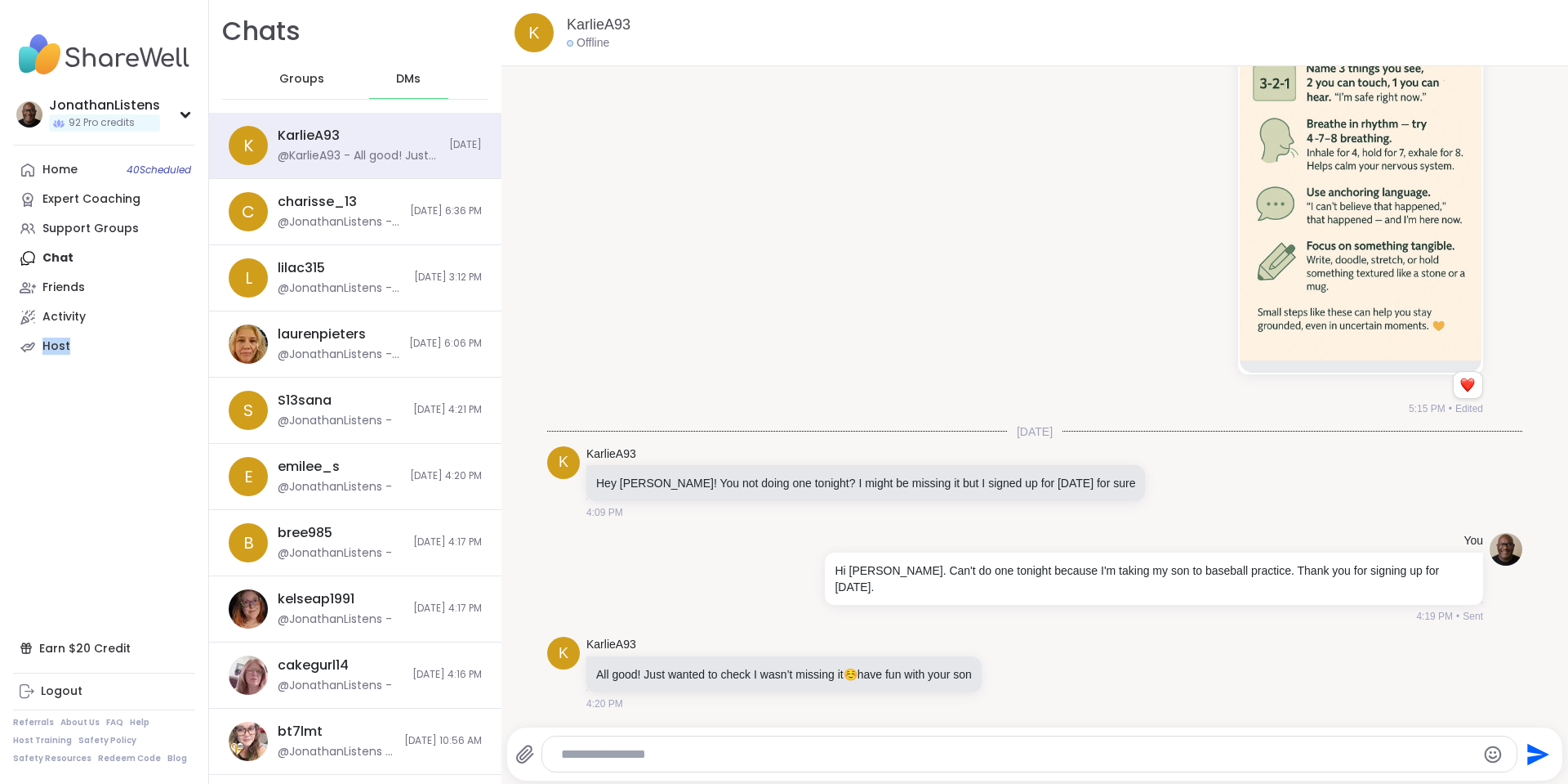
click at [707, 754] on textarea "Type your message" at bounding box center [1015, 754] width 909 height 17
type textarea "**********"
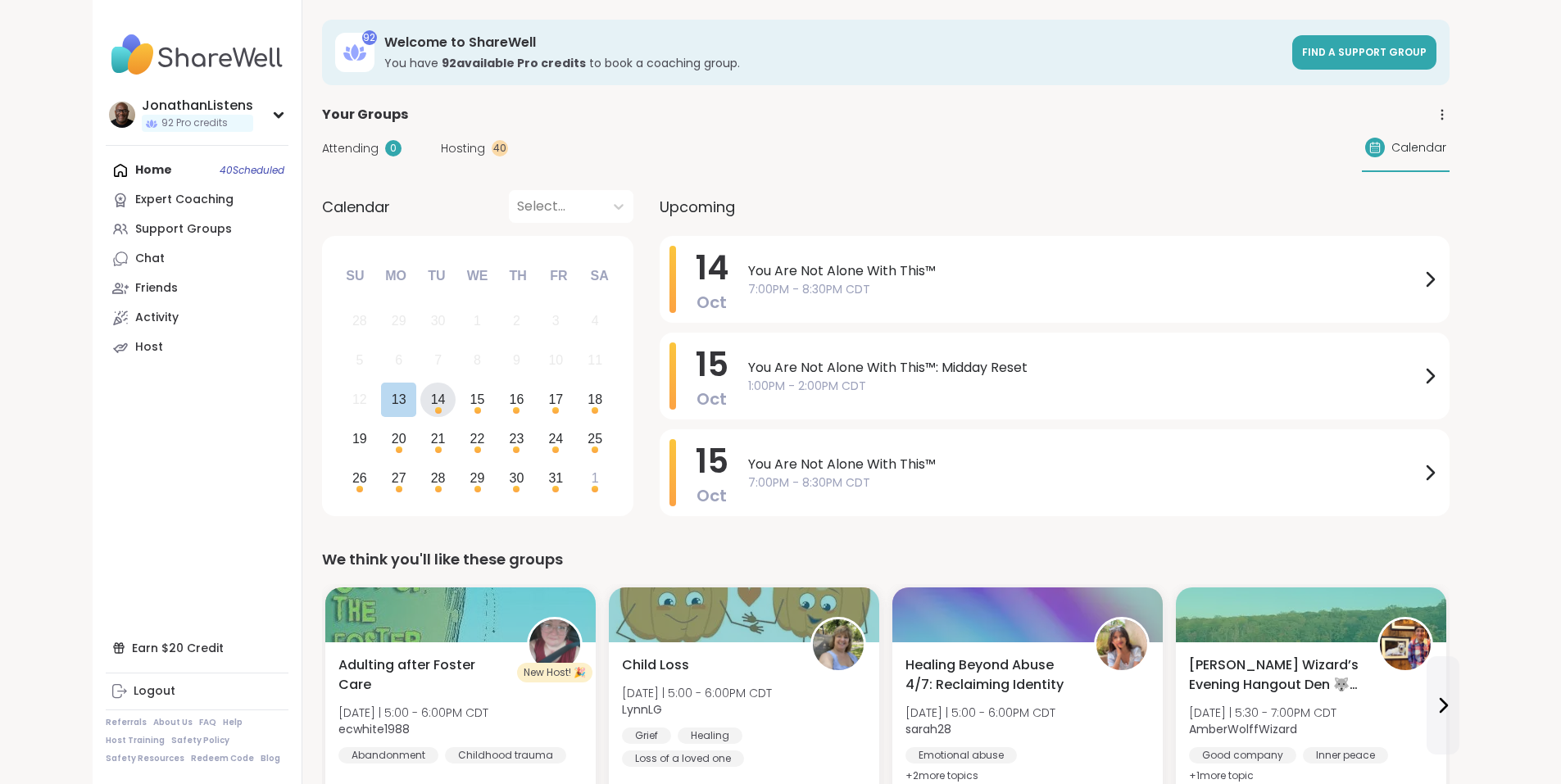
click at [431, 401] on div "14" at bounding box center [439, 399] width 15 height 22
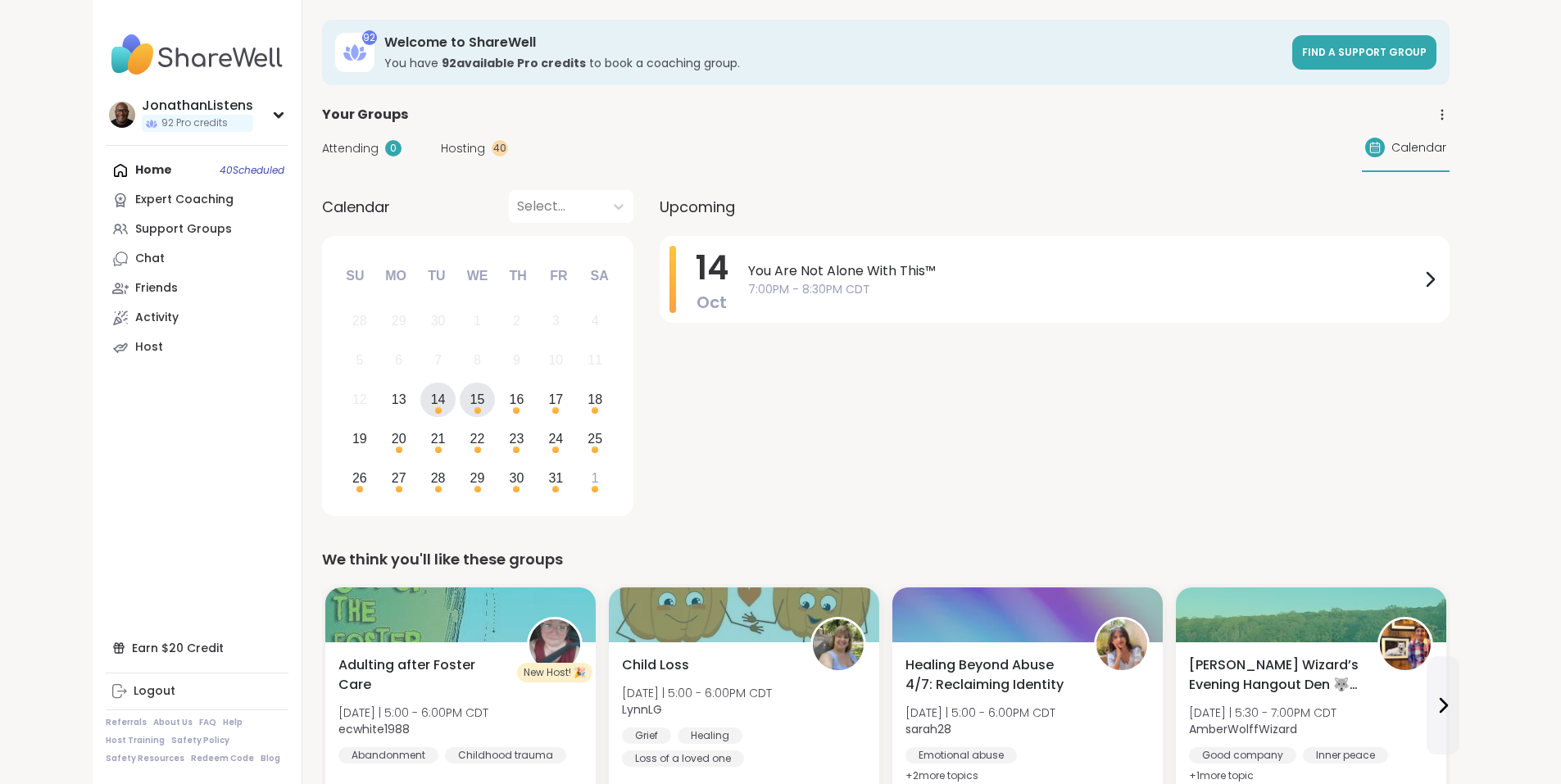
click at [470, 399] on div "15" at bounding box center [478, 399] width 15 height 22
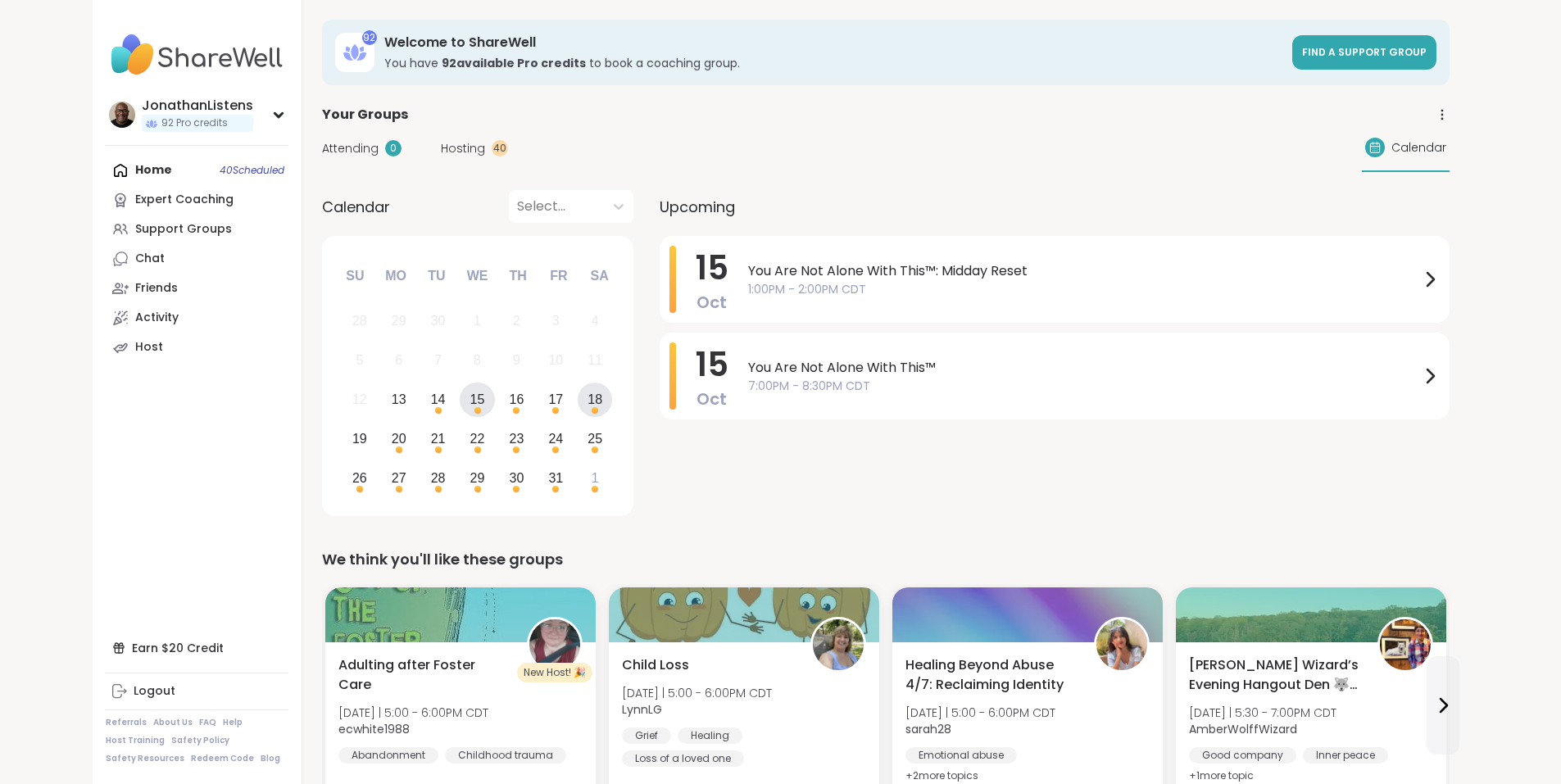
click at [591, 407] on div "Choose Saturday, October 18th, 2025" at bounding box center [594, 410] width 7 height 7
click at [352, 439] on div "19" at bounding box center [360, 439] width 15 height 22
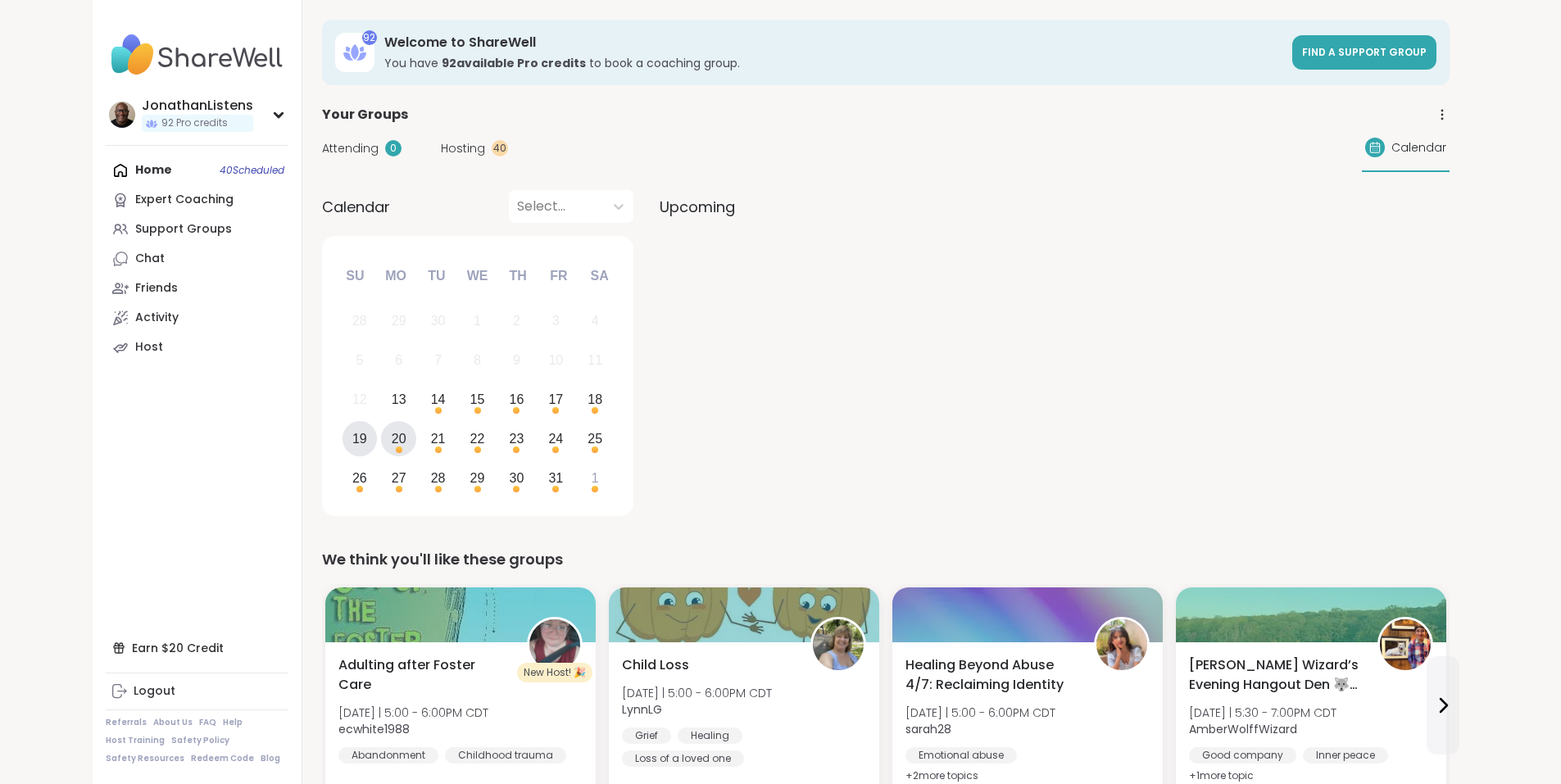
click at [392, 439] on div "20" at bounding box center [400, 439] width 15 height 22
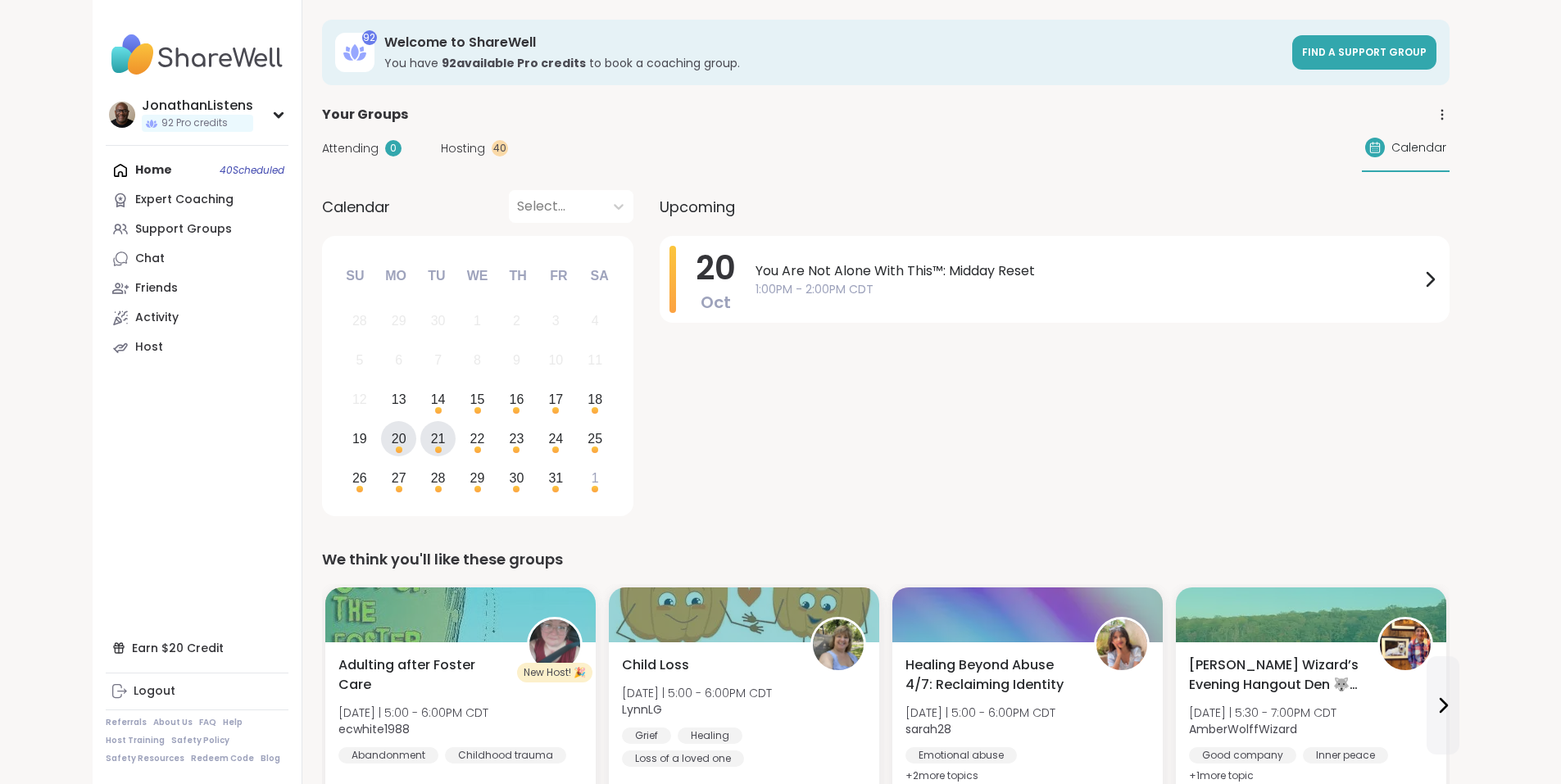
click at [420, 436] on div "21" at bounding box center [438, 439] width 35 height 35
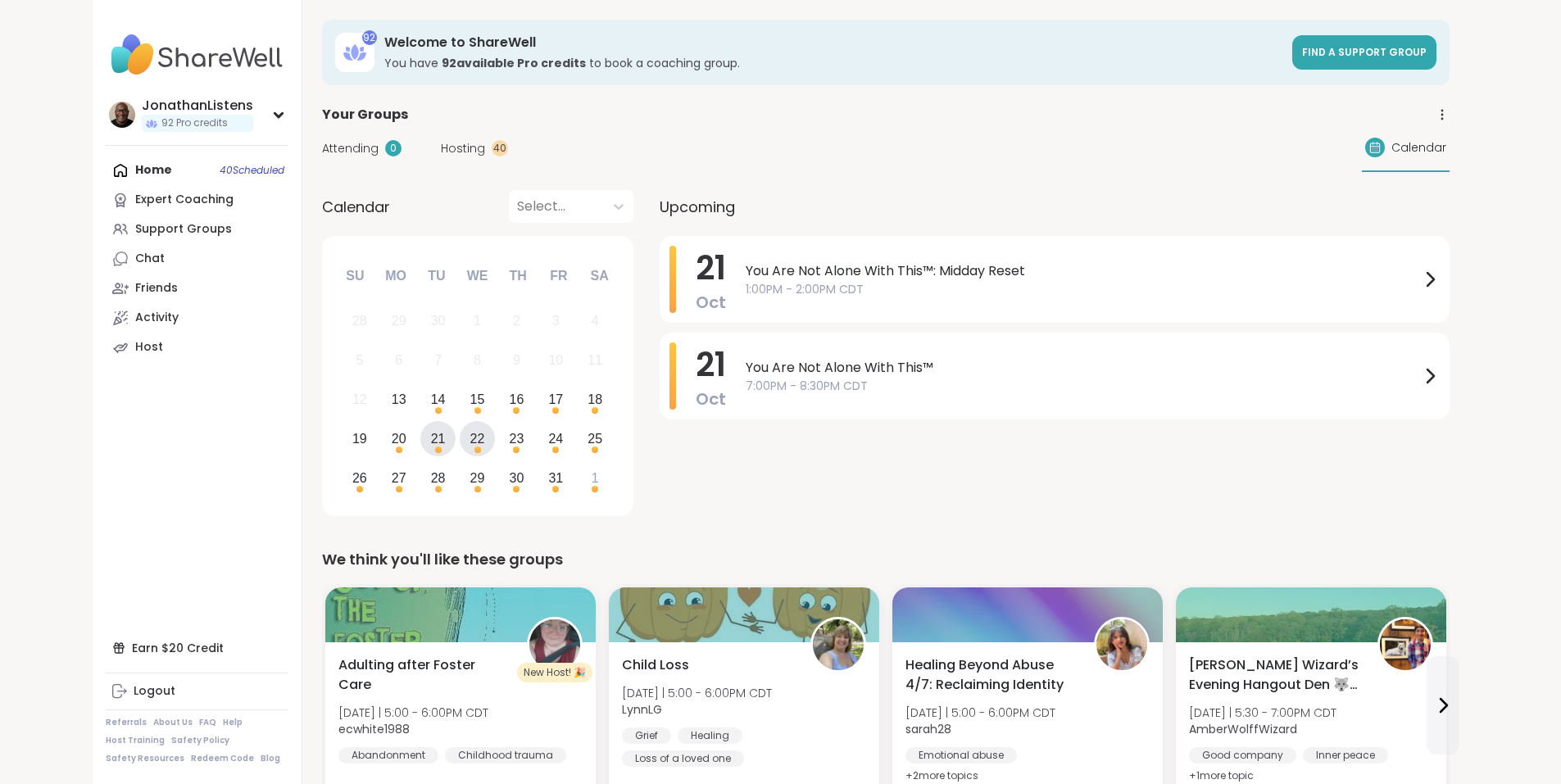
click at [470, 440] on div "22" at bounding box center [478, 439] width 15 height 22
click at [499, 443] on div "23" at bounding box center [517, 439] width 35 height 35
click at [549, 441] on div "24" at bounding box center [556, 439] width 15 height 22
click at [588, 443] on div "25" at bounding box center [595, 439] width 15 height 22
click at [352, 481] on div "26" at bounding box center [360, 478] width 15 height 22
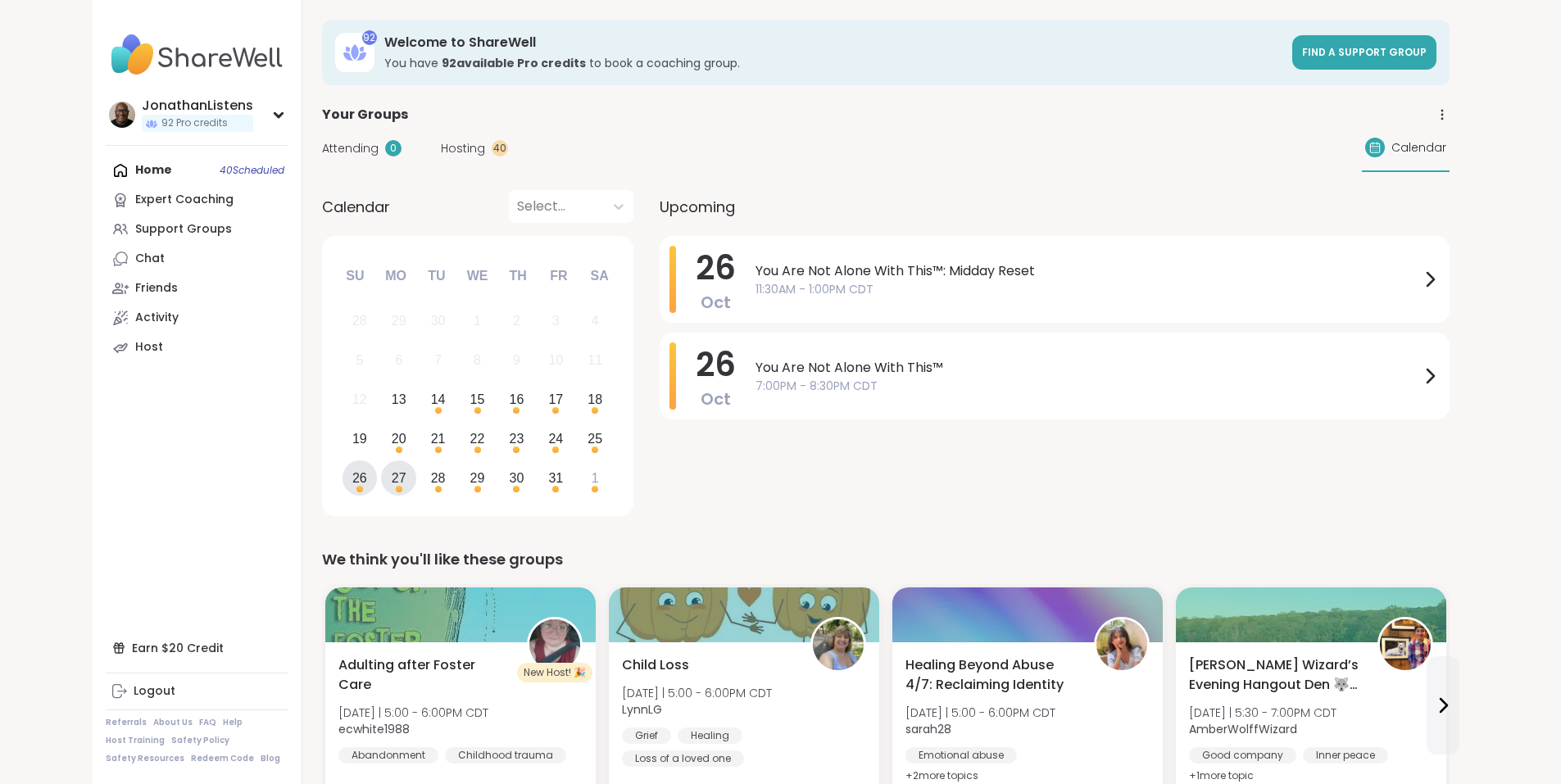
click at [392, 479] on div "27" at bounding box center [400, 478] width 15 height 22
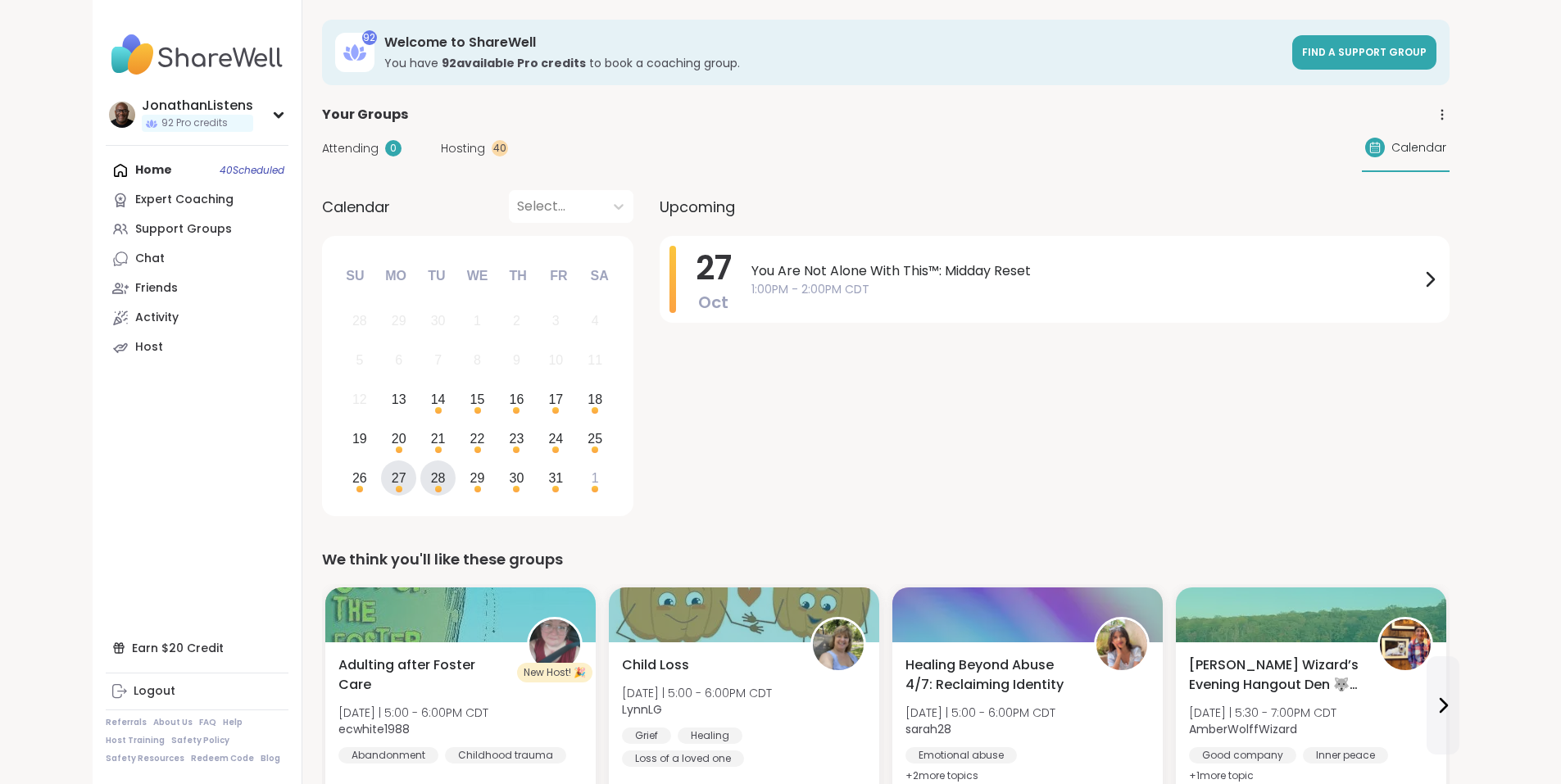
click at [431, 481] on div "28" at bounding box center [439, 478] width 15 height 22
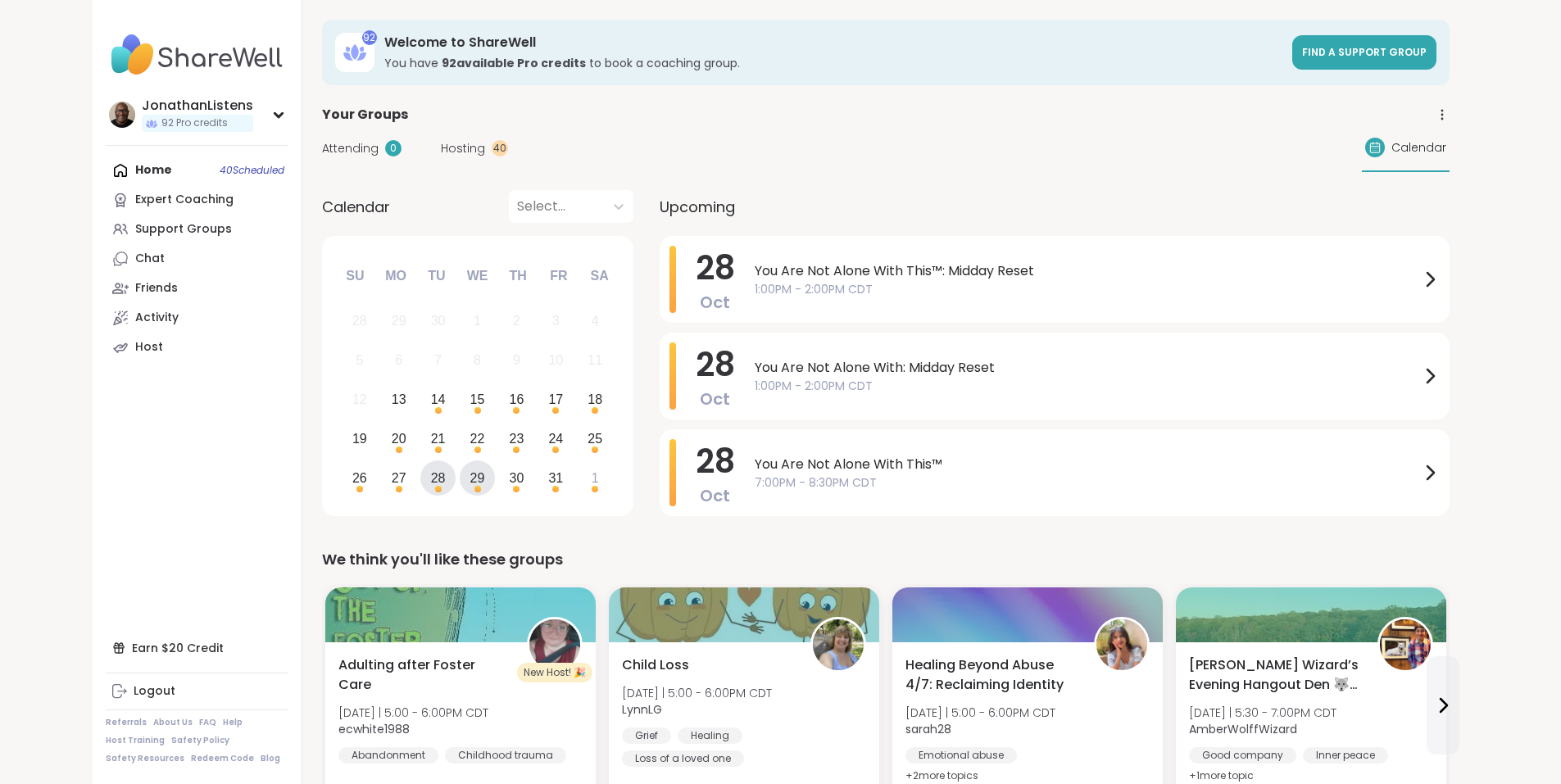
click at [470, 480] on div "29" at bounding box center [478, 478] width 15 height 22
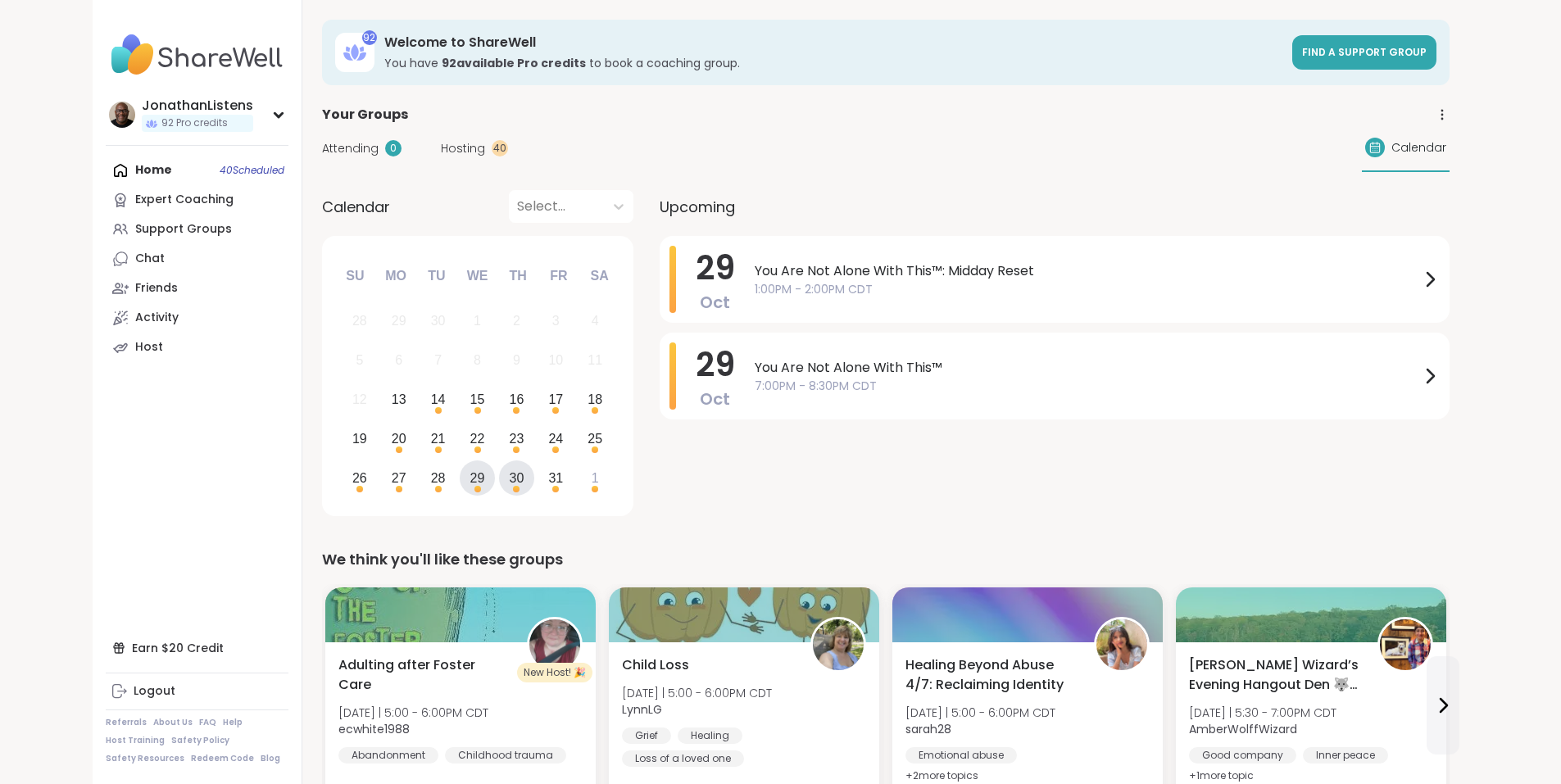
click at [509, 476] on div "30" at bounding box center [517, 478] width 15 height 22
click at [549, 480] on div "31" at bounding box center [556, 478] width 15 height 22
click at [577, 480] on div "1" at bounding box center [595, 478] width 35 height 35
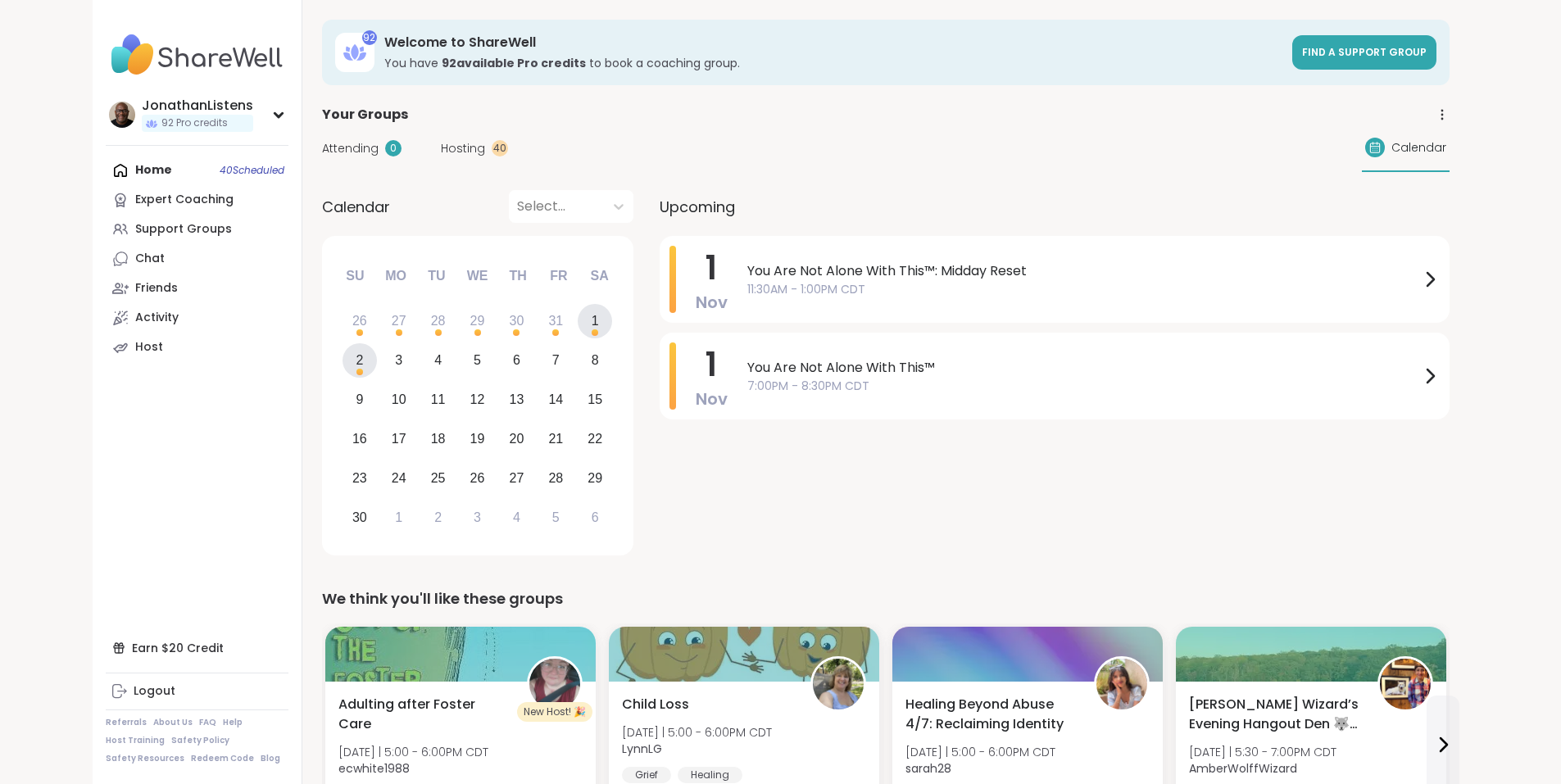
click at [356, 364] on div "2" at bounding box center [360, 360] width 7 height 22
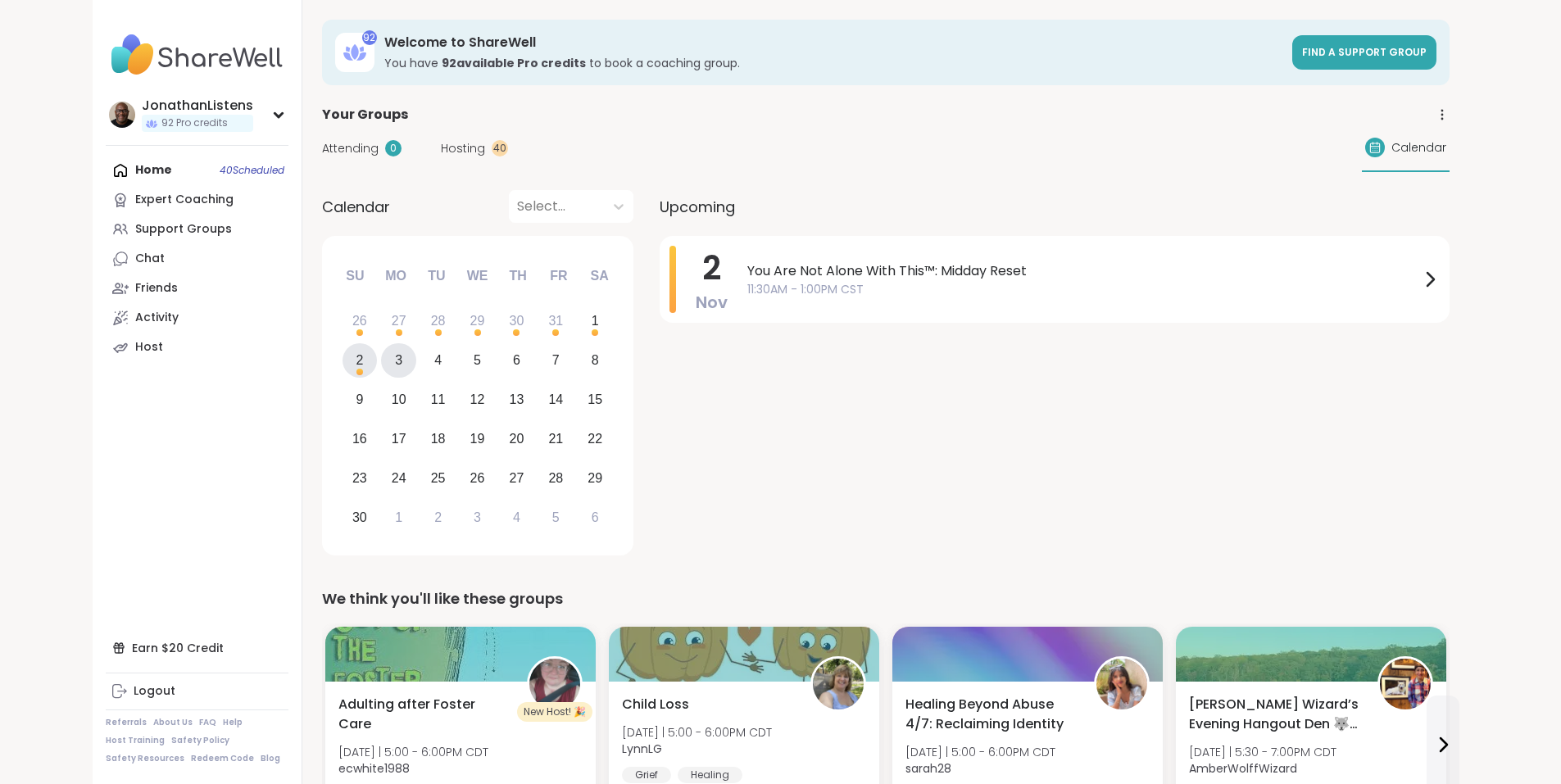
click at [381, 353] on div "3" at bounding box center [399, 361] width 35 height 35
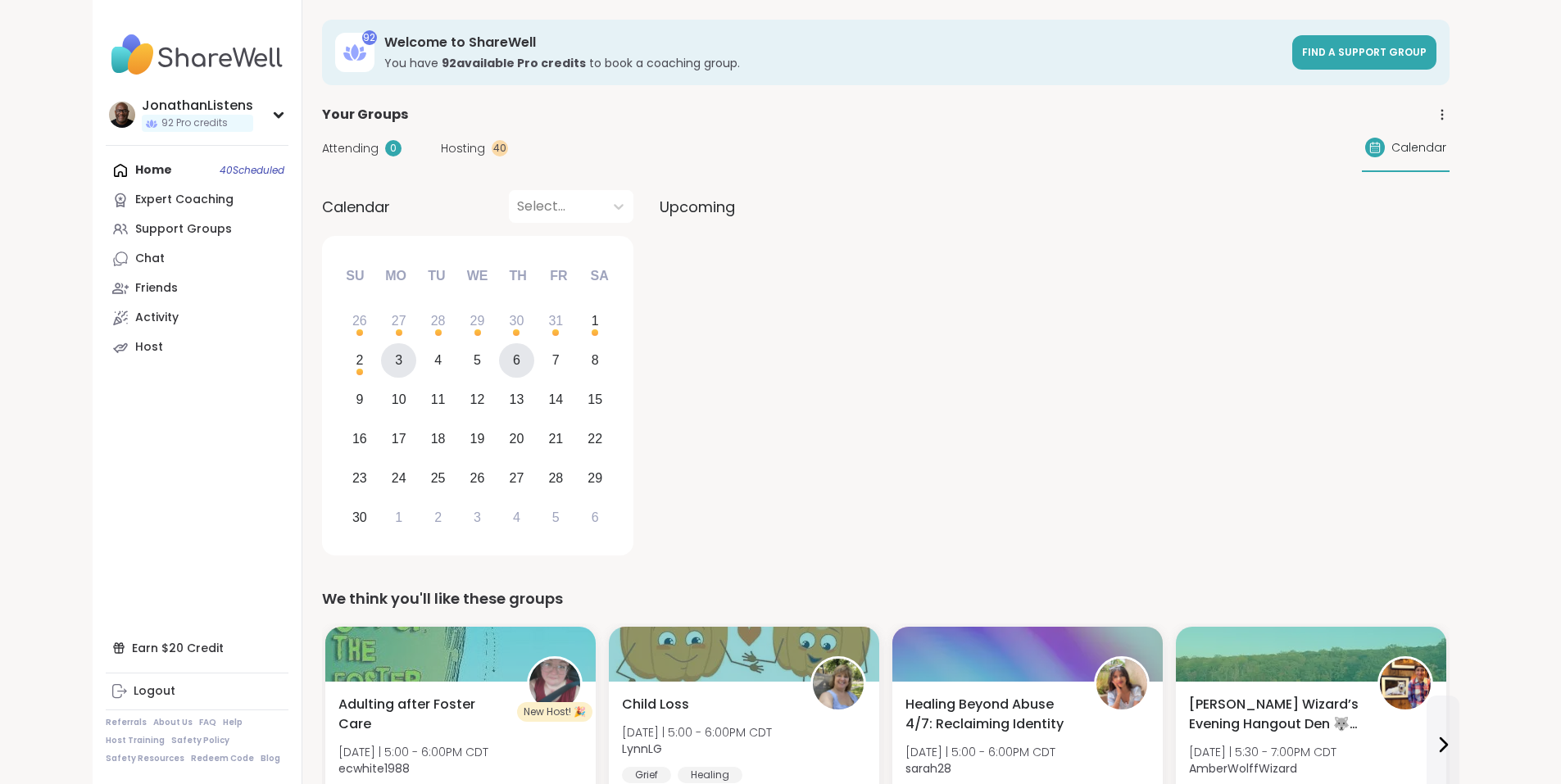
click at [499, 358] on div "6" at bounding box center [517, 361] width 35 height 35
